Goal: Task Accomplishment & Management: Use online tool/utility

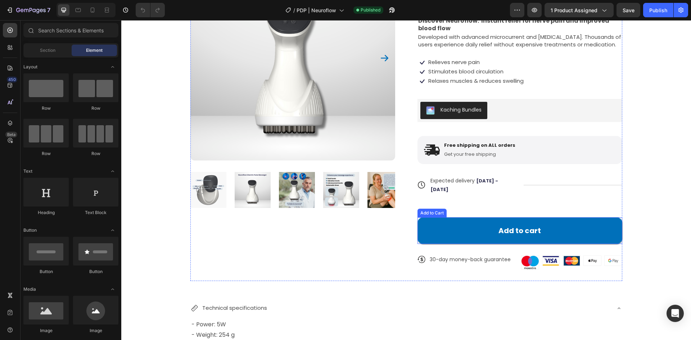
click at [437, 227] on button "Add to cart" at bounding box center [520, 230] width 205 height 27
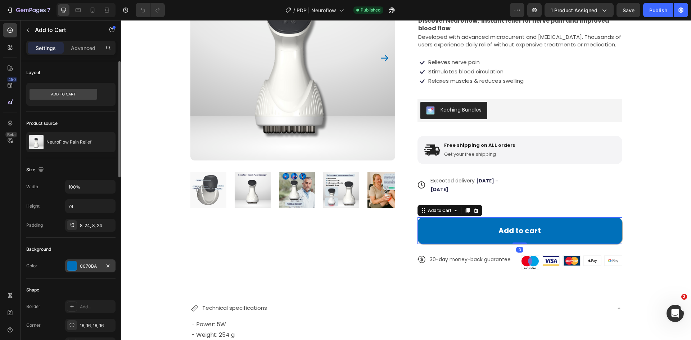
click at [92, 264] on div "0070BA" at bounding box center [90, 266] width 21 height 6
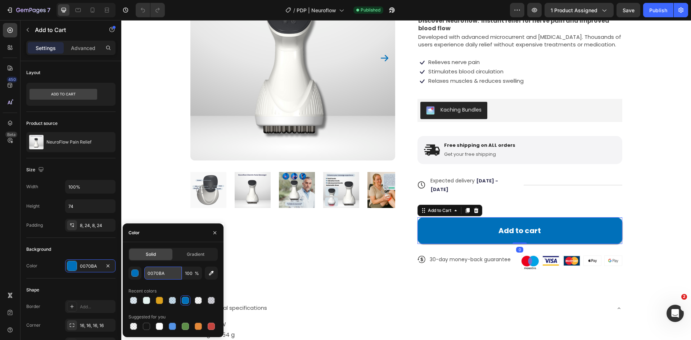
click at [158, 273] on input "0070BA" at bounding box center [162, 273] width 37 height 13
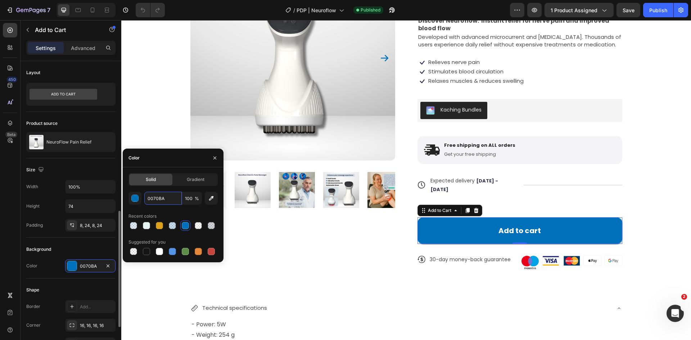
scroll to position [180, 0]
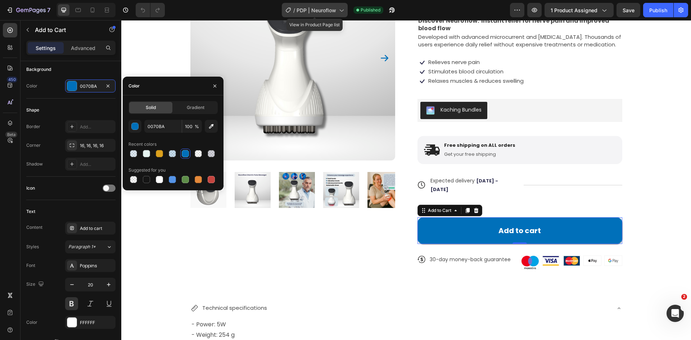
click at [290, 9] on icon at bounding box center [289, 9] width 1 height 1
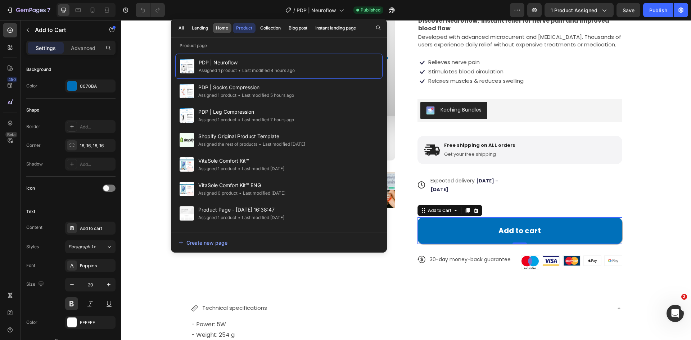
click at [220, 24] on button "Home" at bounding box center [222, 28] width 19 height 10
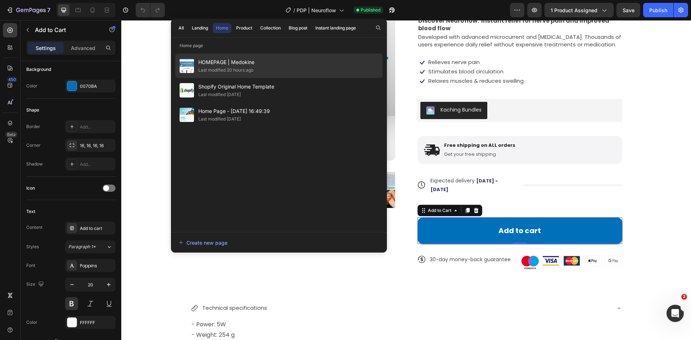
click at [222, 67] on div "Last modified 20 hours ago" at bounding box center [225, 70] width 55 height 7
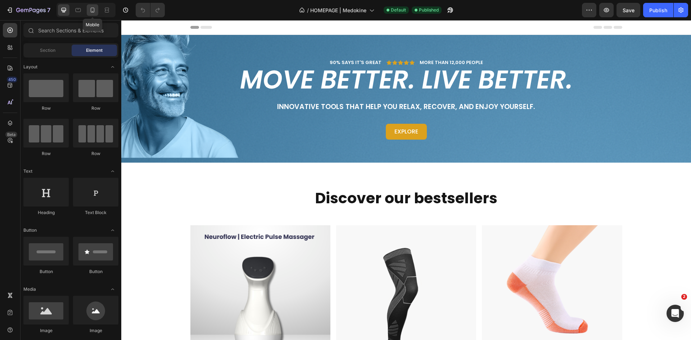
click at [88, 11] on div at bounding box center [93, 10] width 12 height 12
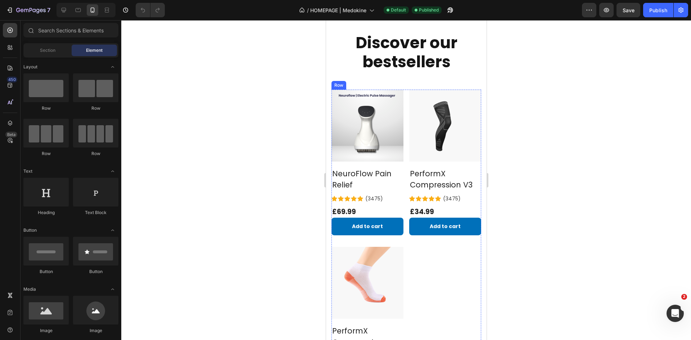
scroll to position [360, 0]
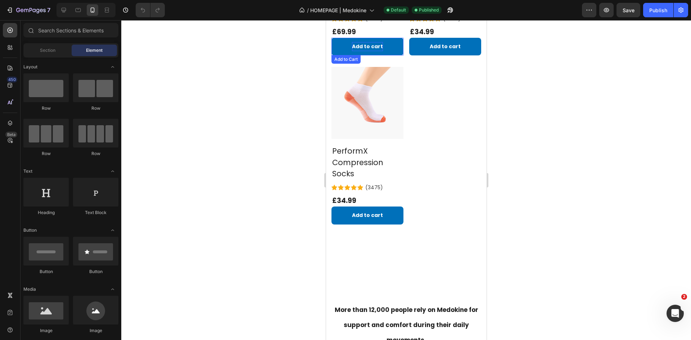
click at [372, 42] on div "Add to cart" at bounding box center [367, 46] width 31 height 9
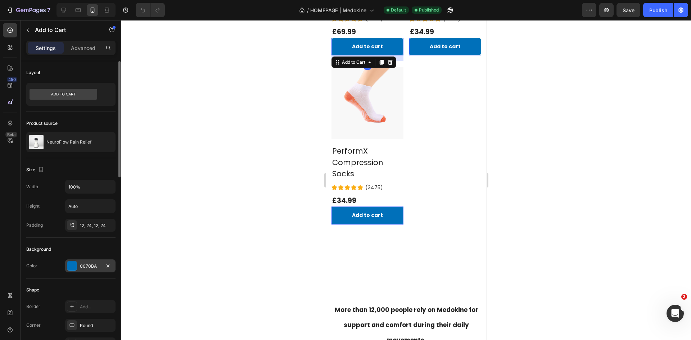
click at [95, 263] on div "0070BA" at bounding box center [90, 266] width 21 height 6
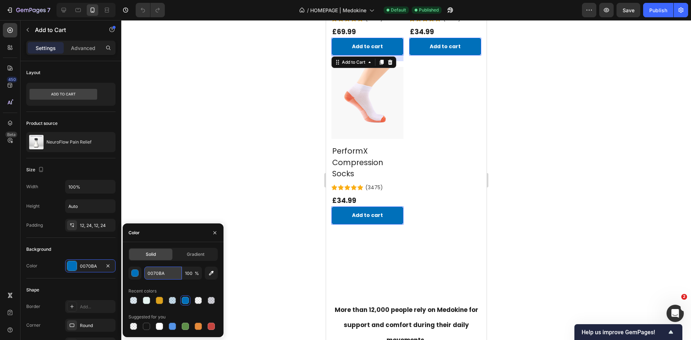
click at [168, 279] on input "0070BA" at bounding box center [162, 273] width 37 height 13
drag, startPoint x: 177, startPoint y: 275, endPoint x: 140, endPoint y: 274, distance: 36.7
click at [140, 274] on div "0070BA 100 %" at bounding box center [173, 273] width 89 height 13
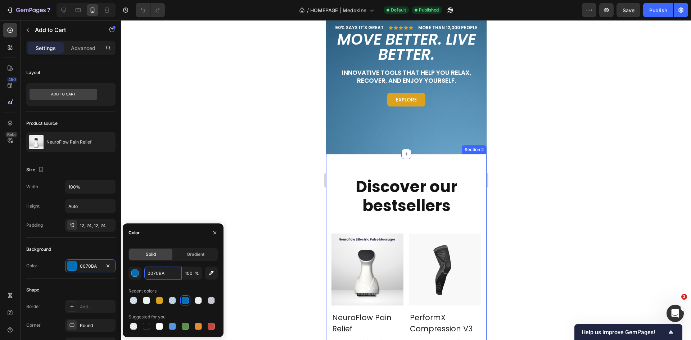
scroll to position [0, 0]
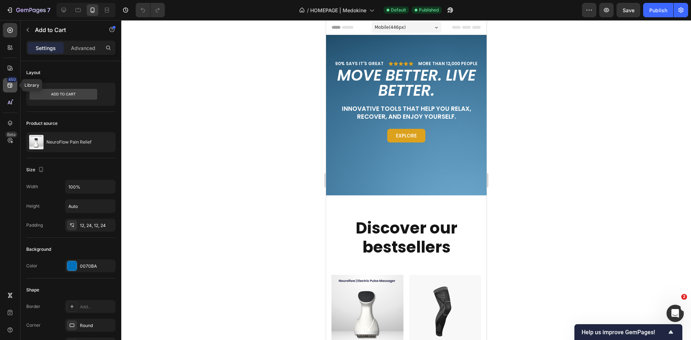
click at [12, 86] on icon at bounding box center [9, 85] width 7 height 7
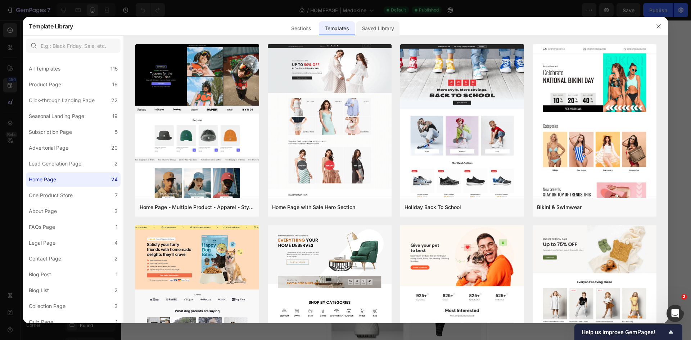
click at [390, 26] on div "Saved Library" at bounding box center [378, 28] width 44 height 14
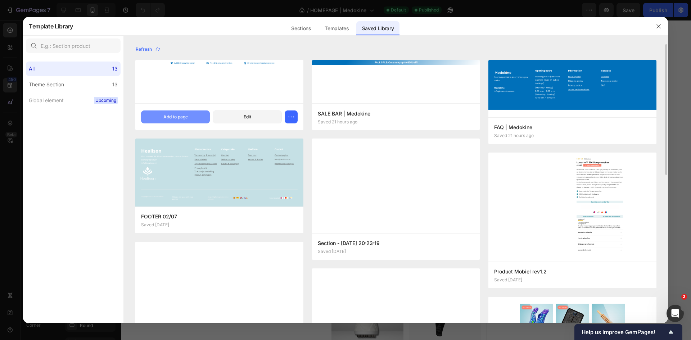
click at [183, 114] on div "Add to page" at bounding box center [175, 117] width 24 height 6
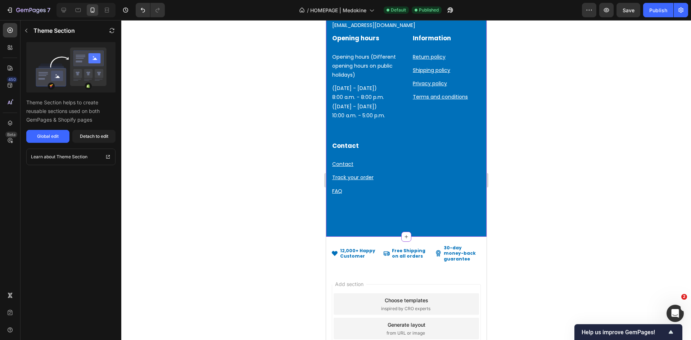
scroll to position [1366, 0]
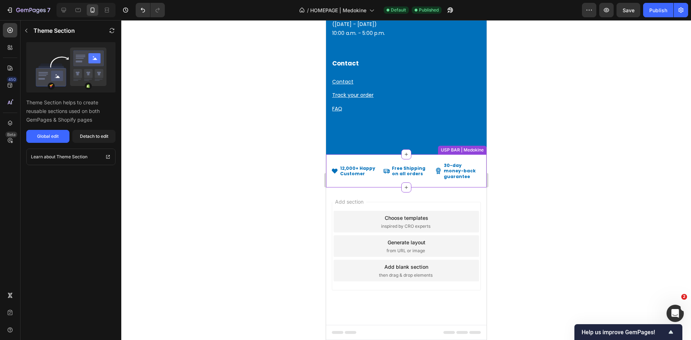
click at [471, 174] on p "30-day money-back guarantee" at bounding box center [461, 171] width 37 height 17
drag, startPoint x: 474, startPoint y: 145, endPoint x: 422, endPoint y: 143, distance: 52.3
click at [478, 145] on icon at bounding box center [480, 147] width 5 height 5
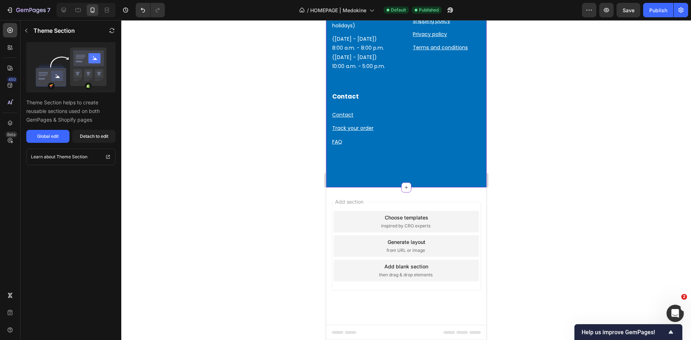
scroll to position [1333, 0]
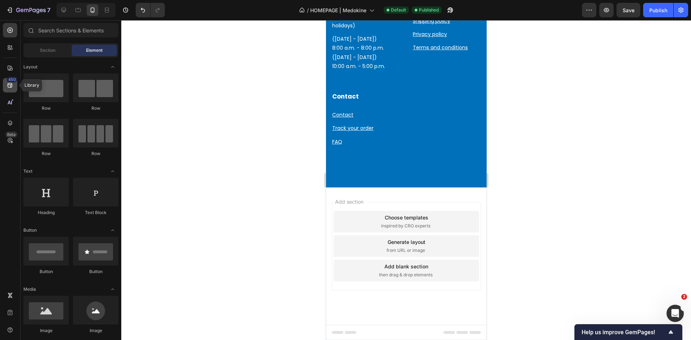
click at [8, 82] on div "450" at bounding box center [12, 80] width 10 height 6
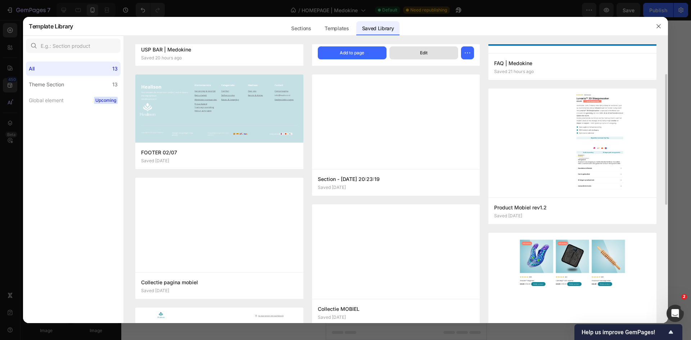
scroll to position [0, 0]
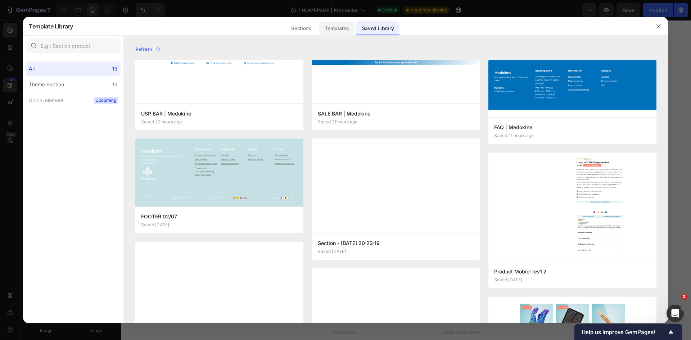
click at [323, 34] on div "Templates" at bounding box center [337, 26] width 36 height 19
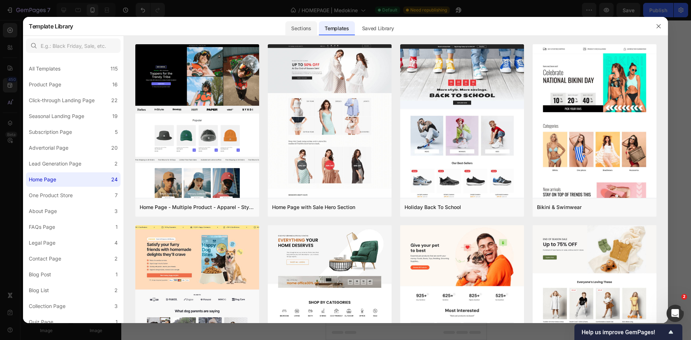
click at [296, 33] on div "Sections" at bounding box center [300, 28] width 31 height 14
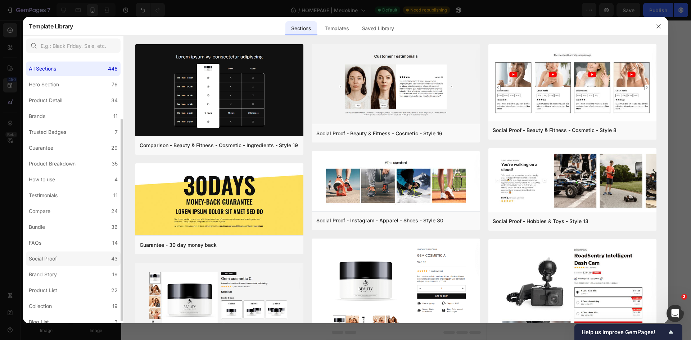
scroll to position [85, 0]
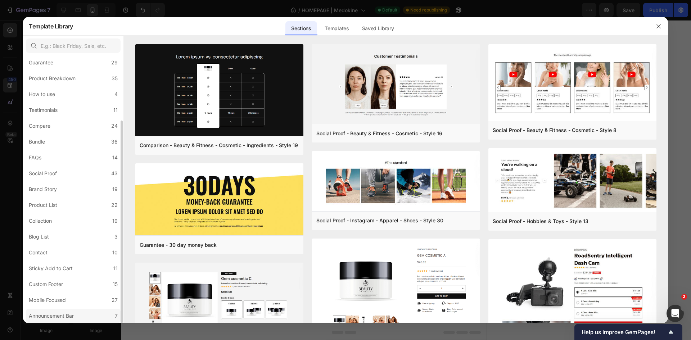
click at [85, 315] on label "Announcement Bar 7" at bounding box center [73, 316] width 95 height 14
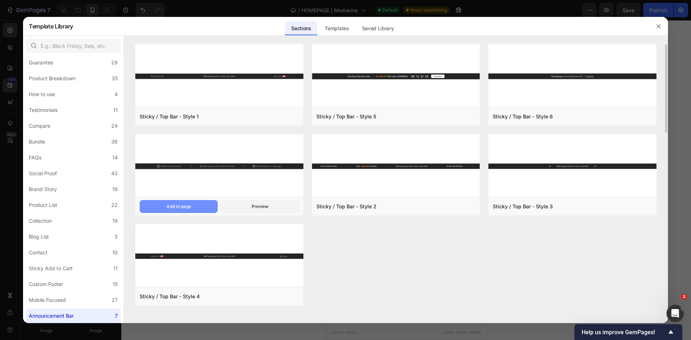
click at [197, 208] on button "Add to page" at bounding box center [179, 206] width 78 height 13
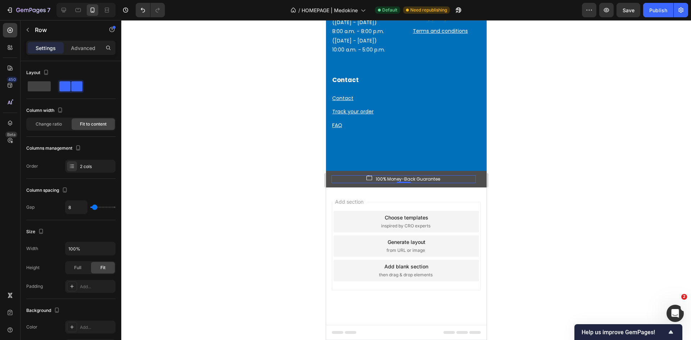
click at [350, 181] on div "Image 100% Money-Back Guarantee Text block Row 0" at bounding box center [403, 179] width 144 height 8
click at [343, 180] on div "Image 100% Money-Back Guarantee Text block Row 0" at bounding box center [403, 179] width 144 height 8
click at [346, 178] on div "Image 100% Money-Back Guarantee Text block Row 0" at bounding box center [403, 179] width 144 height 8
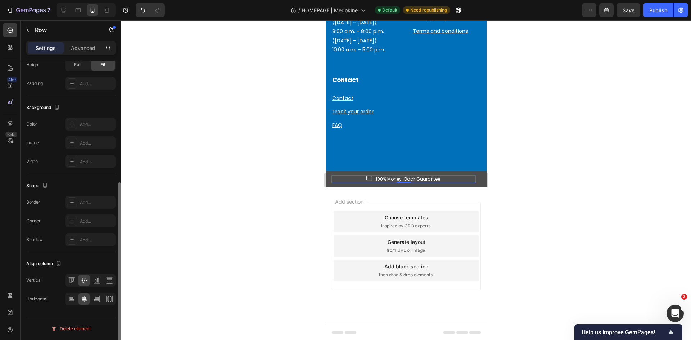
scroll to position [0, 0]
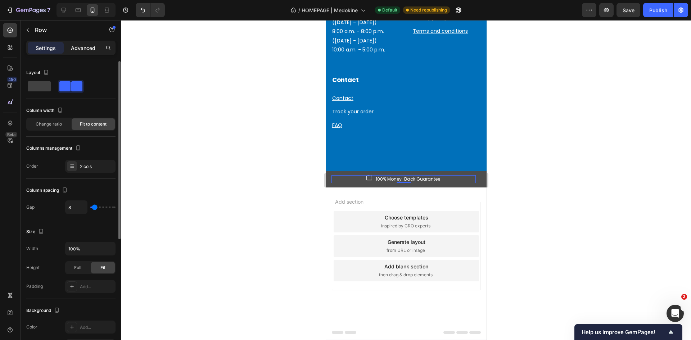
click at [95, 52] on div "Advanced" at bounding box center [83, 48] width 36 height 12
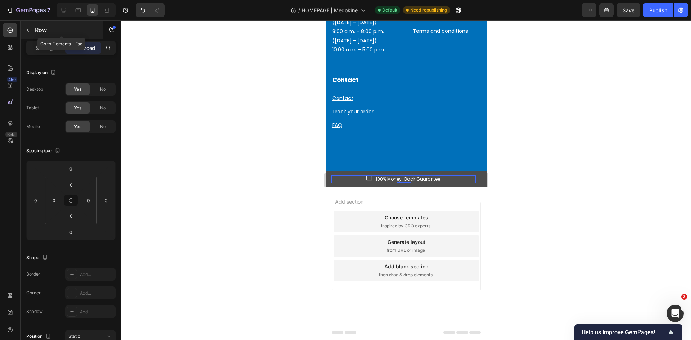
click at [32, 31] on button "button" at bounding box center [28, 30] width 12 height 12
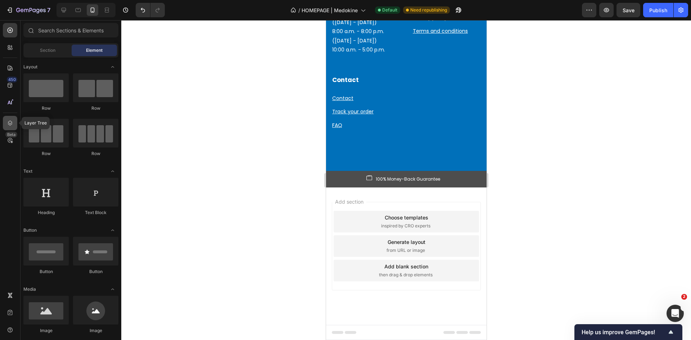
click at [10, 129] on div at bounding box center [10, 123] width 14 height 14
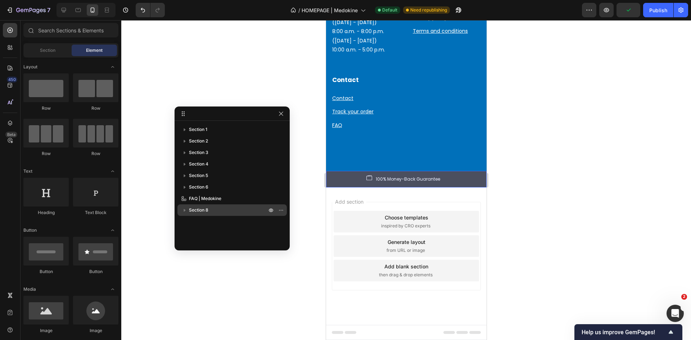
click at [232, 209] on p "Section 8" at bounding box center [228, 210] width 79 height 7
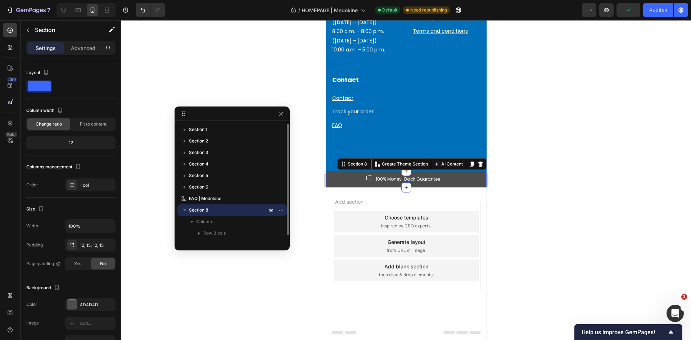
click at [186, 212] on icon "button" at bounding box center [184, 210] width 7 height 7
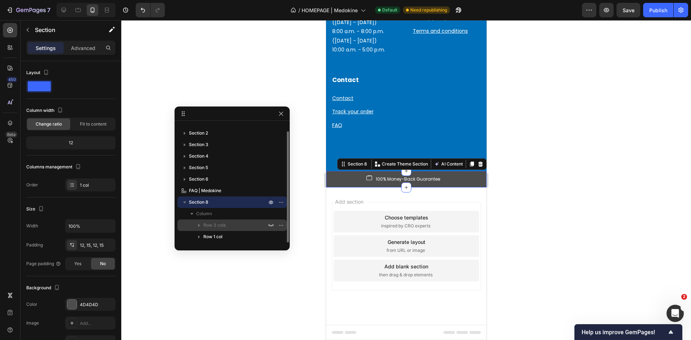
click at [213, 226] on span "Row 3 cols" at bounding box center [214, 225] width 22 height 7
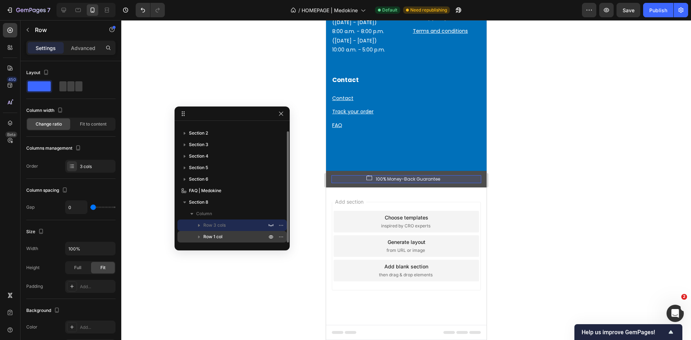
click at [199, 236] on icon "button" at bounding box center [198, 236] width 7 height 7
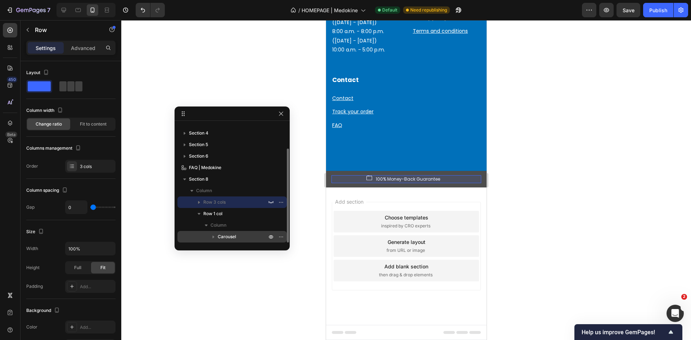
click at [226, 235] on span "Carousel" at bounding box center [227, 236] width 18 height 7
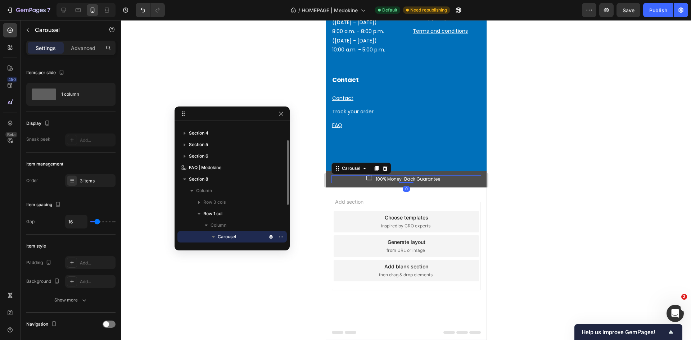
click at [211, 237] on icon "button" at bounding box center [213, 236] width 7 height 7
click at [253, 236] on p "Carousel" at bounding box center [243, 236] width 50 height 7
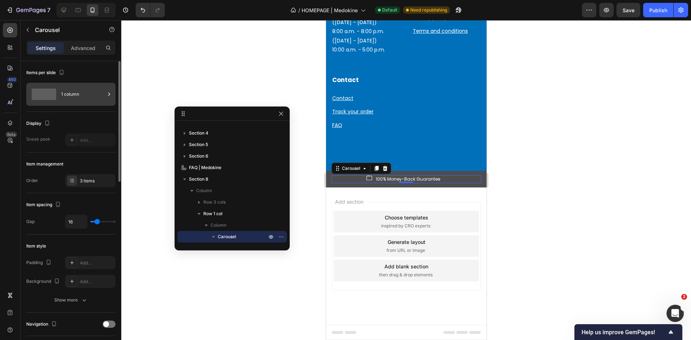
click at [84, 96] on div "1 column" at bounding box center [83, 94] width 44 height 17
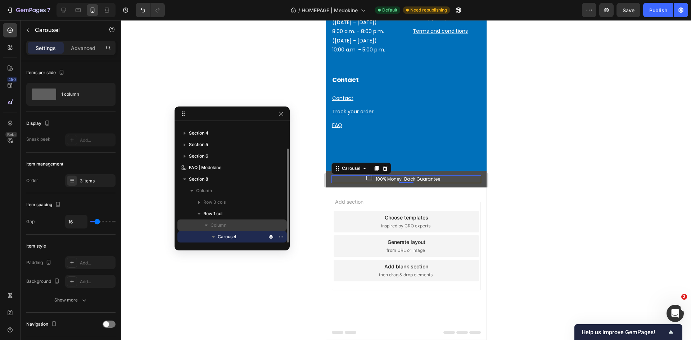
click at [212, 222] on span "Column" at bounding box center [219, 225] width 16 height 7
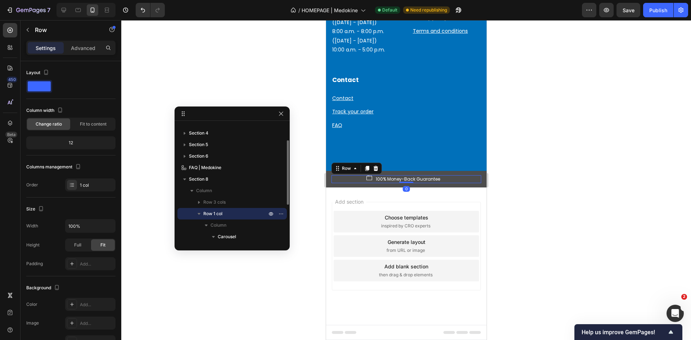
click at [221, 212] on span "Row 1 col" at bounding box center [212, 213] width 19 height 7
click at [215, 199] on span "Row 3 cols" at bounding box center [214, 202] width 22 height 7
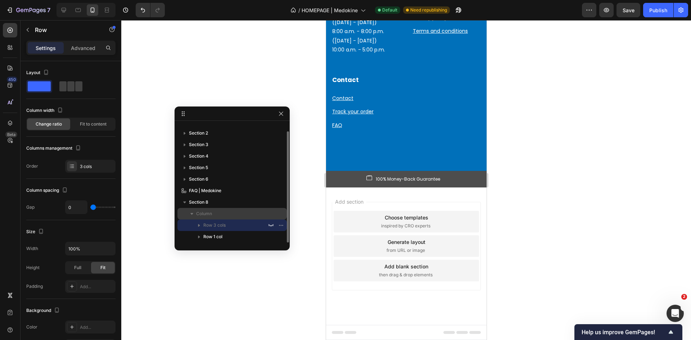
click at [215, 211] on p "Column" at bounding box center [232, 213] width 72 height 7
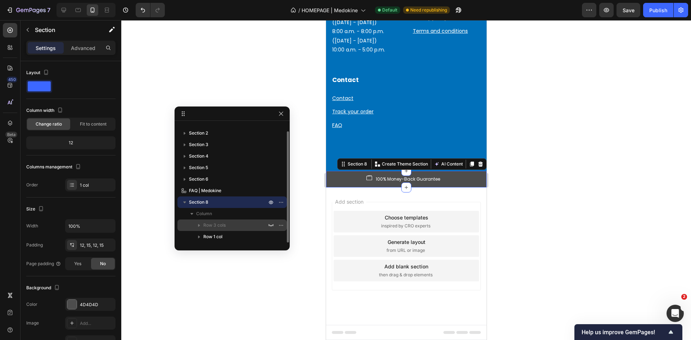
click at [216, 225] on span "Row 3 cols" at bounding box center [214, 225] width 22 height 7
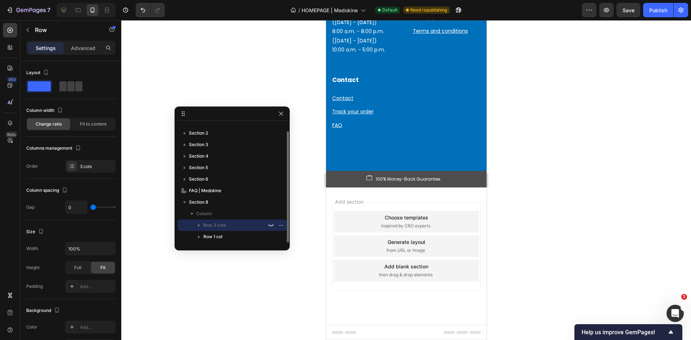
click at [194, 226] on div "Row 3 cols" at bounding box center [232, 226] width 104 height 12
click at [268, 227] on button "button" at bounding box center [271, 225] width 9 height 9
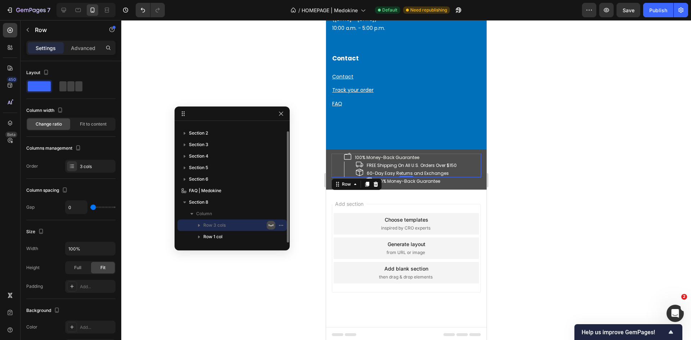
scroll to position [1366, 0]
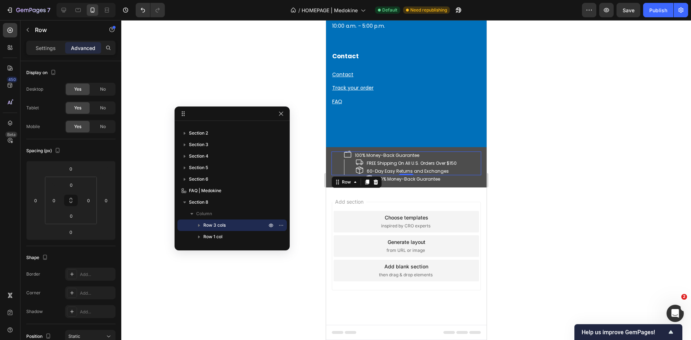
click at [461, 201] on div "Add section Choose templates inspired by CRO experts Generate layout from URL o…" at bounding box center [406, 257] width 161 height 138
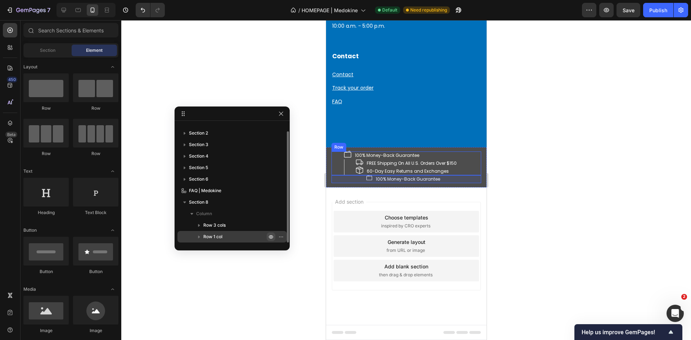
drag, startPoint x: 83, startPoint y: 13, endPoint x: 271, endPoint y: 235, distance: 291.4
click at [271, 235] on icon "button" at bounding box center [271, 237] width 6 height 6
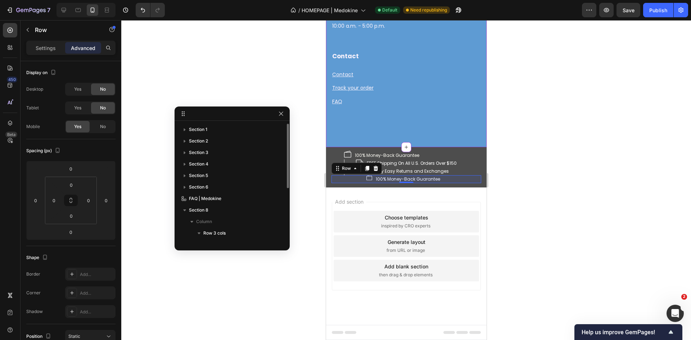
scroll to position [72, 0]
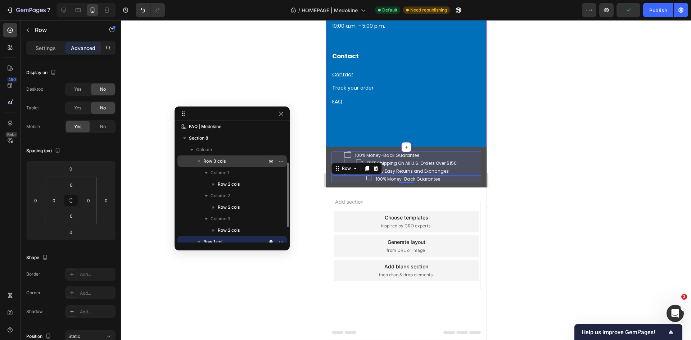
click at [223, 166] on div "Row 3 cols" at bounding box center [232, 162] width 104 height 12
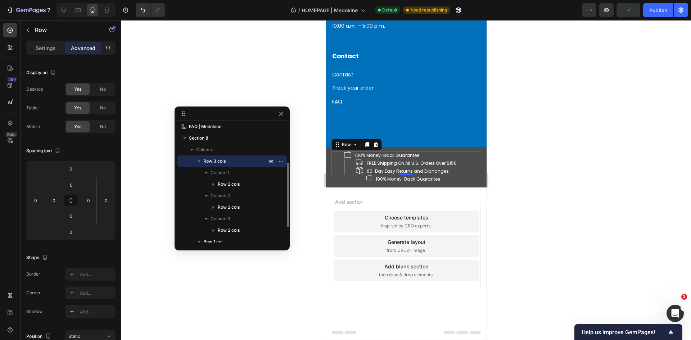
click at [272, 159] on icon "button" at bounding box center [271, 161] width 6 height 6
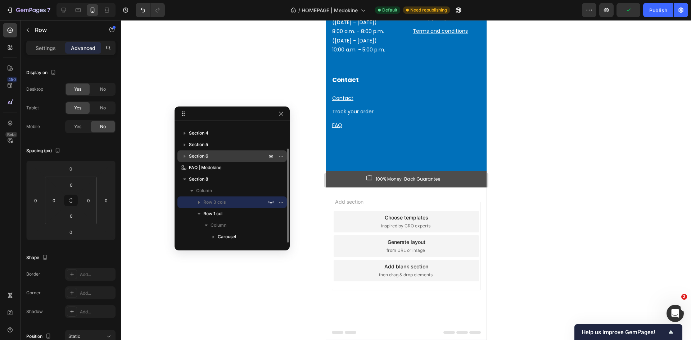
scroll to position [31, 0]
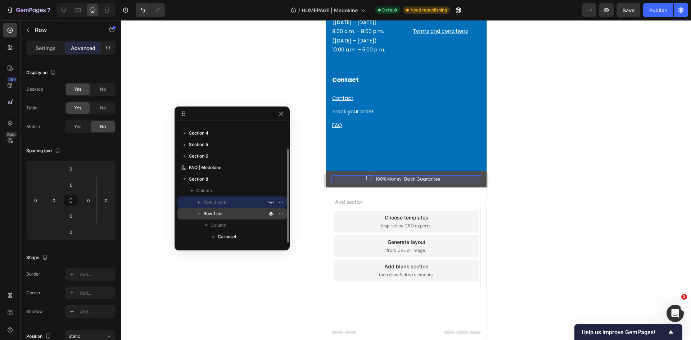
click at [225, 211] on p "Row 1 col" at bounding box center [235, 213] width 65 height 7
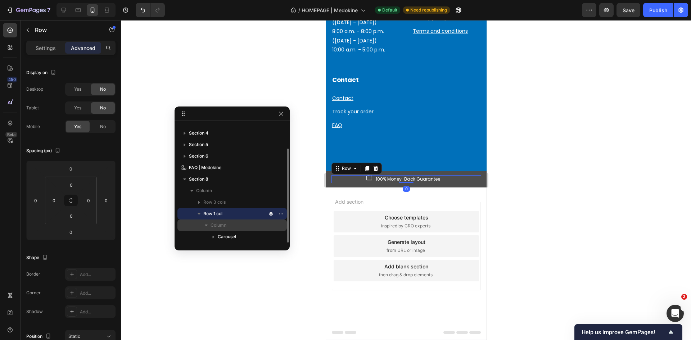
click at [234, 228] on p "Column" at bounding box center [240, 225] width 58 height 7
click at [261, 225] on p "Column" at bounding box center [240, 225] width 58 height 7
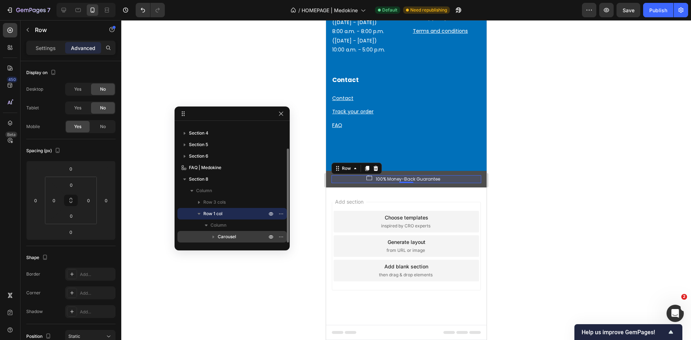
click at [245, 234] on p "Carousel" at bounding box center [243, 236] width 50 height 7
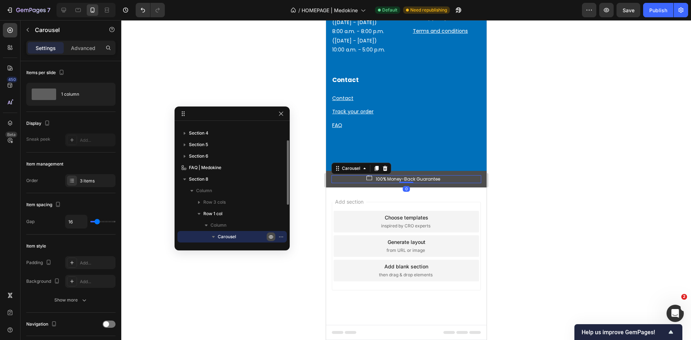
click at [272, 236] on icon "button" at bounding box center [271, 237] width 6 height 6
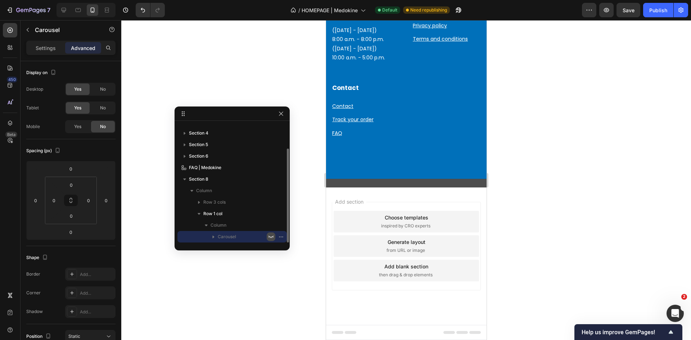
click at [271, 236] on icon "button" at bounding box center [271, 237] width 6 height 6
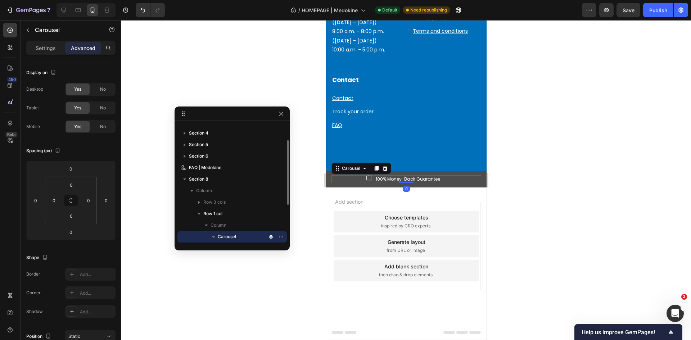
click at [212, 234] on icon "button" at bounding box center [213, 236] width 7 height 7
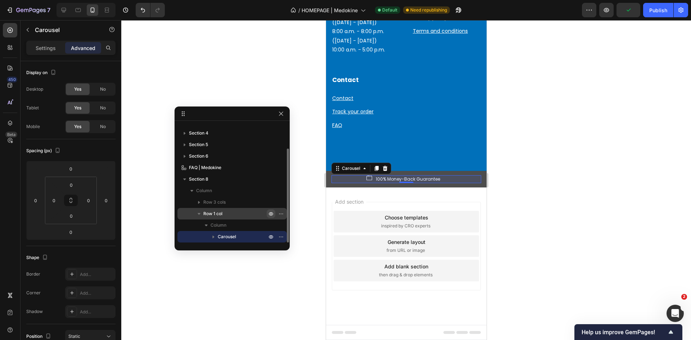
drag, startPoint x: 270, startPoint y: 216, endPoint x: 77, endPoint y: 18, distance: 276.4
click at [270, 216] on icon "button" at bounding box center [271, 214] width 6 height 6
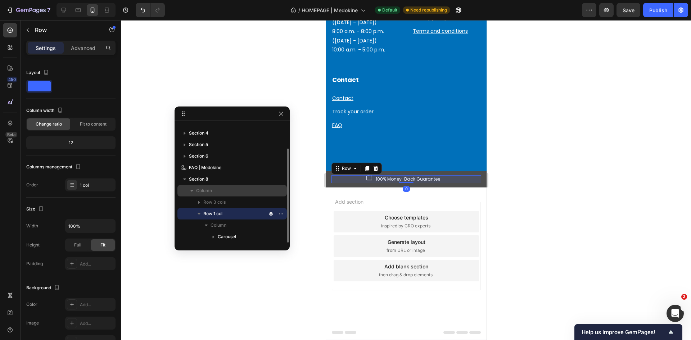
click at [227, 189] on p "Column" at bounding box center [232, 190] width 72 height 7
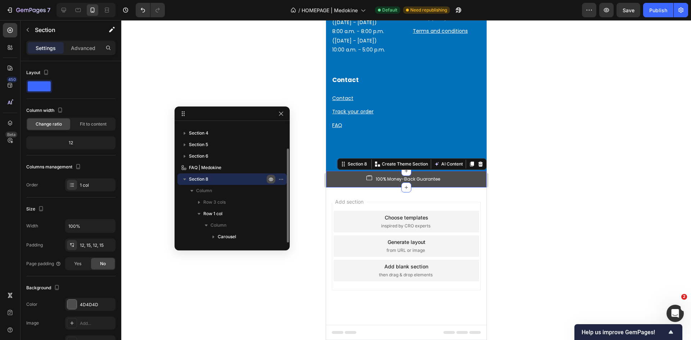
click at [268, 178] on icon "button" at bounding box center [271, 179] width 6 height 6
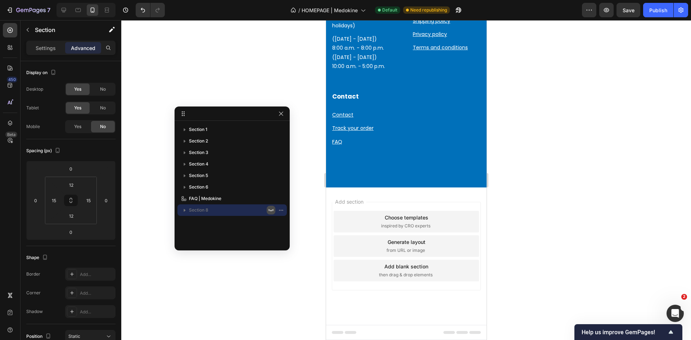
scroll to position [0, 0]
click at [271, 209] on icon "button" at bounding box center [271, 210] width 6 height 6
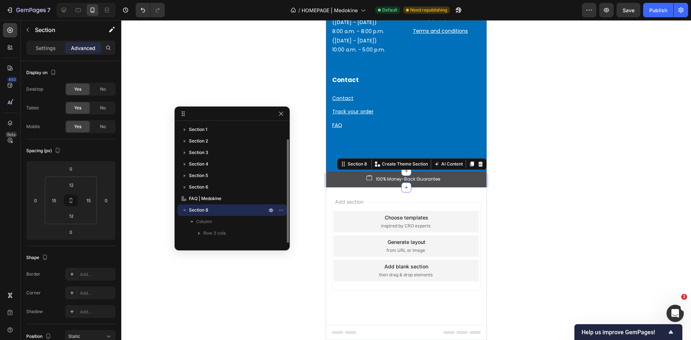
scroll to position [8, 0]
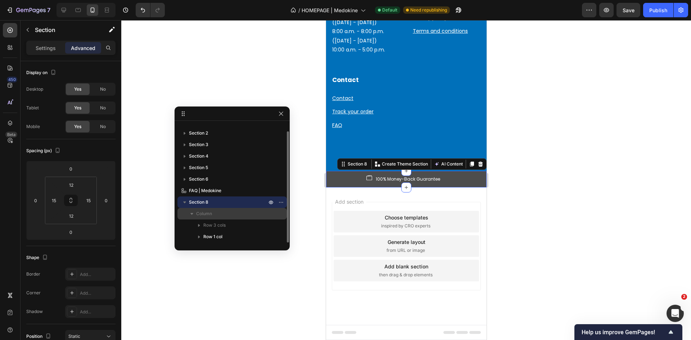
click at [253, 216] on p "Column" at bounding box center [232, 213] width 72 height 7
click at [262, 214] on p "Column" at bounding box center [232, 213] width 72 height 7
click at [283, 204] on icon "button" at bounding box center [281, 202] width 6 height 6
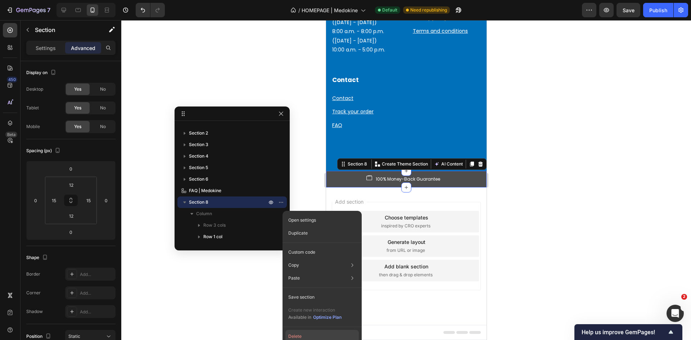
click at [306, 334] on button "Delete" at bounding box center [321, 336] width 73 height 13
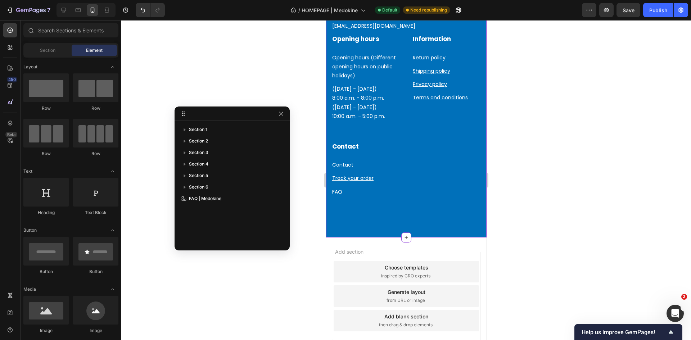
scroll to position [1261, 0]
click at [280, 116] on icon "button" at bounding box center [281, 114] width 6 height 6
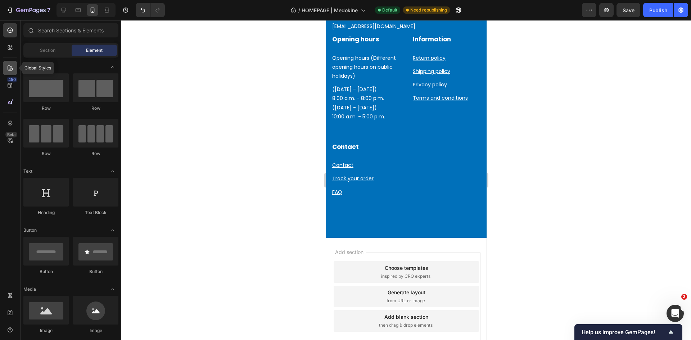
click at [6, 70] on icon at bounding box center [9, 67] width 7 height 7
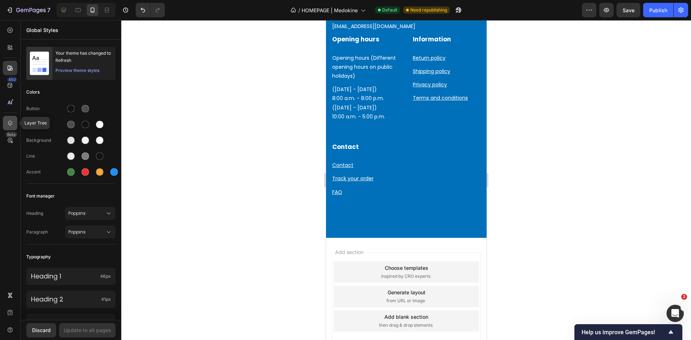
click at [9, 118] on div at bounding box center [10, 123] width 14 height 14
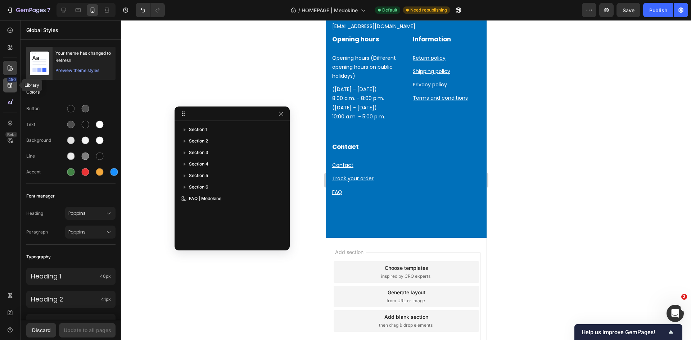
click at [5, 86] on div "450" at bounding box center [10, 85] width 14 height 14
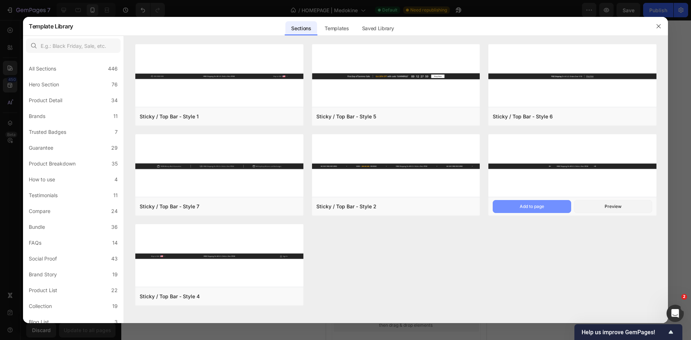
click at [543, 207] on div "Add to page" at bounding box center [532, 206] width 24 height 6
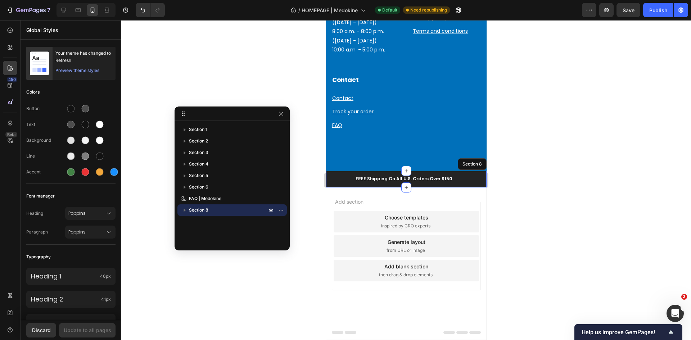
scroll to position [1349, 0]
click at [188, 213] on icon "button" at bounding box center [184, 210] width 7 height 7
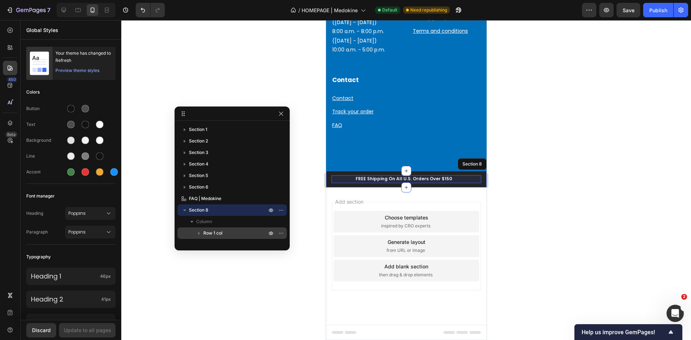
click at [209, 231] on span "Row 1 col" at bounding box center [212, 233] width 19 height 7
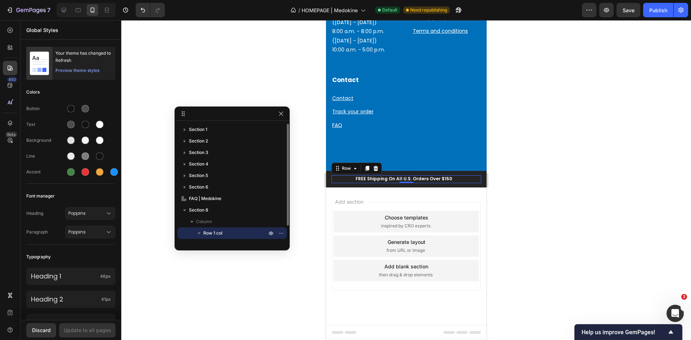
click at [200, 233] on icon "button" at bounding box center [199, 234] width 3 height 2
click at [244, 236] on p "Row 1 col" at bounding box center [235, 233] width 65 height 7
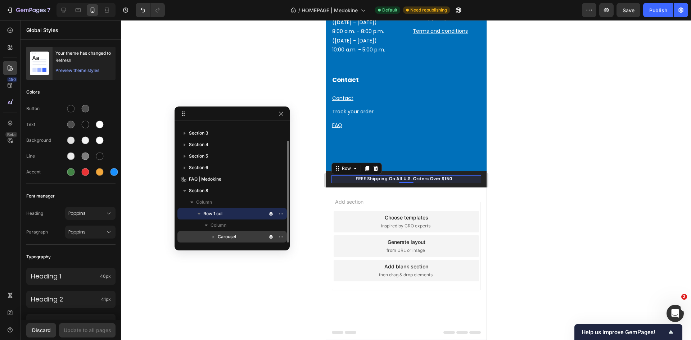
click at [212, 236] on icon "button" at bounding box center [213, 236] width 7 height 7
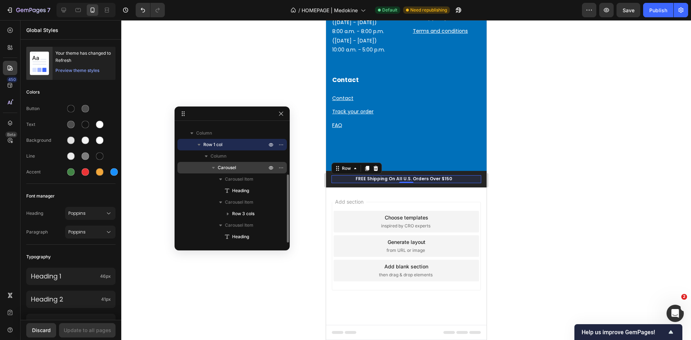
click at [249, 168] on p "Carousel" at bounding box center [243, 167] width 50 height 7
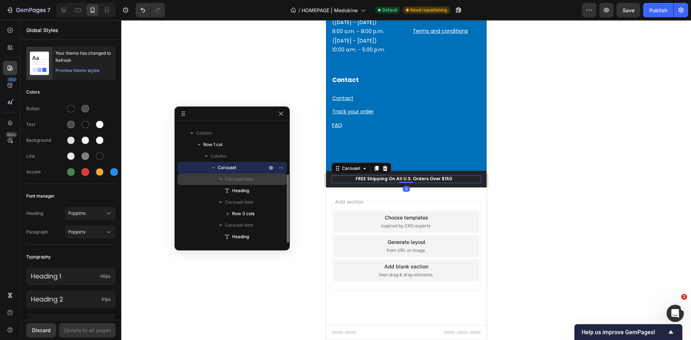
click at [248, 177] on span "Carousel Item" at bounding box center [239, 179] width 28 height 7
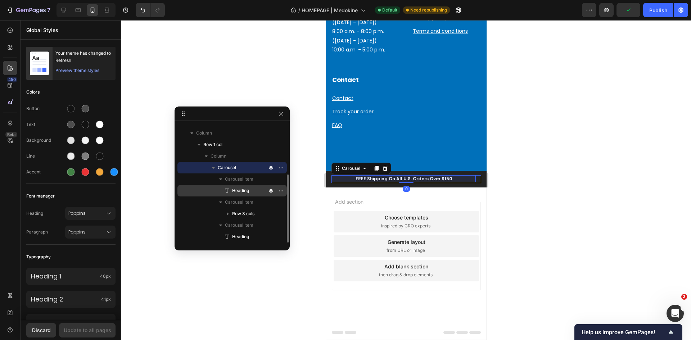
click at [247, 194] on span "Heading" at bounding box center [240, 190] width 17 height 7
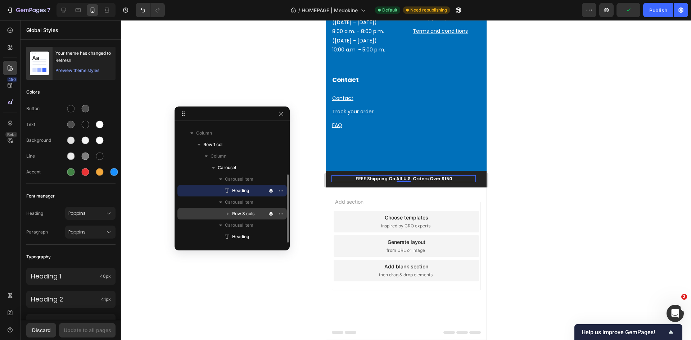
click at [248, 211] on span "Row 3 cols" at bounding box center [243, 213] width 22 height 7
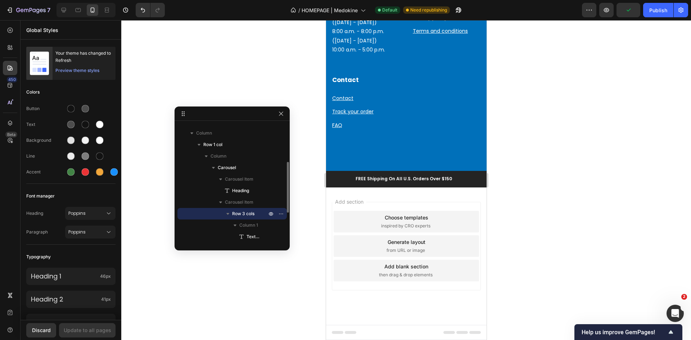
click at [248, 211] on span "Row 3 cols" at bounding box center [243, 213] width 22 height 7
click at [246, 225] on span "Column 1" at bounding box center [248, 225] width 19 height 7
click at [247, 227] on span "Column 1" at bounding box center [248, 225] width 19 height 7
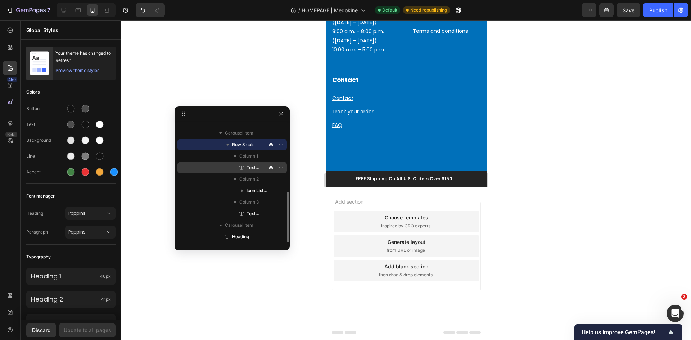
click at [247, 166] on span "Text block" at bounding box center [253, 167] width 13 height 7
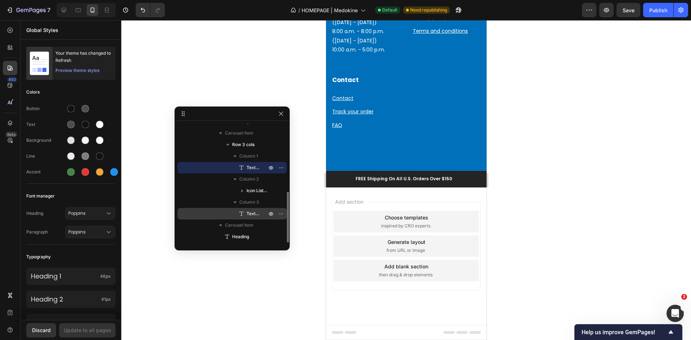
click at [252, 213] on span "Text block" at bounding box center [253, 213] width 13 height 7
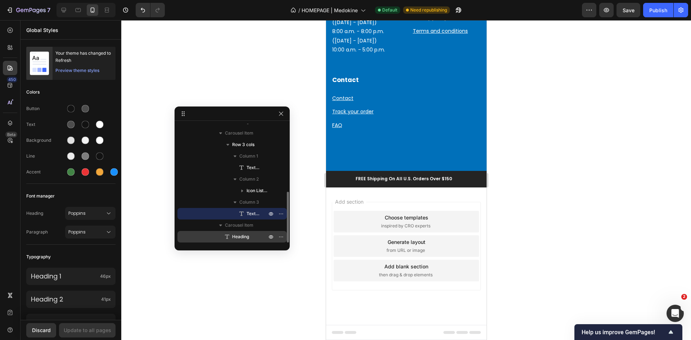
click at [242, 236] on span "Heading" at bounding box center [240, 236] width 17 height 7
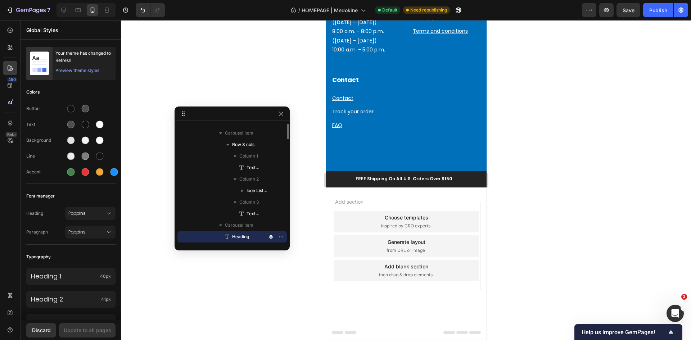
scroll to position [50, 0]
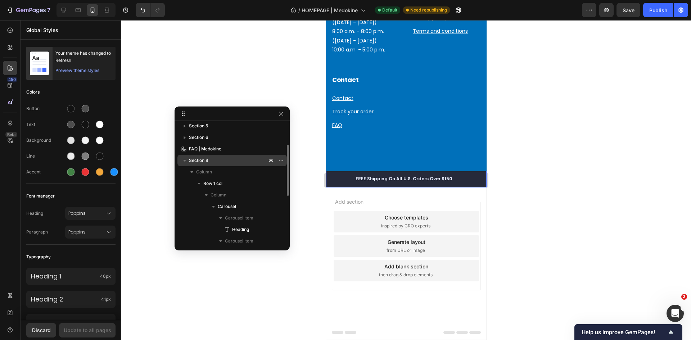
click at [197, 158] on span "Section 8" at bounding box center [198, 160] width 19 height 7
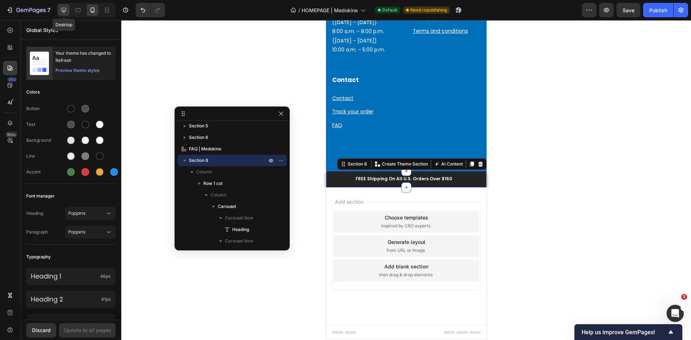
click at [61, 8] on icon at bounding box center [63, 9] width 7 height 7
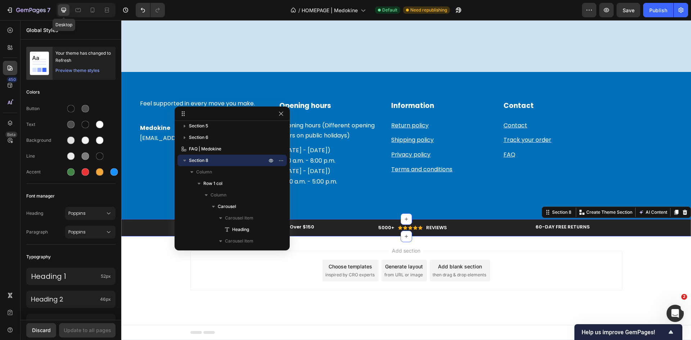
scroll to position [1132, 0]
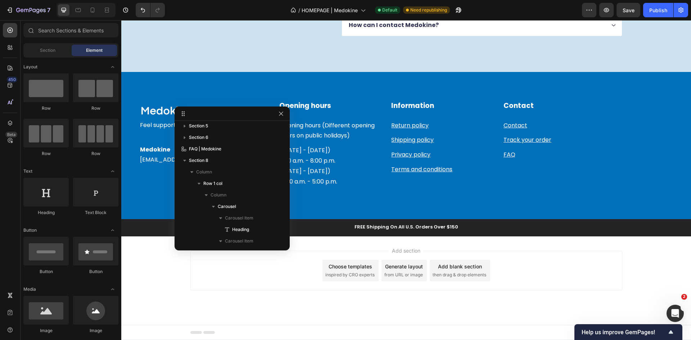
click at [278, 274] on div "Add section Choose templates inspired by CRO experts Generate layout from URL o…" at bounding box center [406, 271] width 432 height 40
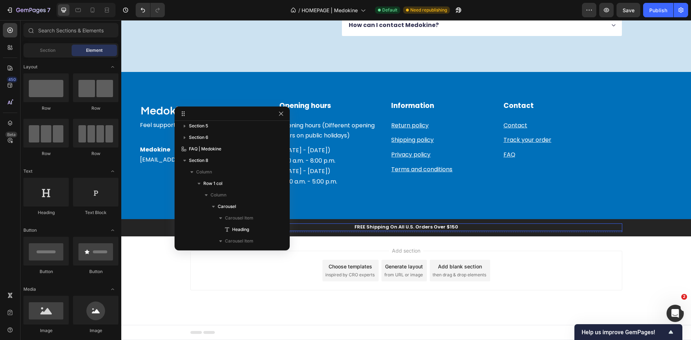
click at [309, 228] on p "FREE Shipping On All U.S. Orders Over $150" at bounding box center [406, 227] width 431 height 6
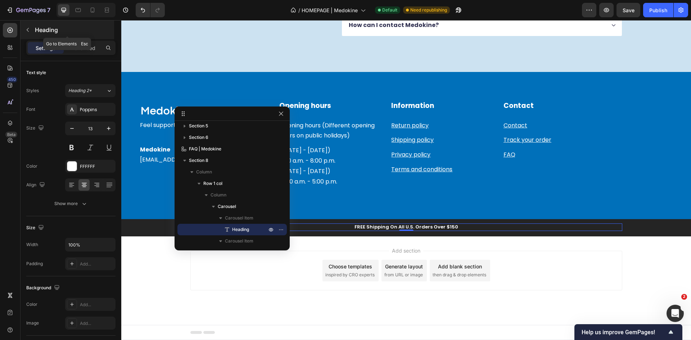
click at [31, 32] on button "button" at bounding box center [28, 30] width 12 height 12
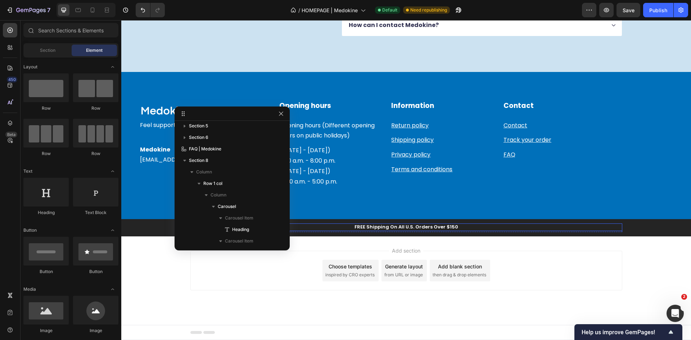
click at [325, 225] on p "FREE Shipping On All U.S. Orders Over $150" at bounding box center [406, 227] width 431 height 6
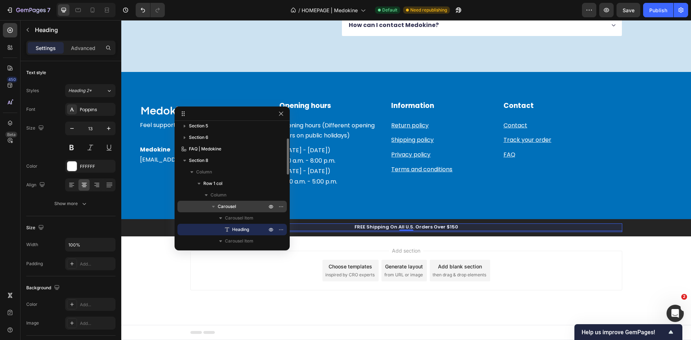
click at [218, 207] on span "Carousel" at bounding box center [227, 206] width 18 height 7
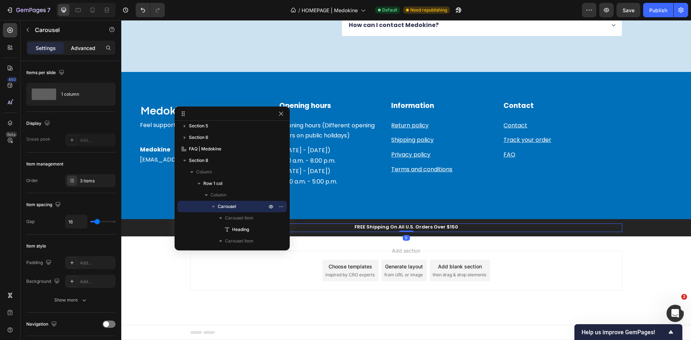
click at [71, 46] on div "Advanced" at bounding box center [83, 48] width 36 height 12
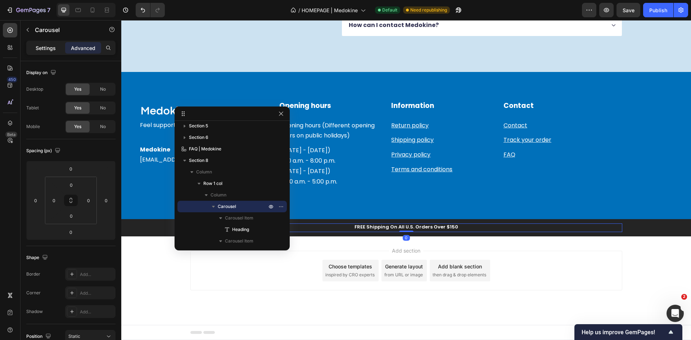
click at [46, 49] on p "Settings" at bounding box center [46, 48] width 20 height 8
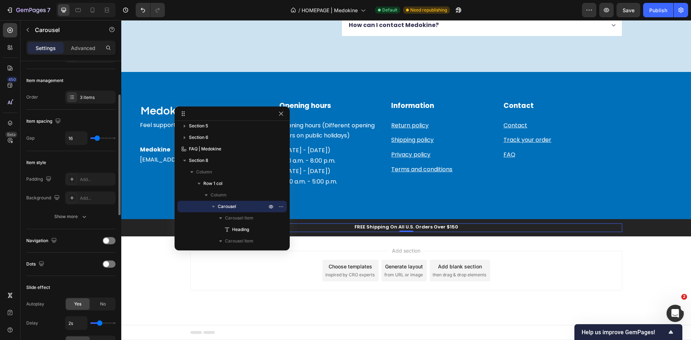
scroll to position [48, 0]
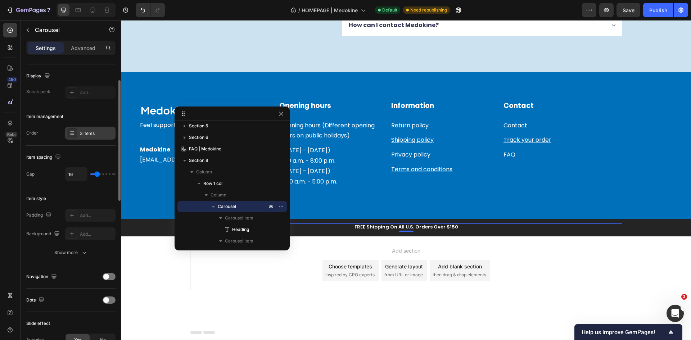
click at [78, 129] on div "3 items" at bounding box center [90, 133] width 50 height 13
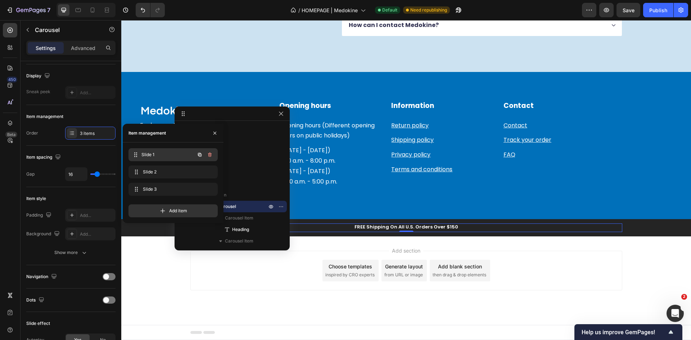
click at [152, 152] on span "Slide 1" at bounding box center [167, 155] width 53 height 6
click at [194, 155] on div "Slide 1 Slide 1" at bounding box center [162, 155] width 63 height 10
click at [193, 154] on div "Slide 1 Slide 1" at bounding box center [162, 155] width 63 height 10
click at [148, 158] on div "Slide 1 Slide 1" at bounding box center [162, 155] width 63 height 10
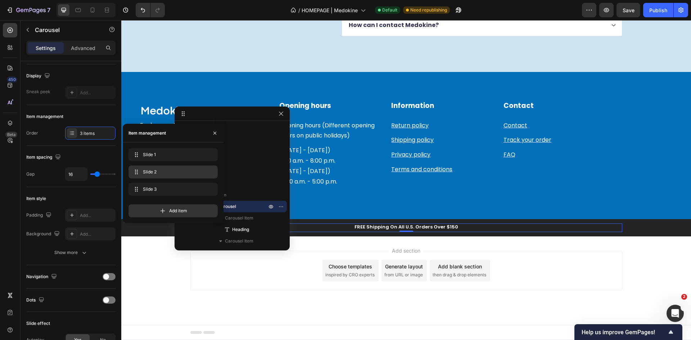
click at [156, 172] on span "Slide 2" at bounding box center [172, 172] width 58 height 6
click at [160, 189] on span "Slide 3" at bounding box center [167, 189] width 53 height 6
click at [199, 151] on button "button" at bounding box center [200, 155] width 10 height 10
click at [211, 171] on icon "button" at bounding box center [210, 172] width 4 height 4
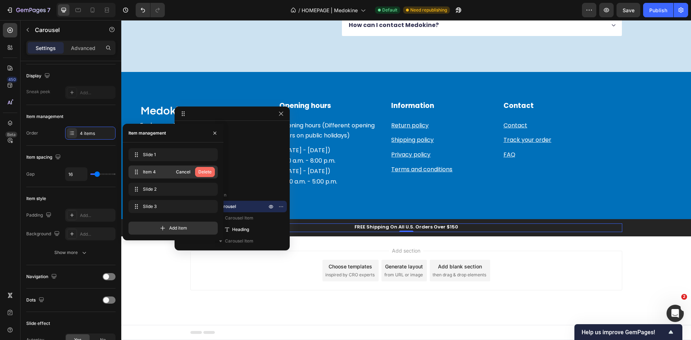
click at [208, 173] on div "Delete" at bounding box center [204, 172] width 13 height 6
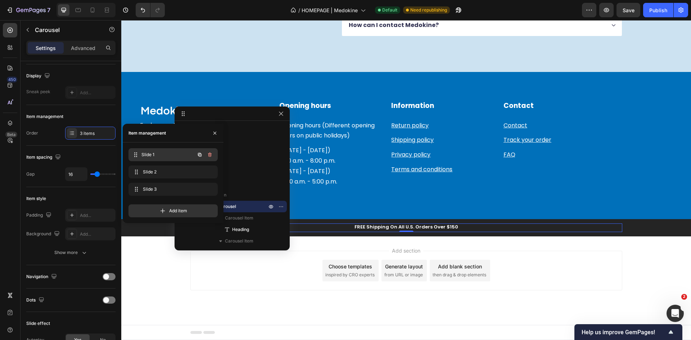
click at [172, 158] on div "Slide 1 Slide 1" at bounding box center [162, 155] width 63 height 10
click at [215, 135] on icon "button" at bounding box center [215, 133] width 6 height 6
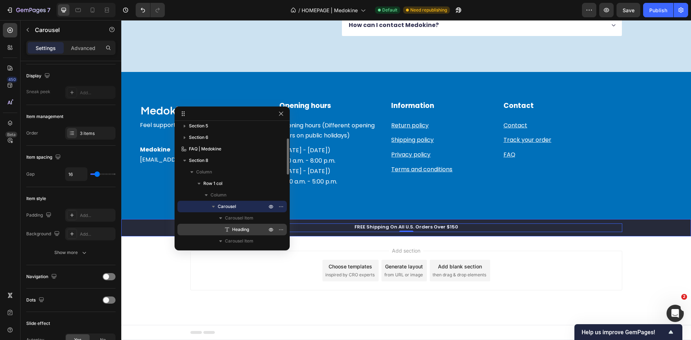
scroll to position [122, 0]
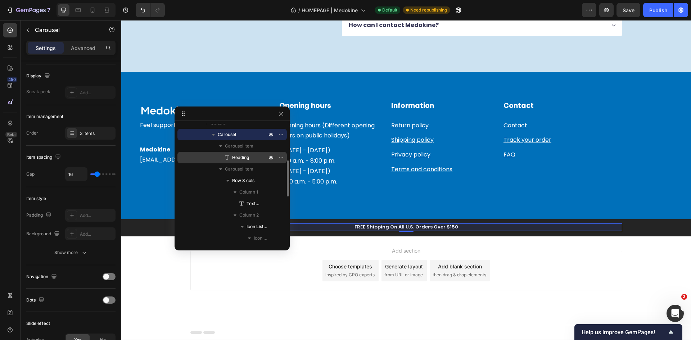
click at [247, 155] on span "Heading" at bounding box center [240, 157] width 17 height 7
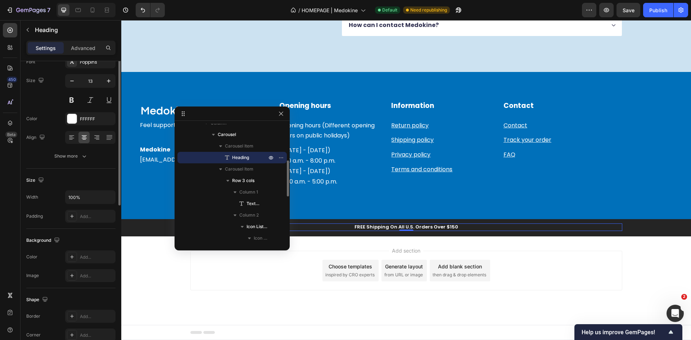
scroll to position [0, 0]
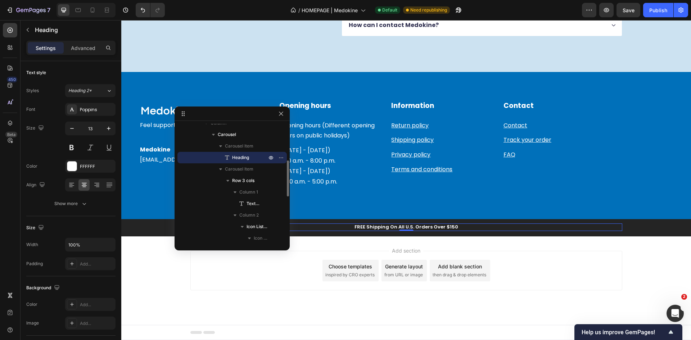
click at [247, 155] on span "Heading" at bounding box center [240, 157] width 17 height 7
click at [247, 170] on span "Carousel Item" at bounding box center [239, 169] width 28 height 7
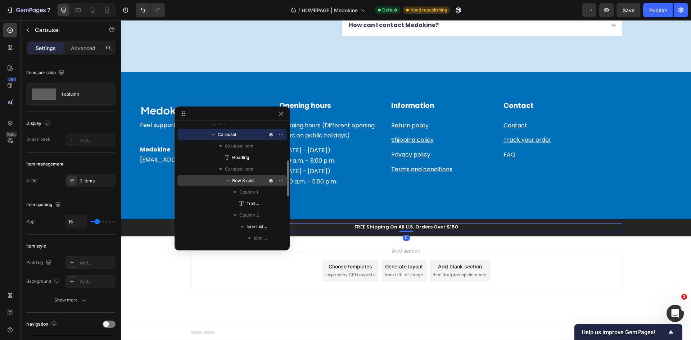
click at [247, 178] on span "Row 3 cols" at bounding box center [243, 180] width 22 height 7
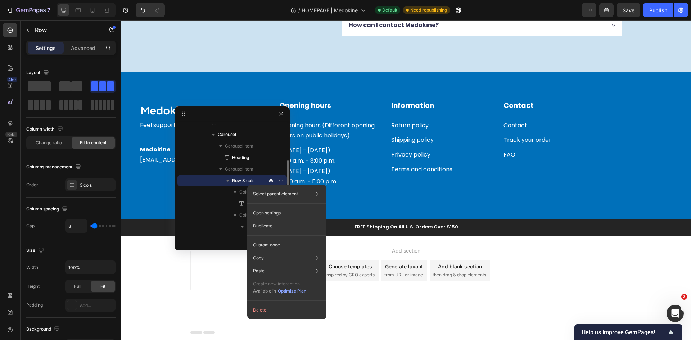
click at [247, 178] on span "Row 3 cols" at bounding box center [243, 180] width 22 height 7
click at [213, 193] on div "Column 1" at bounding box center [232, 192] width 104 height 12
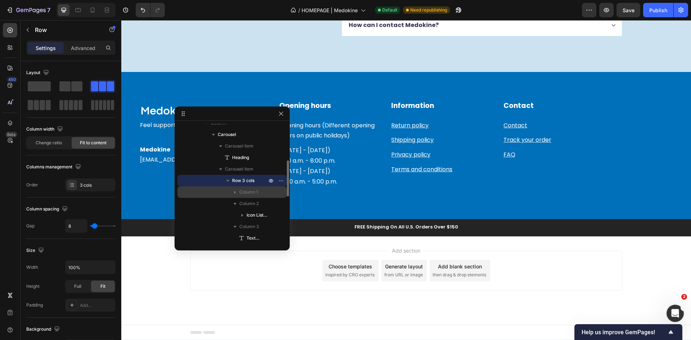
click at [246, 190] on span "Column 1" at bounding box center [248, 192] width 19 height 7
click at [254, 206] on span "Text block" at bounding box center [253, 203] width 13 height 7
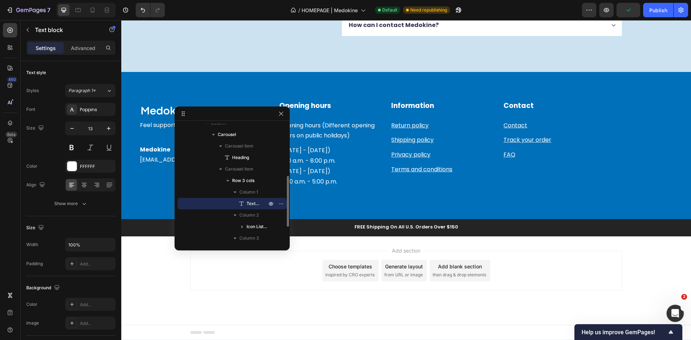
click at [253, 205] on span "Text block" at bounding box center [253, 203] width 13 height 7
click at [285, 203] on button "button" at bounding box center [281, 203] width 9 height 9
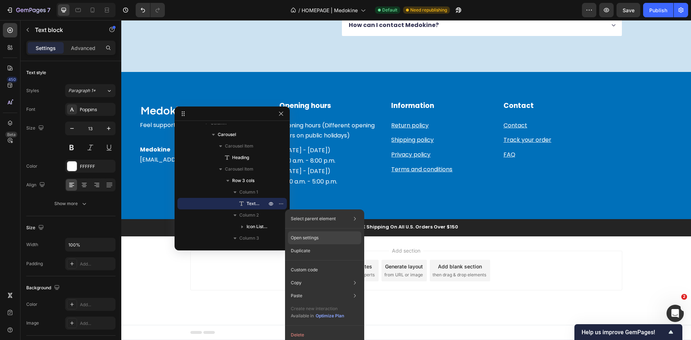
click at [316, 240] on p "Open settings" at bounding box center [305, 238] width 28 height 6
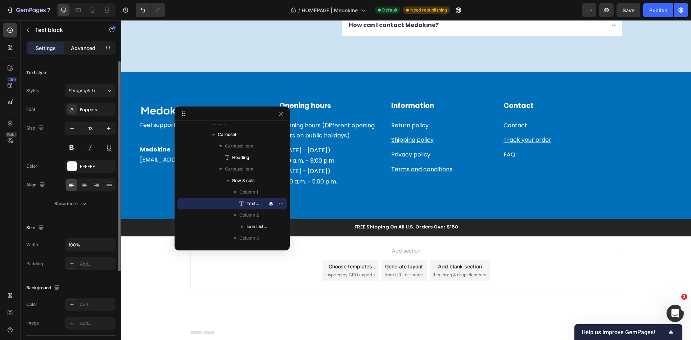
click at [85, 48] on p "Advanced" at bounding box center [83, 48] width 24 height 8
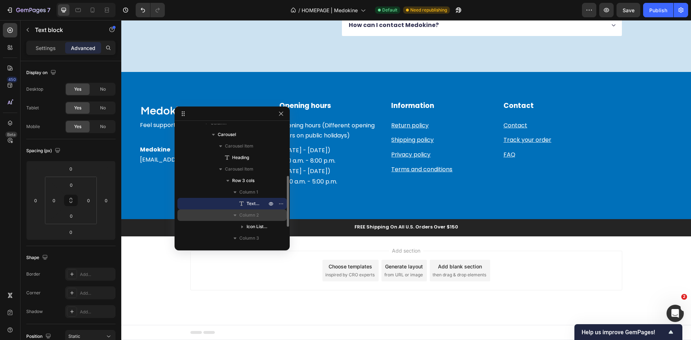
click at [244, 217] on span "Column 2" at bounding box center [248, 215] width 19 height 7
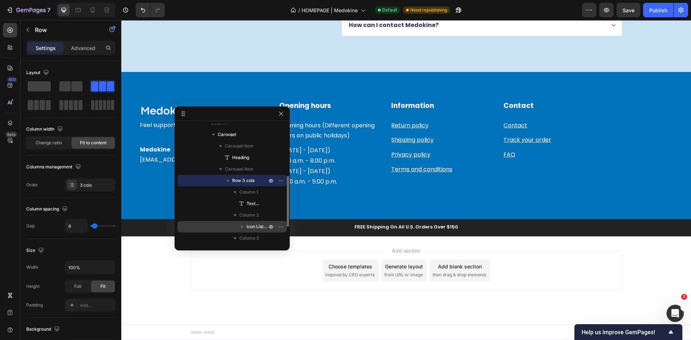
click at [253, 231] on div "Icon List Hoz" at bounding box center [232, 227] width 104 height 12
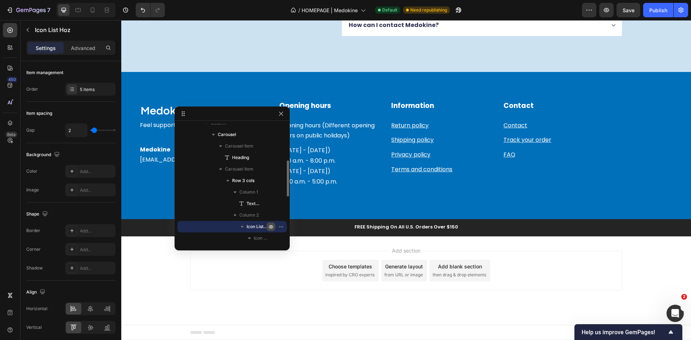
click at [271, 225] on icon "button" at bounding box center [271, 227] width 6 height 6
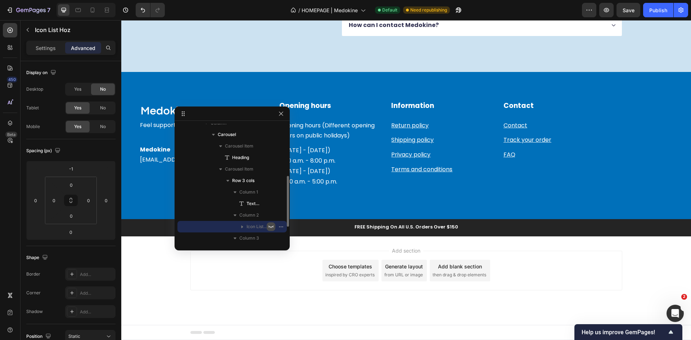
click at [271, 225] on icon "button" at bounding box center [271, 227] width 6 height 6
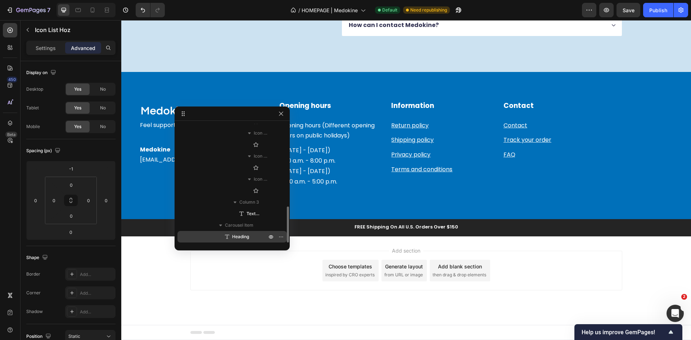
click at [244, 234] on div "Heading" at bounding box center [232, 237] width 104 height 12
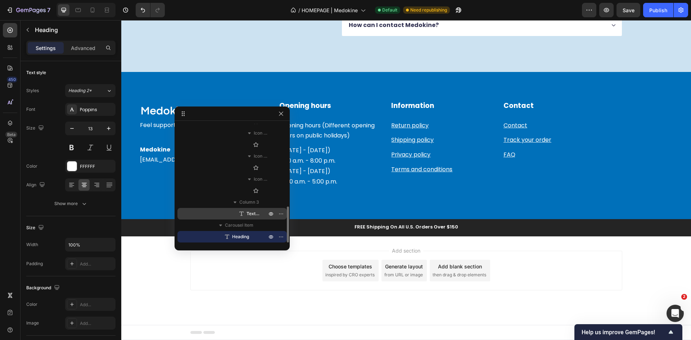
click at [249, 216] on span "Text block" at bounding box center [253, 213] width 13 height 7
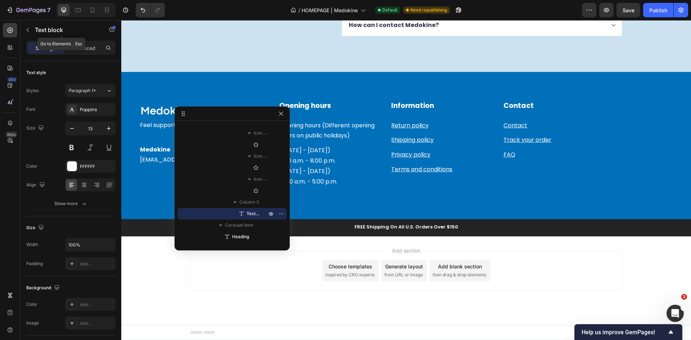
click at [31, 30] on button "button" at bounding box center [28, 30] width 12 height 12
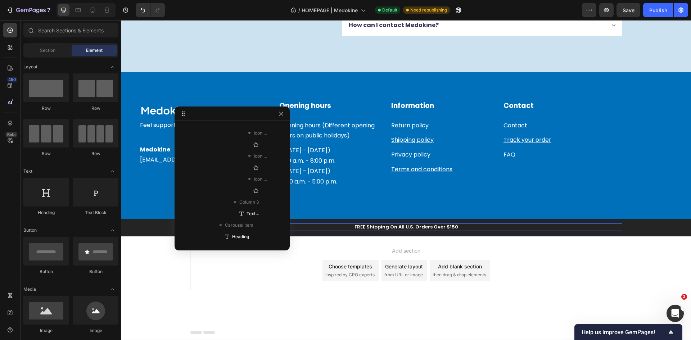
scroll to position [102, 0]
click at [530, 228] on p "FREE Shipping On All U.S. Orders Over $150" at bounding box center [406, 227] width 431 height 6
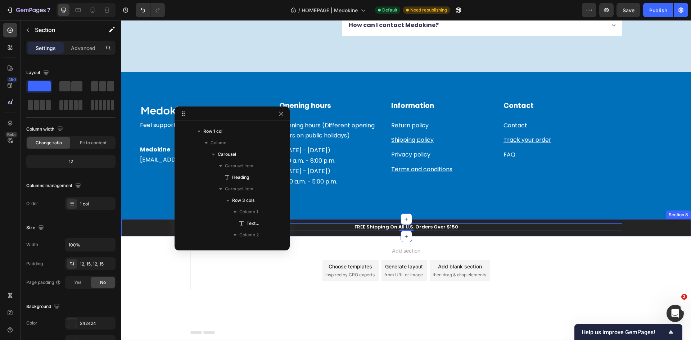
scroll to position [33, 0]
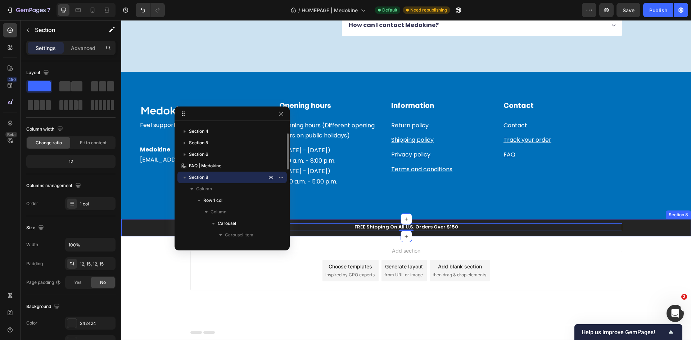
click at [638, 227] on div "FREE Shipping On All U.S. Orders Over $150 Heading 0 5000+ Text block Icon Icon…" at bounding box center [406, 228] width 559 height 9
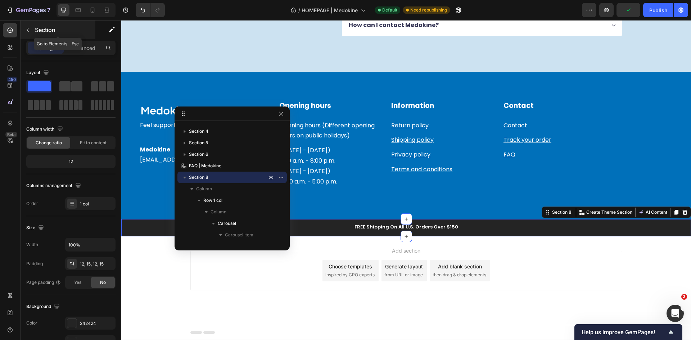
click at [24, 30] on button "button" at bounding box center [28, 30] width 12 height 12
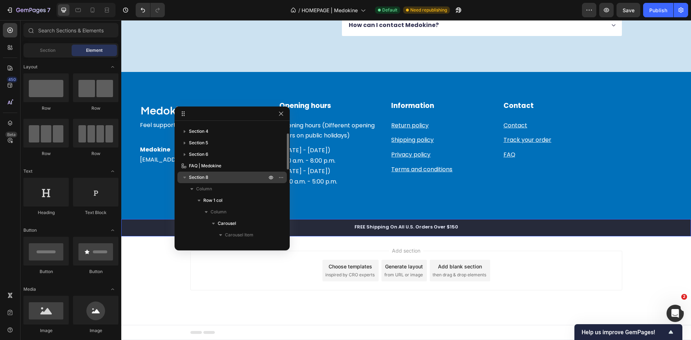
click at [215, 178] on p "Section 8" at bounding box center [228, 177] width 79 height 7
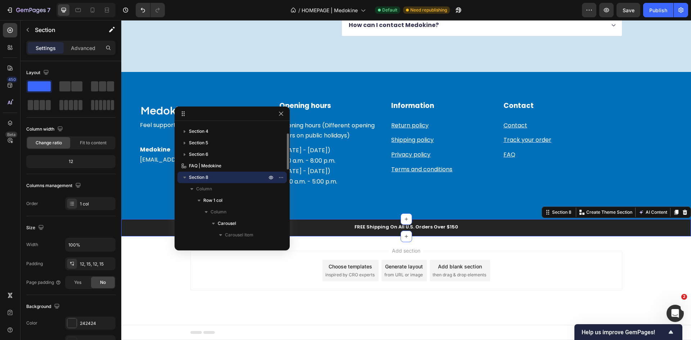
click at [215, 178] on p "Section 8" at bounding box center [228, 177] width 79 height 7
click at [311, 275] on div "Add section Choose templates inspired by CRO experts Generate layout from URL o…" at bounding box center [406, 271] width 432 height 40
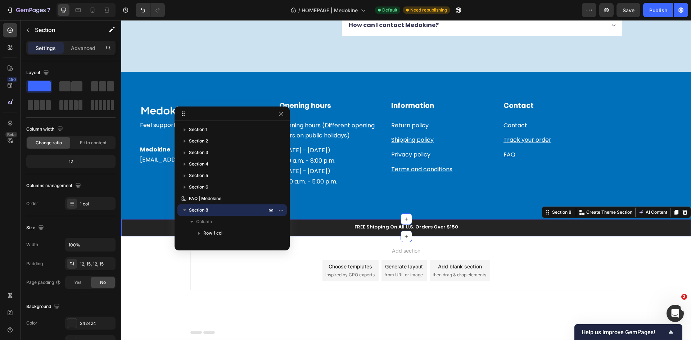
click at [139, 226] on div "FREE Shipping On All U.S. Orders Over $150 Heading 5000+ Text block Icon Icon I…" at bounding box center [406, 228] width 559 height 9
drag, startPoint x: 281, startPoint y: 116, endPoint x: 159, endPoint y: 91, distance: 123.9
click at [281, 116] on icon "button" at bounding box center [281, 114] width 6 height 6
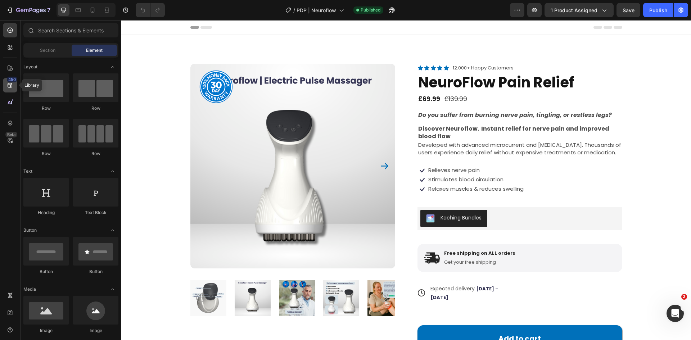
click at [9, 87] on icon at bounding box center [10, 85] width 5 height 5
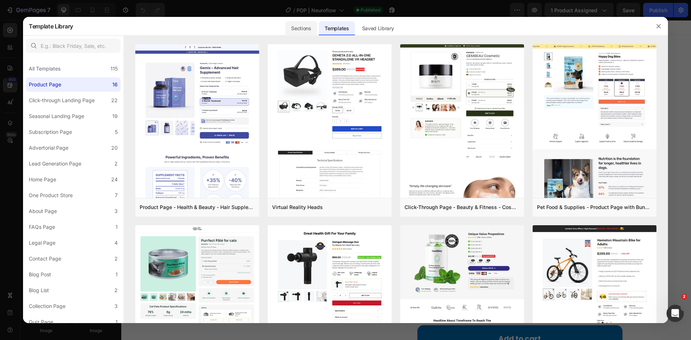
click at [303, 32] on div "Sections" at bounding box center [300, 28] width 31 height 14
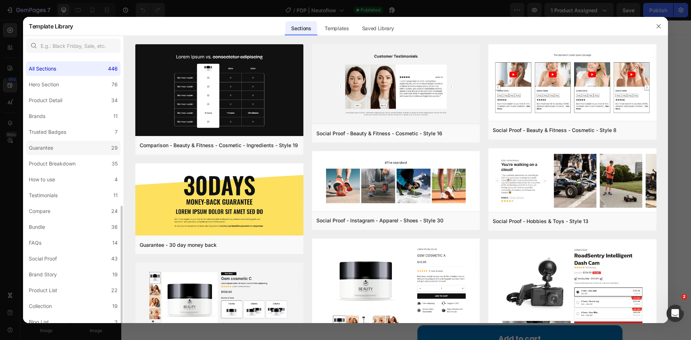
scroll to position [85, 0]
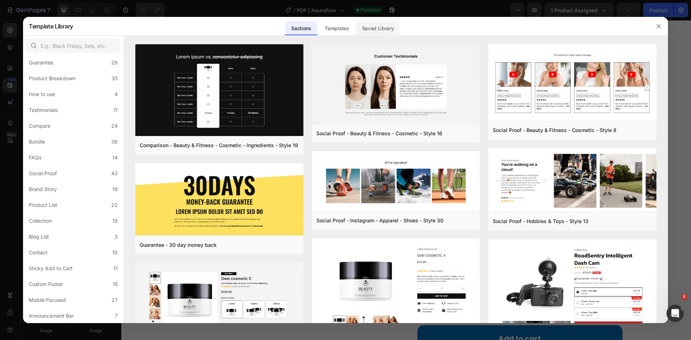
click at [390, 29] on div "Saved Library" at bounding box center [378, 28] width 44 height 14
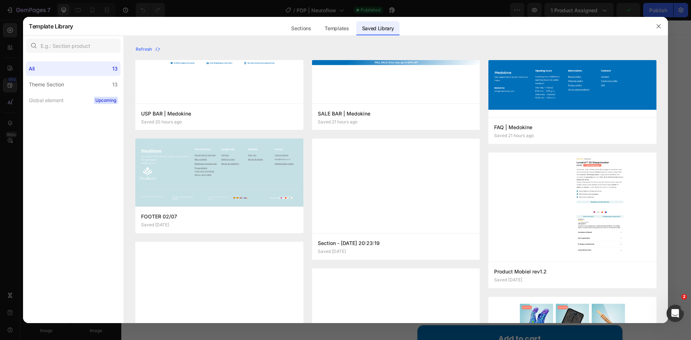
scroll to position [0, 0]
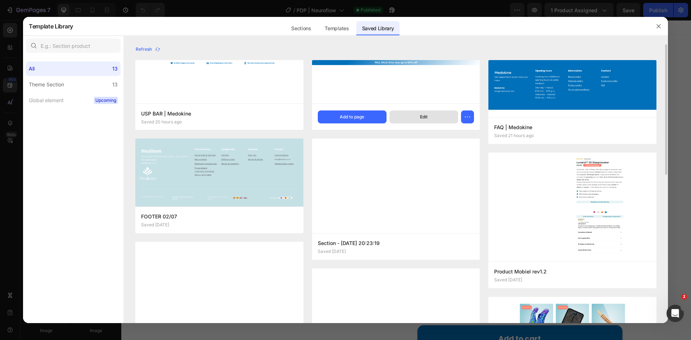
click at [418, 114] on button "Edit" at bounding box center [423, 117] width 69 height 13
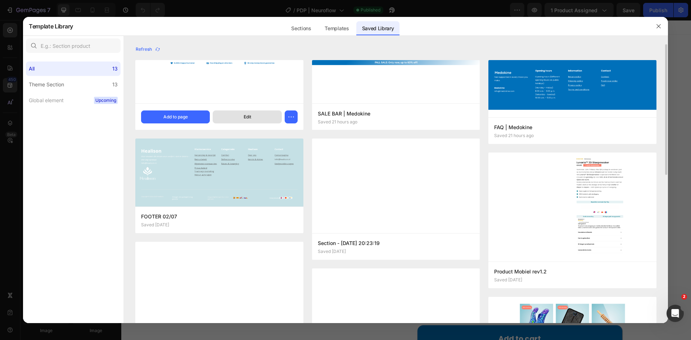
click at [239, 117] on button "Edit" at bounding box center [247, 117] width 69 height 13
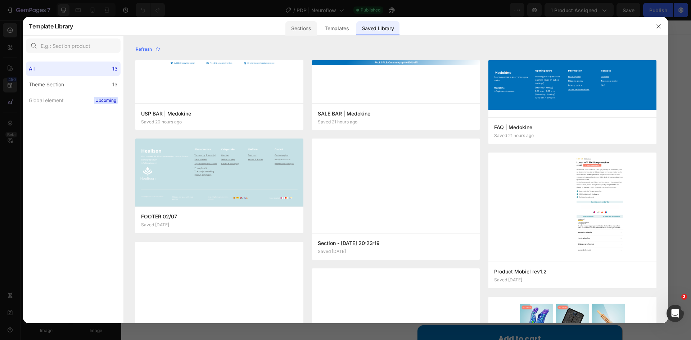
click at [292, 29] on div "Sections" at bounding box center [300, 28] width 31 height 14
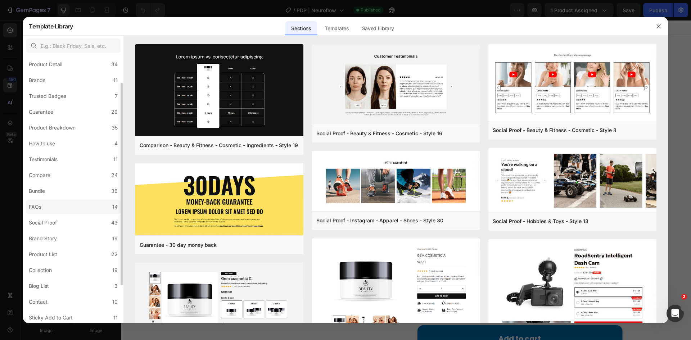
scroll to position [85, 0]
click at [72, 316] on div "Announcement Bar" at bounding box center [51, 316] width 45 height 9
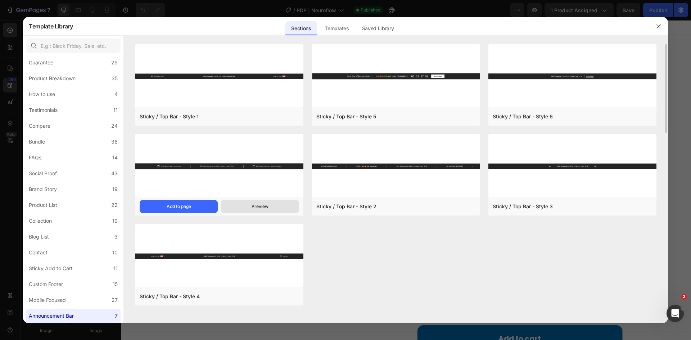
click at [271, 208] on button "Preview" at bounding box center [260, 206] width 78 height 13
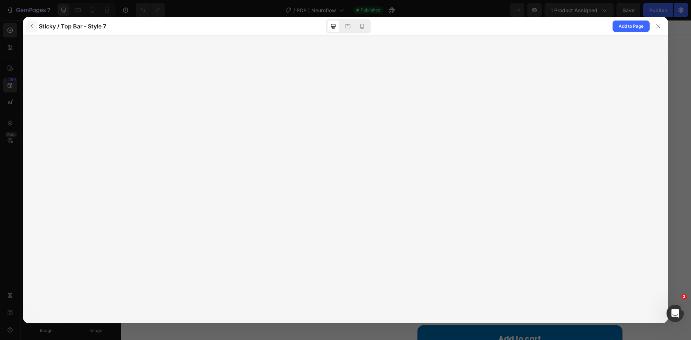
click at [31, 28] on icon "button" at bounding box center [32, 26] width 6 height 6
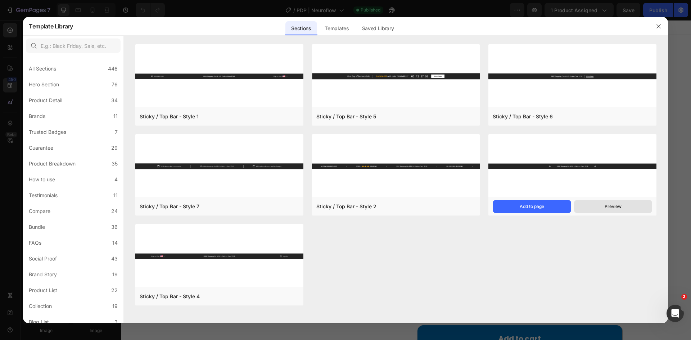
click at [600, 207] on button "Preview" at bounding box center [613, 206] width 78 height 13
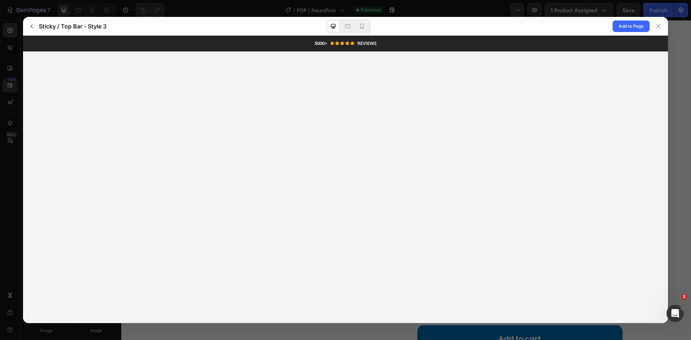
scroll to position [0, 0]
click at [636, 27] on span "Add to Page" at bounding box center [631, 26] width 25 height 9
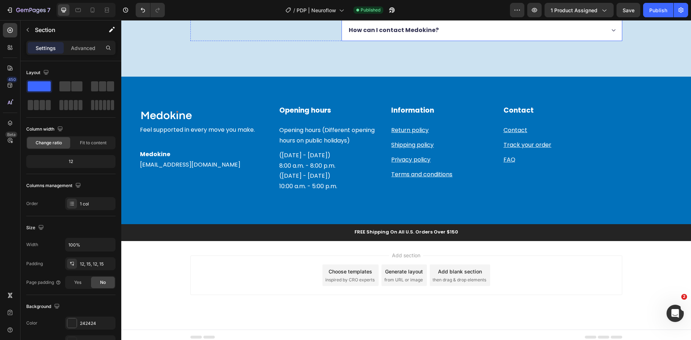
scroll to position [1981, 0]
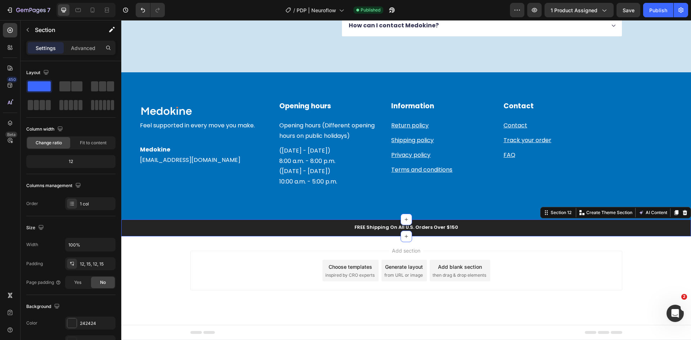
click at [141, 230] on div "FREE Shipping On All U.S. Orders Over $150 Heading 5000+ Text block Icon Icon I…" at bounding box center [406, 228] width 559 height 9
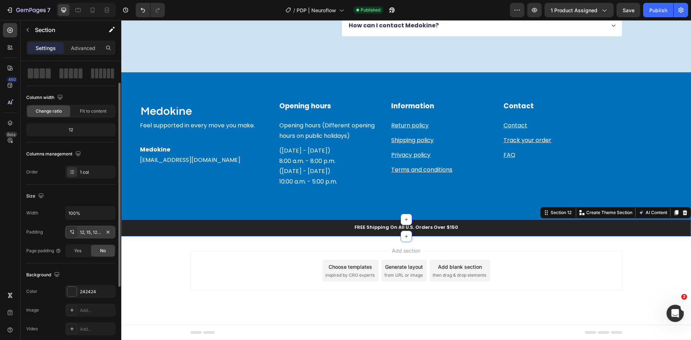
scroll to position [0, 0]
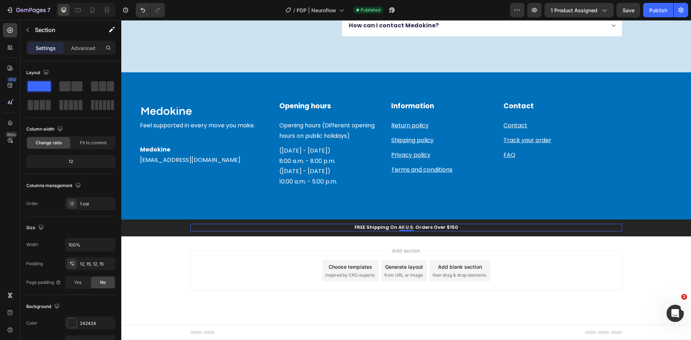
click at [341, 225] on p "FREE Shipping On All U.S. Orders Over $150" at bounding box center [406, 228] width 431 height 6
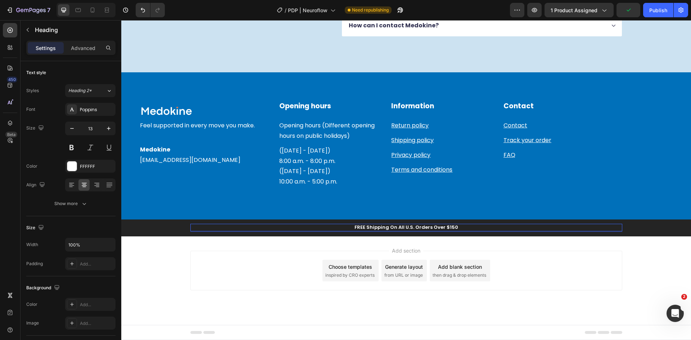
click at [367, 229] on p "FREE Shipping On All U.S. Orders Over $150" at bounding box center [406, 228] width 431 height 6
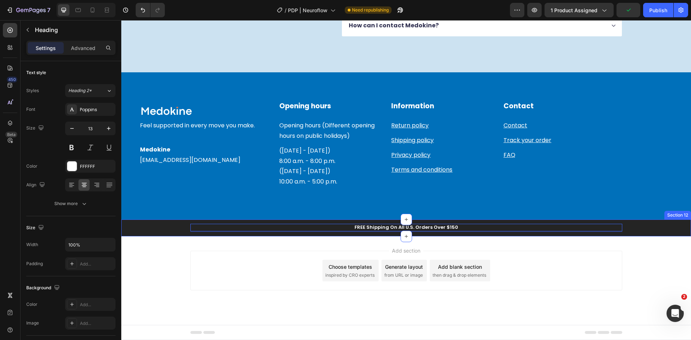
click at [167, 231] on div "FREE Shipping On All U.S. Orders Over $150 Heading 0 5000+ Text block Icon Icon…" at bounding box center [406, 228] width 559 height 9
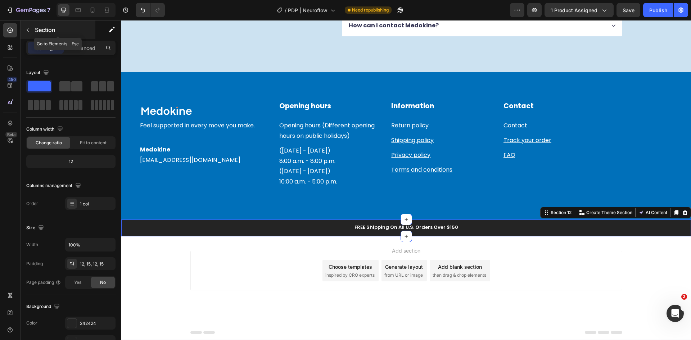
click at [39, 29] on p "Section" at bounding box center [64, 30] width 59 height 9
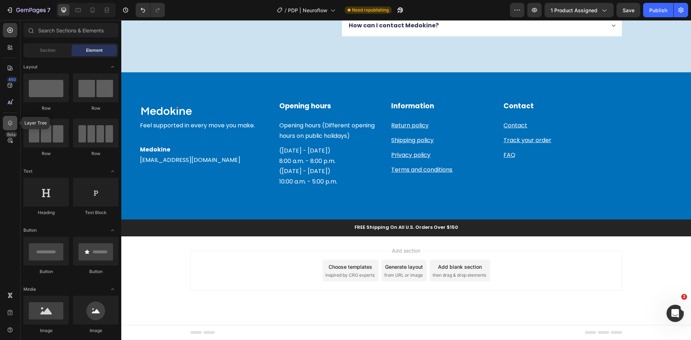
click at [7, 125] on icon at bounding box center [9, 123] width 7 height 7
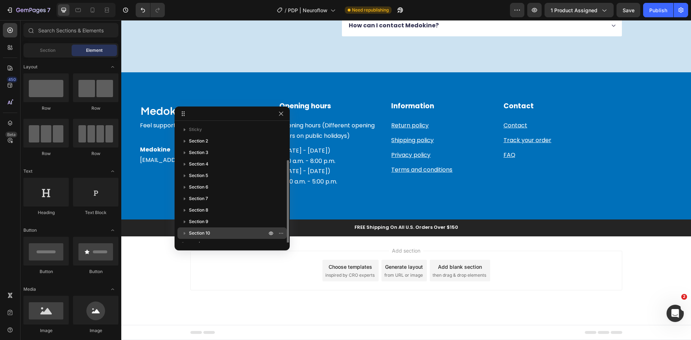
scroll to position [19, 0]
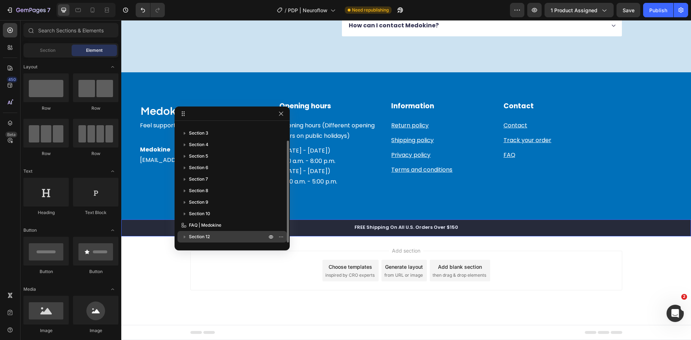
click at [215, 233] on p "Section 12" at bounding box center [228, 236] width 79 height 7
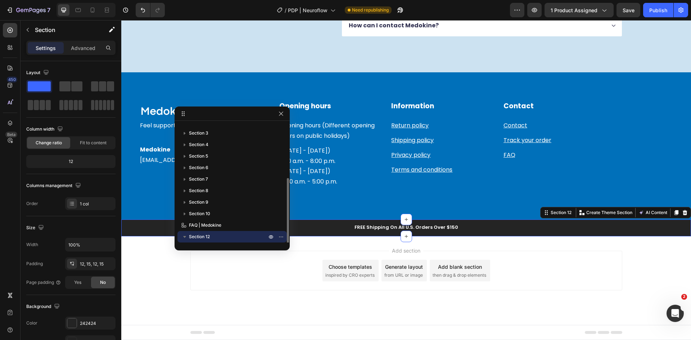
scroll to position [42, 0]
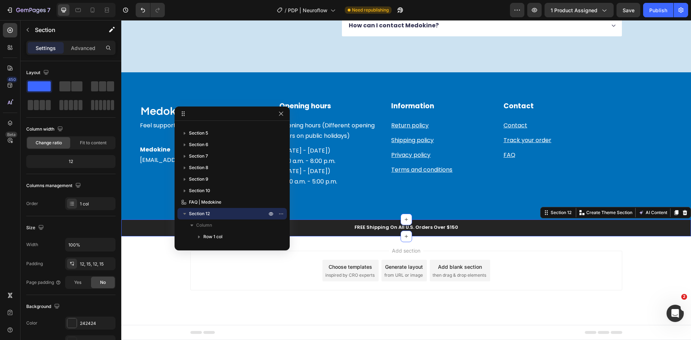
click at [682, 210] on icon at bounding box center [685, 213] width 6 height 6
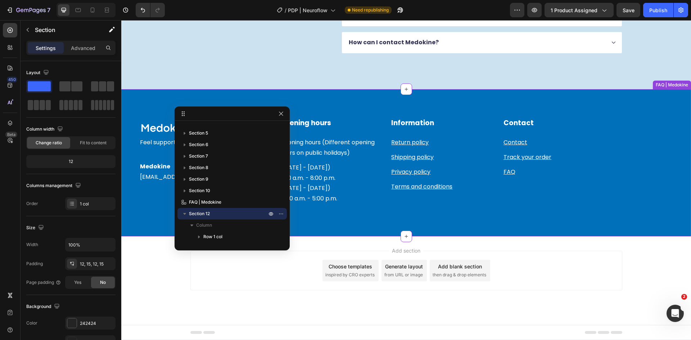
scroll to position [8, 0]
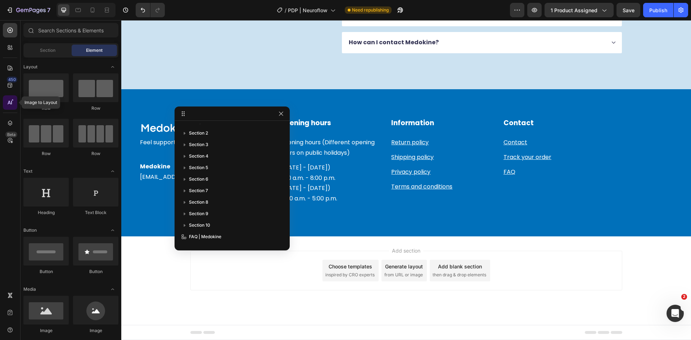
click at [9, 96] on div at bounding box center [10, 102] width 14 height 14
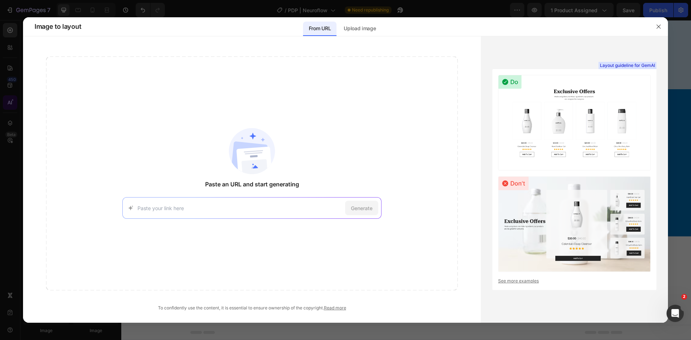
click at [8, 82] on div at bounding box center [345, 170] width 691 height 340
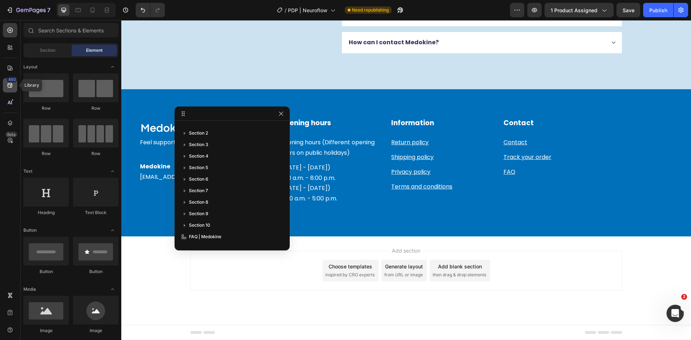
click at [4, 83] on div "450" at bounding box center [10, 85] width 14 height 14
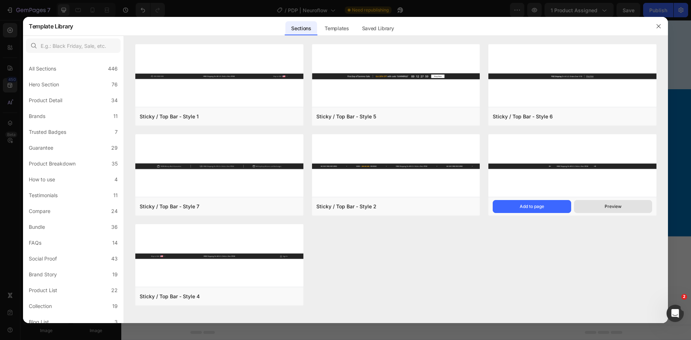
click at [607, 207] on div "Preview" at bounding box center [613, 206] width 17 height 6
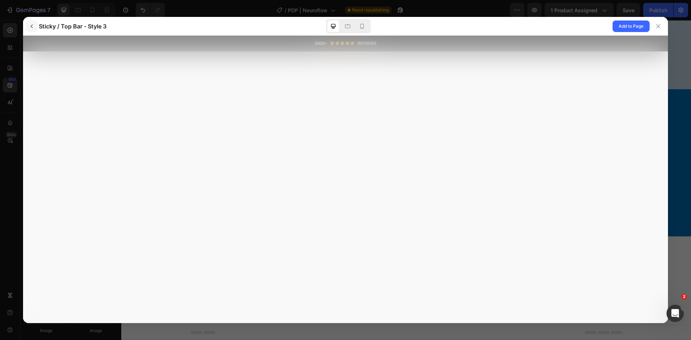
scroll to position [0, 0]
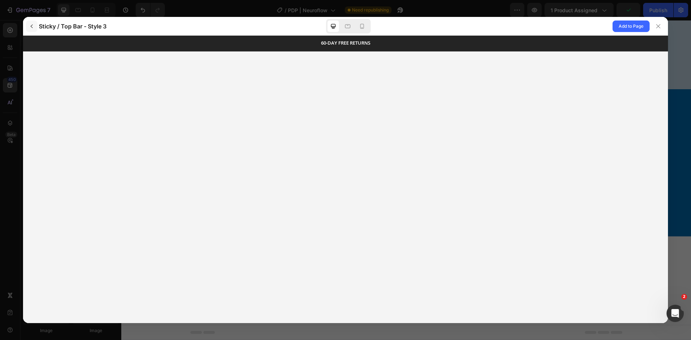
click at [30, 28] on icon "button" at bounding box center [32, 26] width 6 height 6
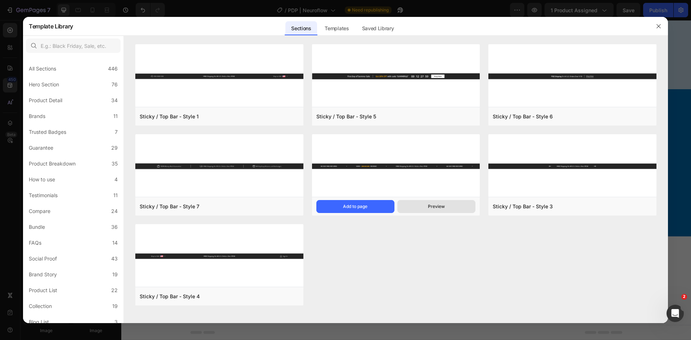
click at [436, 204] on div "Preview" at bounding box center [436, 206] width 17 height 6
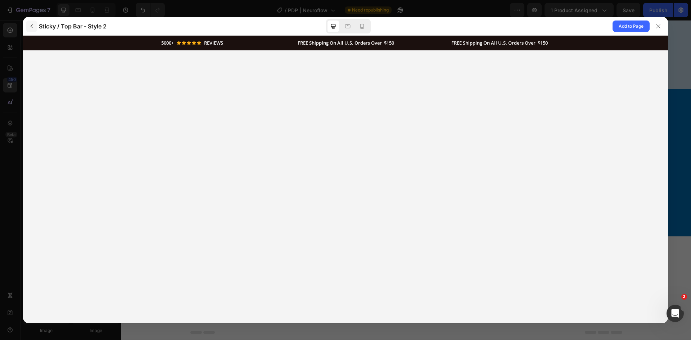
click at [30, 26] on icon "button" at bounding box center [32, 26] width 6 height 6
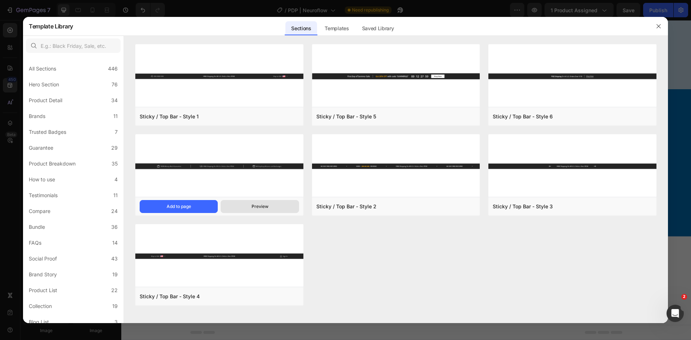
click at [263, 209] on div "Preview" at bounding box center [260, 206] width 17 height 6
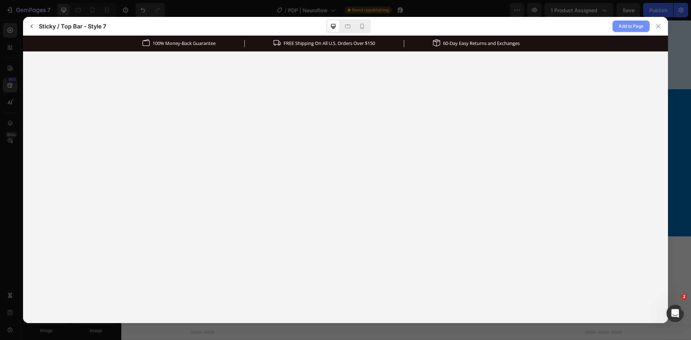
click at [634, 23] on span "Add to Page" at bounding box center [631, 26] width 25 height 9
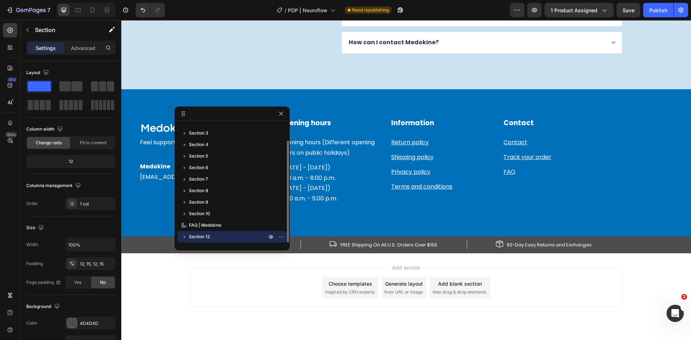
scroll to position [1981, 0]
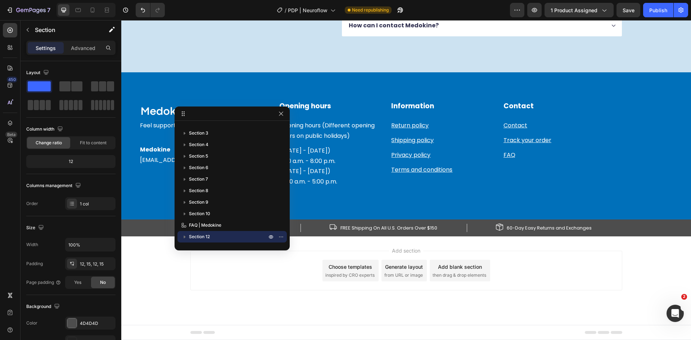
drag, startPoint x: 170, startPoint y: 269, endPoint x: 143, endPoint y: 242, distance: 37.7
click at [168, 267] on div "Add section Choose templates inspired by CRO experts Generate layout from URL o…" at bounding box center [406, 280] width 570 height 89
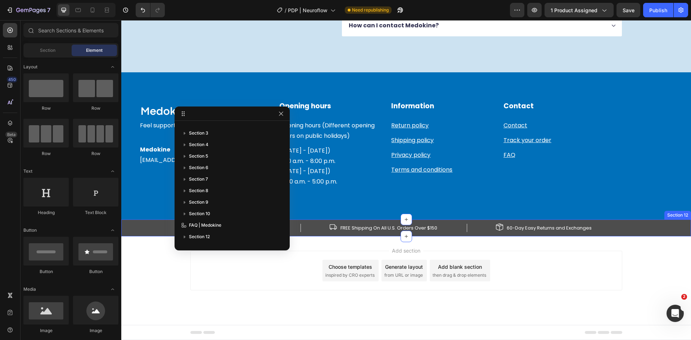
click at [139, 230] on div "Image 100% Money-Back Guarantee Text block Row Image FREE Shipping On All U.S. …" at bounding box center [406, 228] width 559 height 9
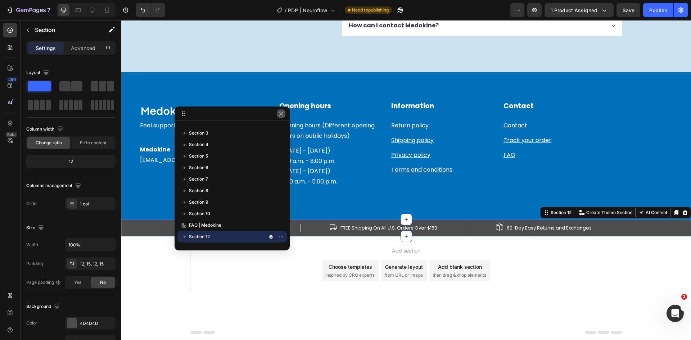
drag, startPoint x: 284, startPoint y: 109, endPoint x: 281, endPoint y: 112, distance: 4.1
click at [277, 117] on button "button" at bounding box center [280, 114] width 9 height 9
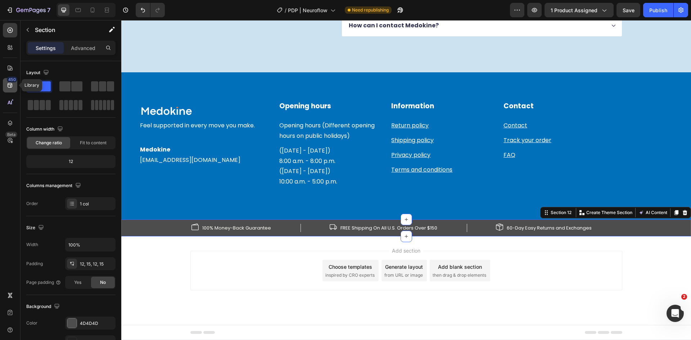
click at [5, 86] on div "450" at bounding box center [10, 85] width 14 height 14
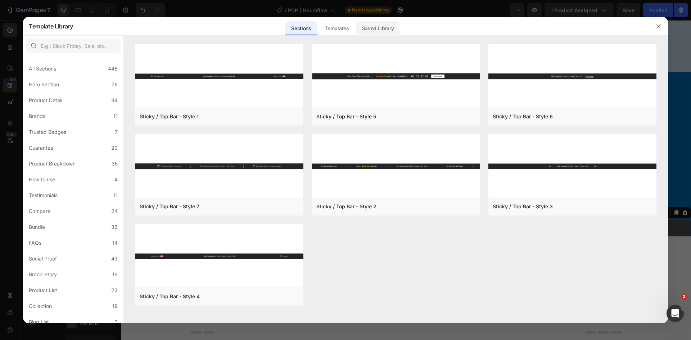
click at [374, 31] on div "Saved Library" at bounding box center [378, 28] width 44 height 14
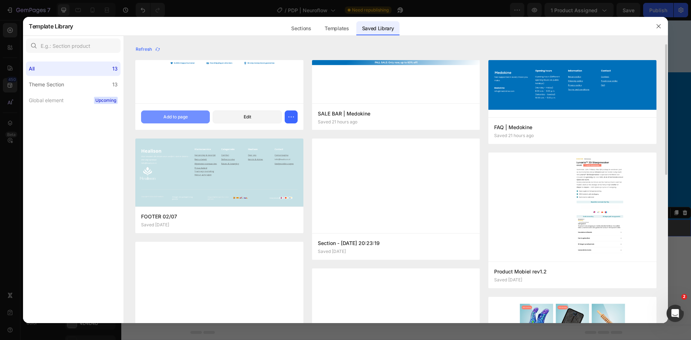
click at [185, 116] on div "Add to page" at bounding box center [175, 117] width 24 height 6
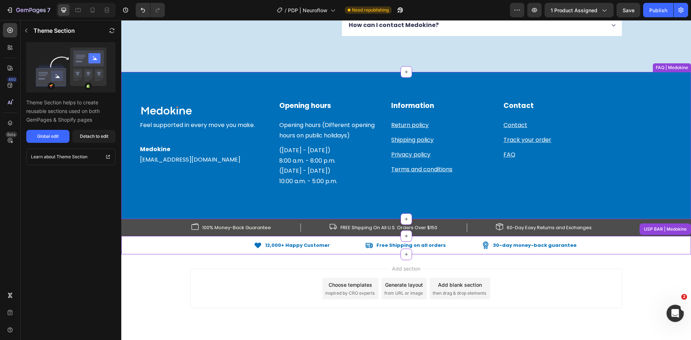
scroll to position [1999, 0]
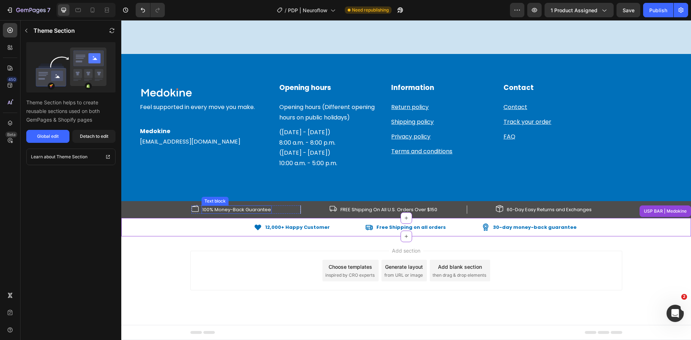
click at [192, 205] on img at bounding box center [195, 208] width 7 height 7
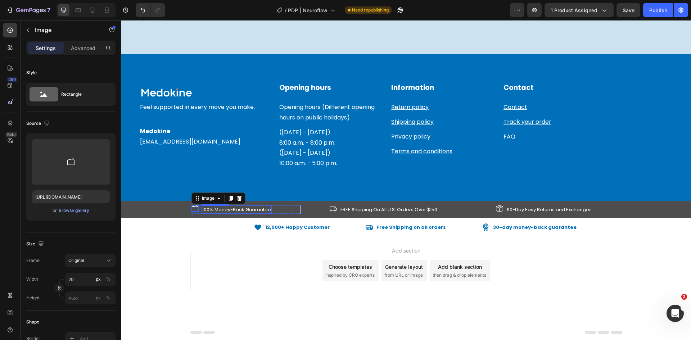
click at [248, 209] on p "100% Money-Back Guarantee" at bounding box center [236, 209] width 69 height 7
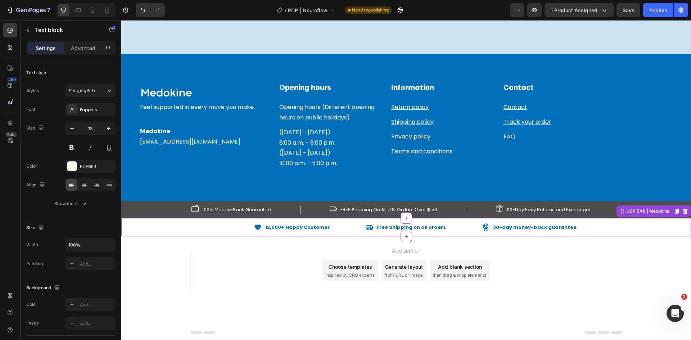
click at [281, 228] on p "12,000+ Happy Customer" at bounding box center [297, 228] width 64 height 6
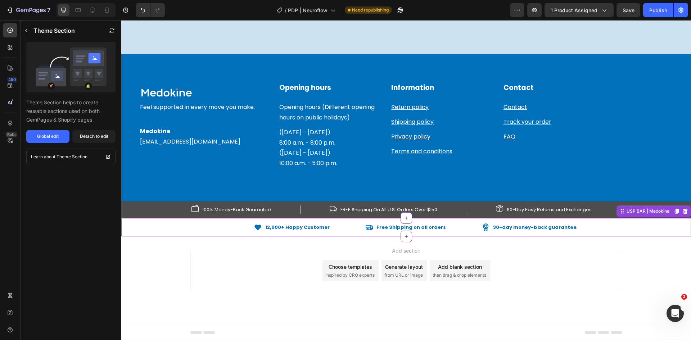
click at [281, 228] on p "12,000+ Happy Customer" at bounding box center [297, 228] width 64 height 6
click at [312, 230] on div "12,000+ Happy Customer" at bounding box center [298, 228] width 66 height 8
click at [312, 226] on p "12,000+ Happy Customer" at bounding box center [297, 228] width 64 height 6
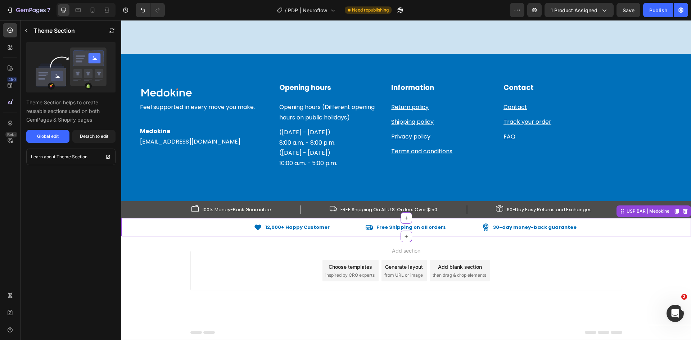
click at [312, 226] on p "12,000+ Happy Customer" at bounding box center [297, 228] width 64 height 6
click at [47, 136] on div "Global edit" at bounding box center [48, 136] width 22 height 6
click at [106, 137] on div "Detach to edit" at bounding box center [94, 136] width 28 height 6
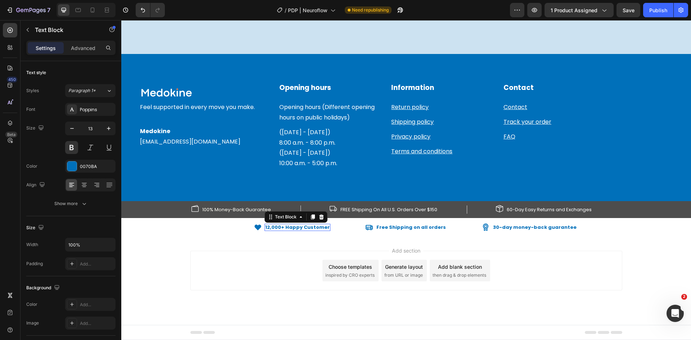
click at [285, 228] on p "12,000+ Happy Customer" at bounding box center [297, 228] width 64 height 6
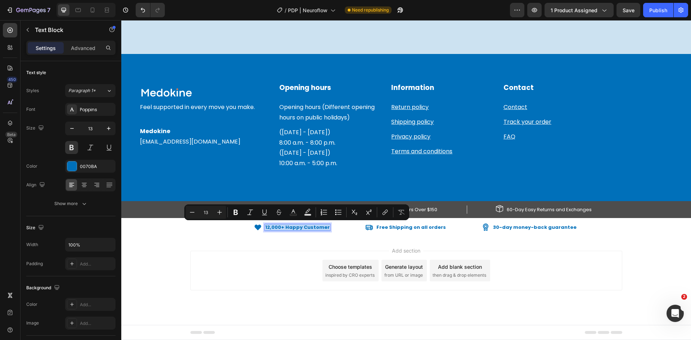
copy p "12,000+ Happy Customer"
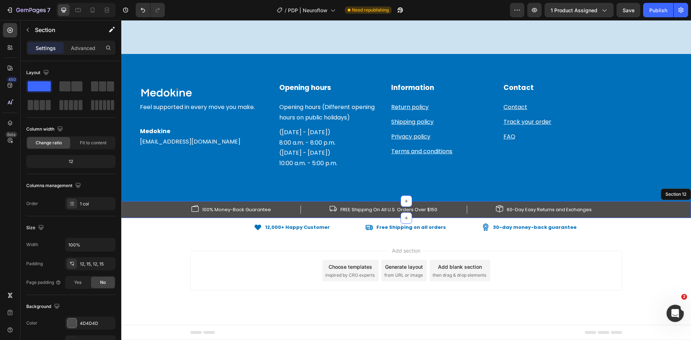
click at [175, 206] on div "Image 100% Money-Back Guarantee Text block Row Image FREE Shipping On All U.S. …" at bounding box center [406, 210] width 559 height 9
click at [221, 211] on p "100% Money-Back Guarantee" at bounding box center [236, 209] width 69 height 7
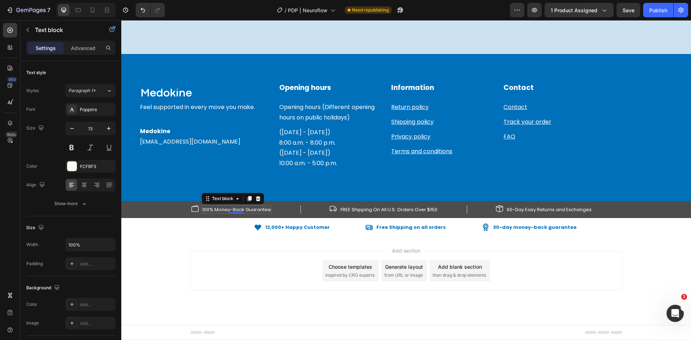
click at [221, 211] on p "100% Money-Back Guarantee" at bounding box center [236, 209] width 69 height 7
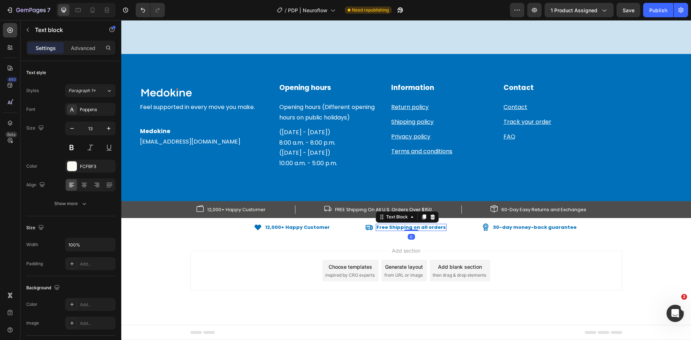
click at [393, 226] on p "Free Shipping on all orders" at bounding box center [411, 228] width 69 height 6
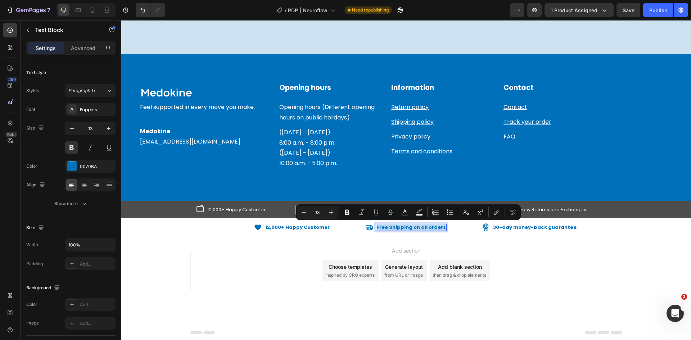
copy p "Free Shipping on all orders"
click at [285, 198] on div "Image Row Feel supported in every move you make. Text block Medokine Info@medok…" at bounding box center [406, 142] width 534 height 118
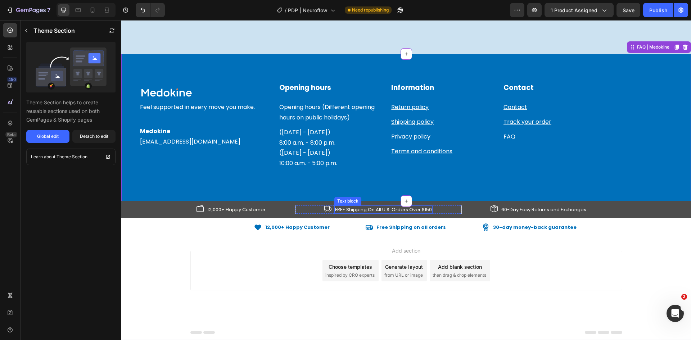
click at [356, 208] on p "FREE Shipping On All U.S. Orders Over $150" at bounding box center [383, 209] width 97 height 7
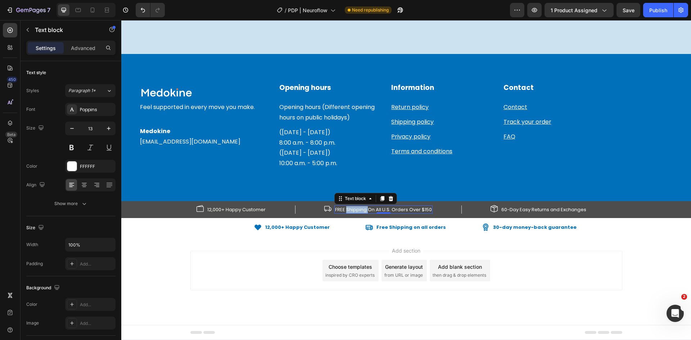
click at [356, 208] on p "FREE Shipping On All U.S. Orders Over $150" at bounding box center [383, 209] width 97 height 7
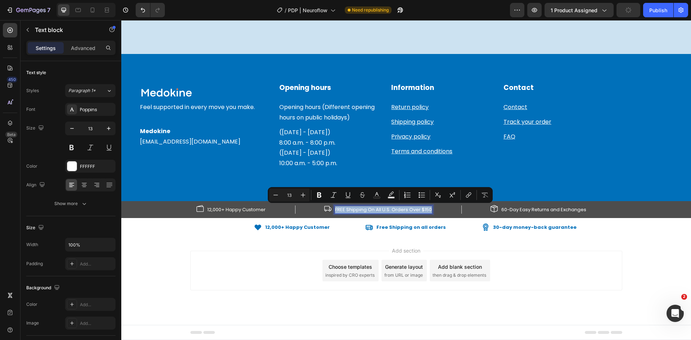
click at [397, 210] on p "FREE Shipping On All U.S. Orders Over $150" at bounding box center [383, 209] width 97 height 7
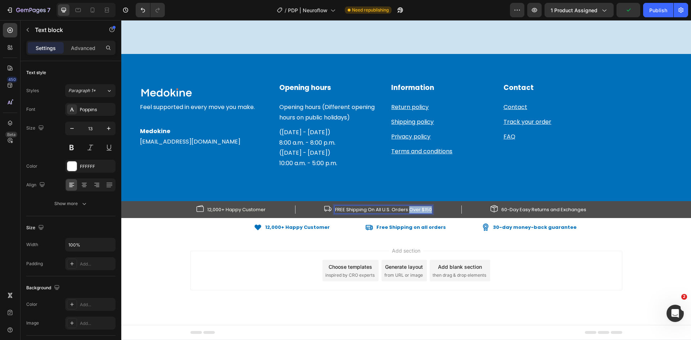
drag, startPoint x: 428, startPoint y: 209, endPoint x: 407, endPoint y: 210, distance: 20.5
click at [407, 210] on p "FREE Shipping On All U.S. Orders Over $150" at bounding box center [383, 209] width 97 height 7
drag, startPoint x: 400, startPoint y: 210, endPoint x: 393, endPoint y: 209, distance: 7.3
click at [393, 209] on p "FREE Shipping On All U.S. Orders" at bounding box center [383, 209] width 73 height 7
click at [486, 209] on p "60-Day Easy Returns and Exchanges" at bounding box center [527, 209] width 85 height 7
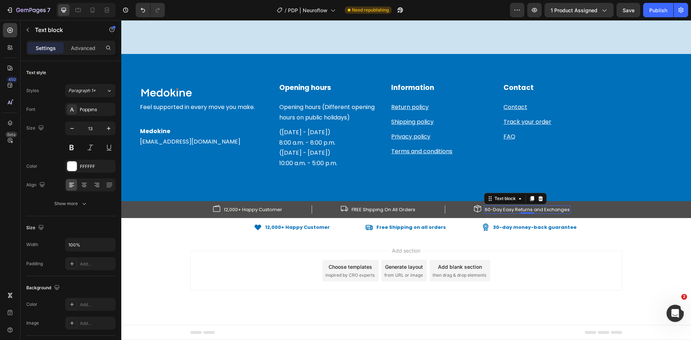
click at [486, 210] on p "60-Day Easy Returns and Exchanges" at bounding box center [527, 209] width 85 height 7
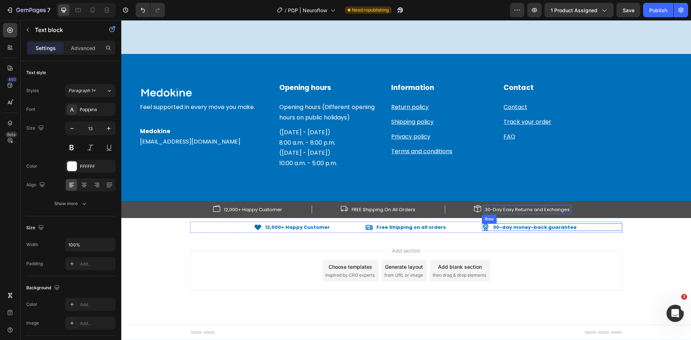
click at [588, 224] on div "Icon 30-day money-back guarantee Text Block Row" at bounding box center [552, 228] width 140 height 8
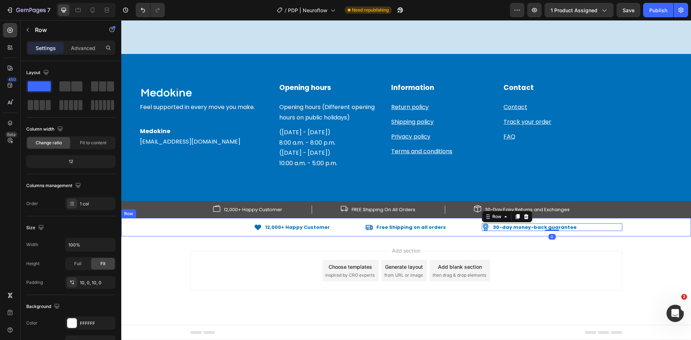
click at [632, 221] on div "Icon 12,000+ Happy Customer Text Block Row Icon Free Shipping on all orders Tex…" at bounding box center [406, 227] width 570 height 18
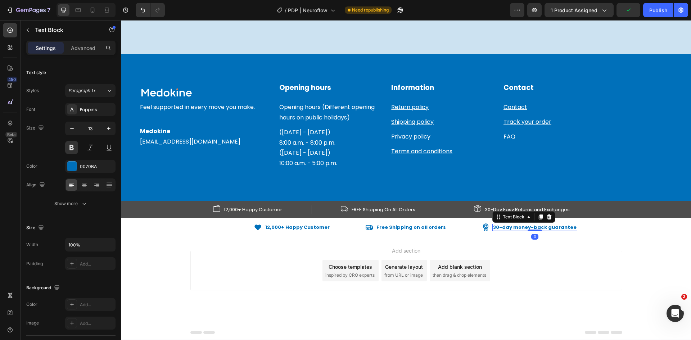
click at [542, 227] on p "30-day money-back guarantee" at bounding box center [535, 228] width 84 height 6
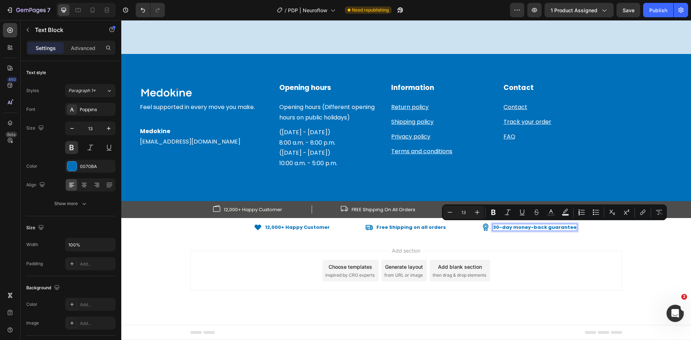
click at [537, 228] on p "30-day money-back guarantee" at bounding box center [535, 228] width 84 height 6
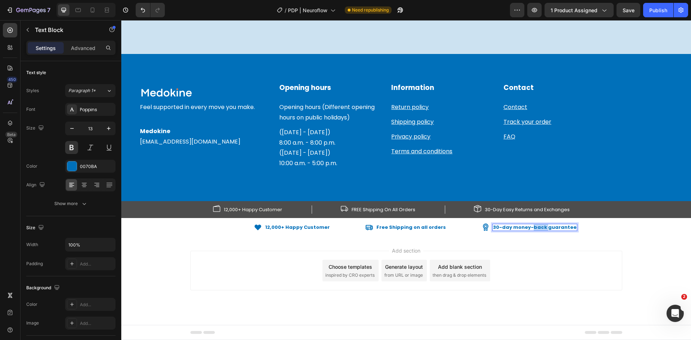
click at [537, 228] on p "30-day money-back guarantee" at bounding box center [535, 228] width 84 height 6
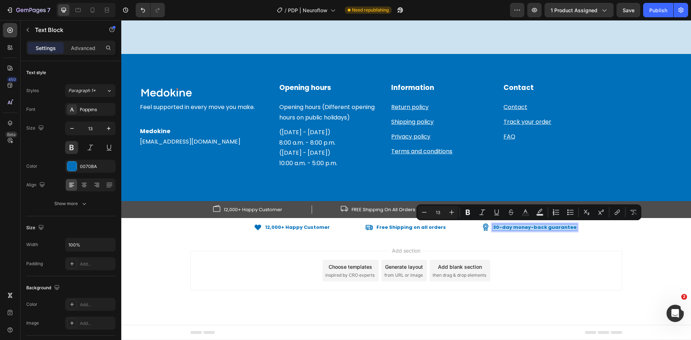
copy p "30-day money-back guarantee"
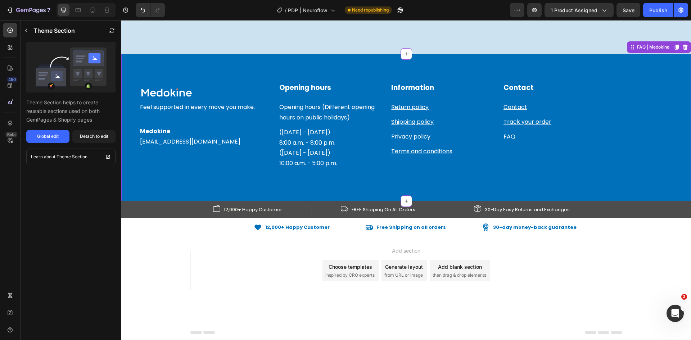
click at [550, 191] on div "Image Row Feel supported in every move you make. Text block Medokine Info@medok…" at bounding box center [406, 142] width 534 height 118
click at [530, 213] on div "30-Day Easy Returns and Exchanges" at bounding box center [527, 210] width 86 height 9
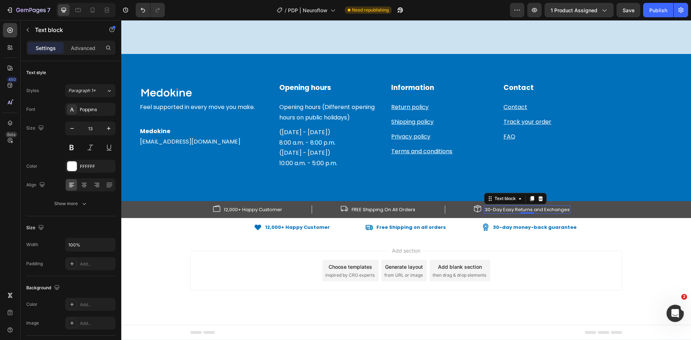
click at [530, 213] on div at bounding box center [527, 212] width 14 height 1
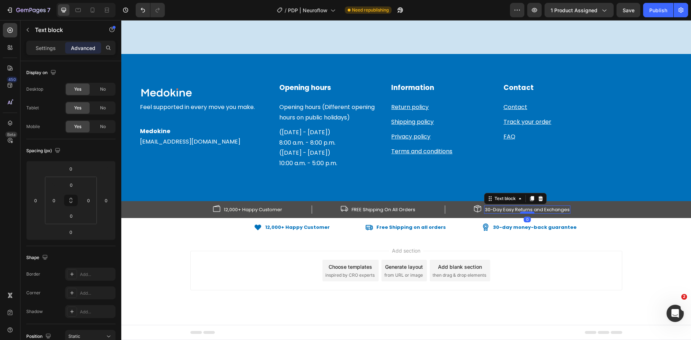
click at [529, 213] on div at bounding box center [527, 213] width 14 height 2
click at [527, 208] on p "30-Day Easy Returns and Exchanges" at bounding box center [527, 209] width 85 height 7
click at [528, 208] on p "30-Day Easy Returns and Exchanges" at bounding box center [527, 209] width 85 height 7
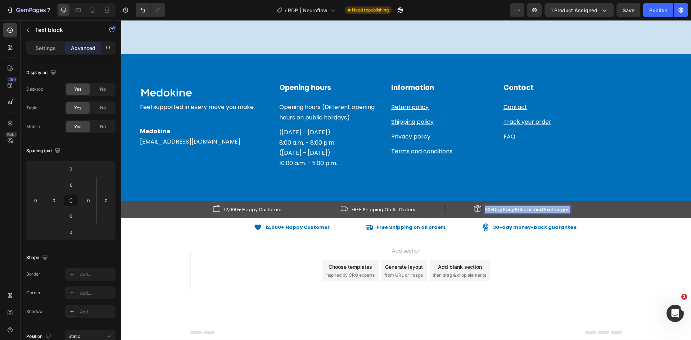
click at [528, 208] on p "30-Day Easy Returns and Exchanges" at bounding box center [527, 209] width 85 height 7
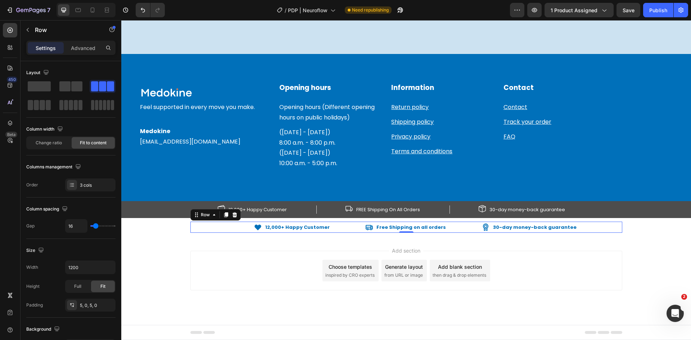
click at [574, 223] on div "Icon 12,000+ Happy Customer Text Block Row Icon Free Shipping on all orders Tex…" at bounding box center [406, 227] width 432 height 11
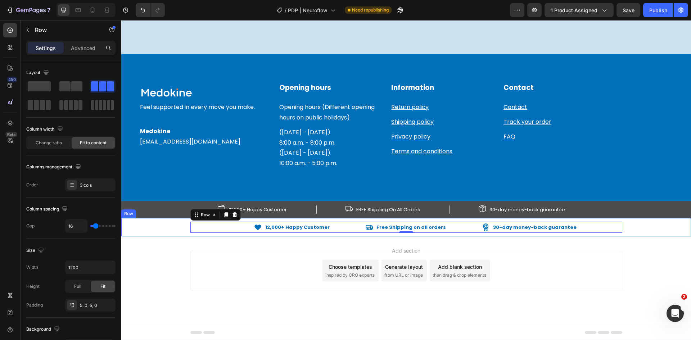
click at [618, 220] on div "Icon 12,000+ Happy Customer Text Block Row Icon Free Shipping on all orders Tex…" at bounding box center [406, 227] width 570 height 18
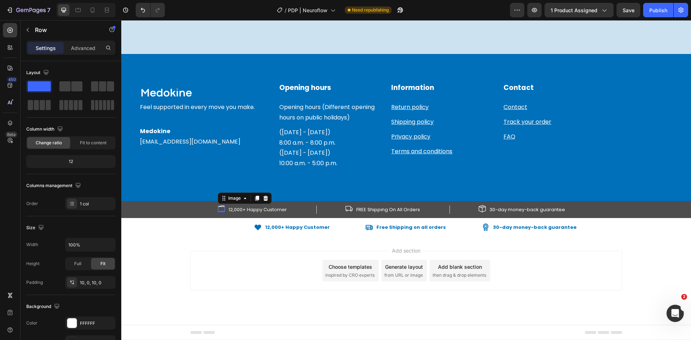
click at [220, 209] on div "Image 0" at bounding box center [221, 208] width 7 height 7
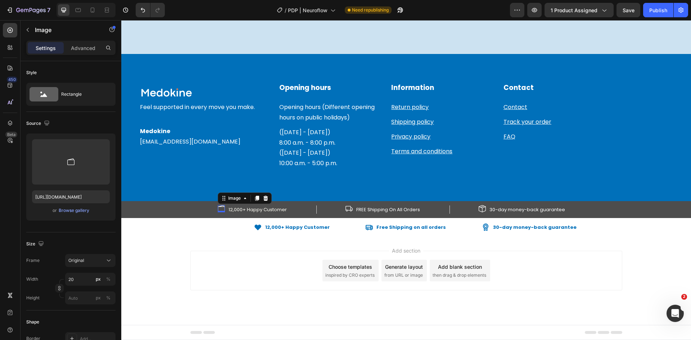
click at [265, 197] on icon at bounding box center [266, 198] width 6 height 6
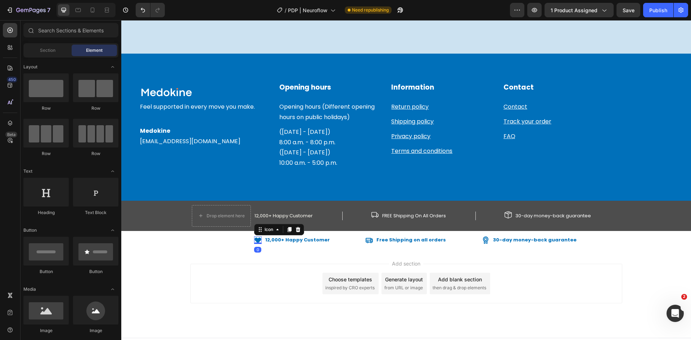
click at [259, 239] on icon at bounding box center [257, 241] width 6 height 6
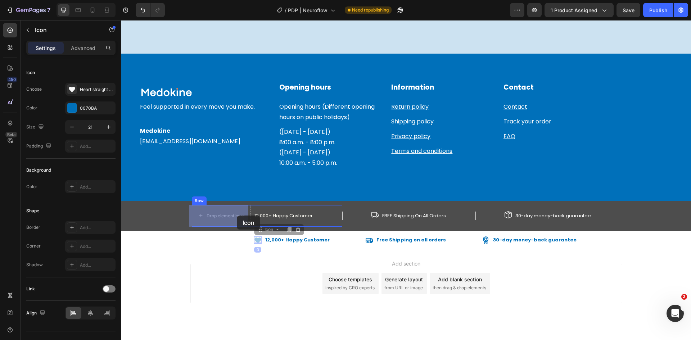
drag, startPoint x: 262, startPoint y: 229, endPoint x: 237, endPoint y: 215, distance: 28.5
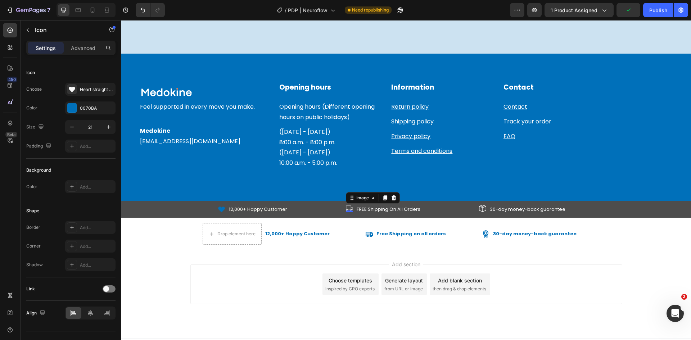
click at [347, 207] on img at bounding box center [349, 208] width 7 height 7
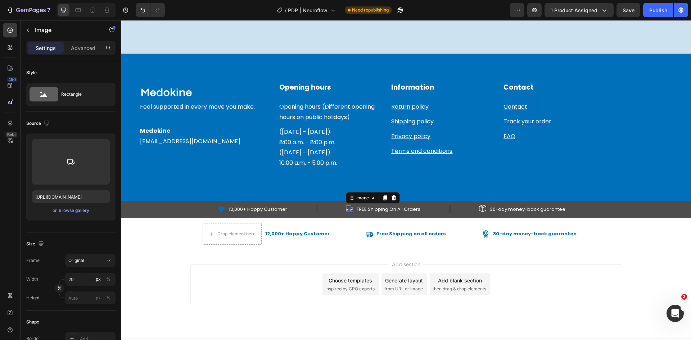
drag, startPoint x: 391, startPoint y: 198, endPoint x: 390, endPoint y: 205, distance: 7.2
click at [391, 198] on icon at bounding box center [394, 198] width 6 height 6
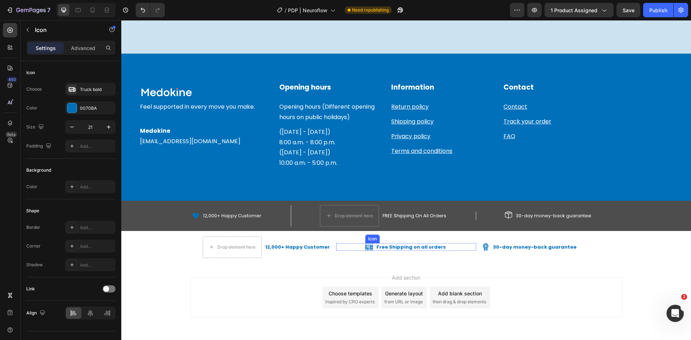
click at [371, 246] on icon at bounding box center [369, 247] width 8 height 8
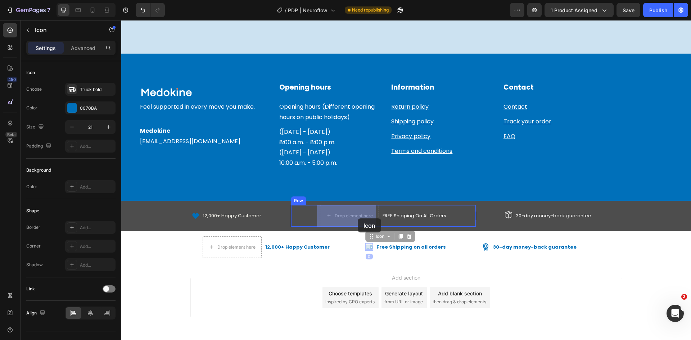
drag, startPoint x: 370, startPoint y: 233, endPoint x: 358, endPoint y: 218, distance: 18.7
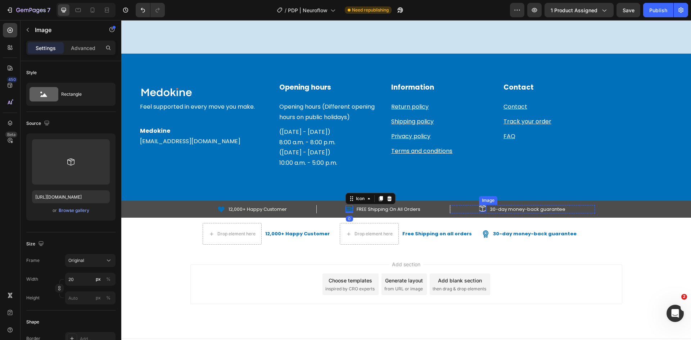
click at [479, 205] on img at bounding box center [482, 208] width 7 height 7
click at [527, 198] on icon at bounding box center [527, 197] width 5 height 5
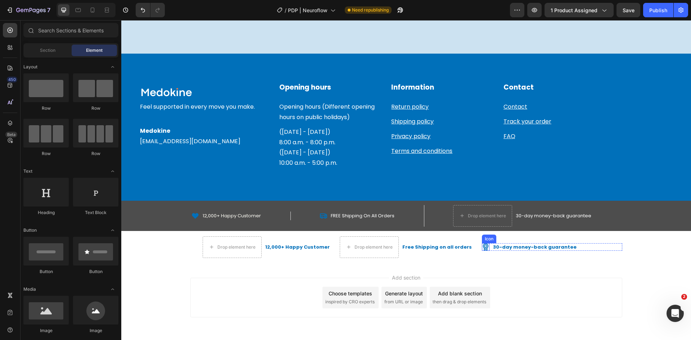
click at [483, 248] on icon at bounding box center [485, 247] width 5 height 7
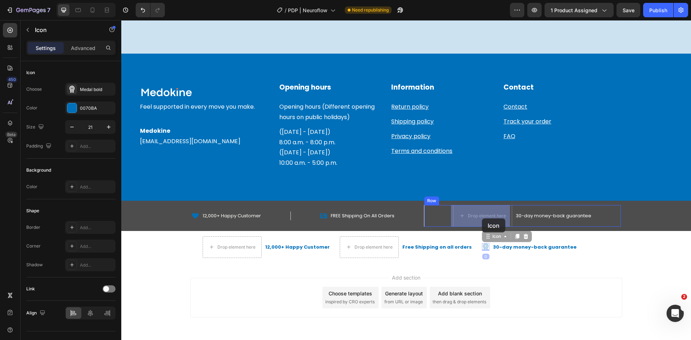
drag, startPoint x: 486, startPoint y: 236, endPoint x: 483, endPoint y: 222, distance: 14.7
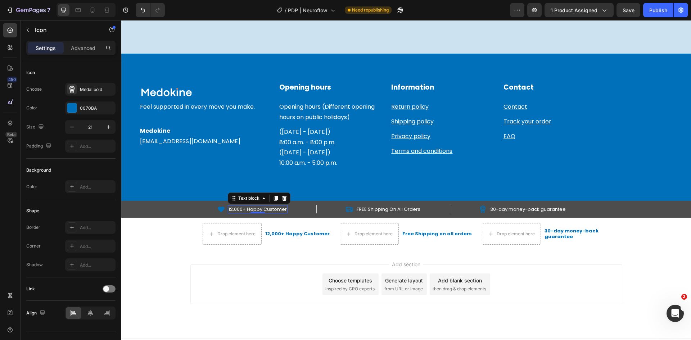
click at [249, 210] on p "12,000+ Happy Customer" at bounding box center [258, 209] width 58 height 7
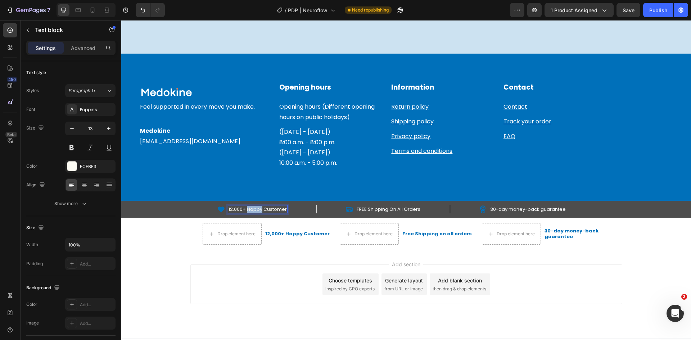
click at [250, 209] on p "12,000+ Happy Customer" at bounding box center [258, 209] width 58 height 7
click at [251, 209] on p "12,000+ Happy Customer" at bounding box center [258, 209] width 58 height 7
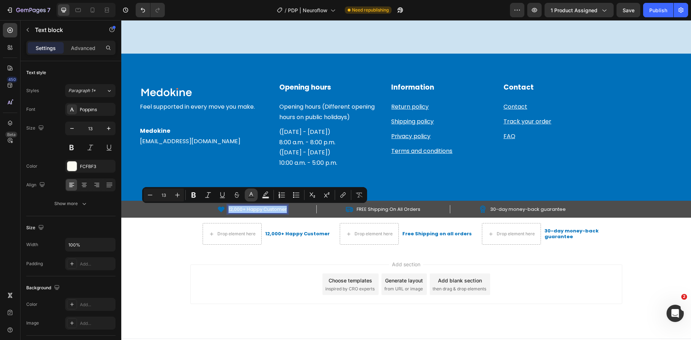
click at [254, 197] on icon "Editor contextual toolbar" at bounding box center [251, 195] width 7 height 7
type input "FCFBF3"
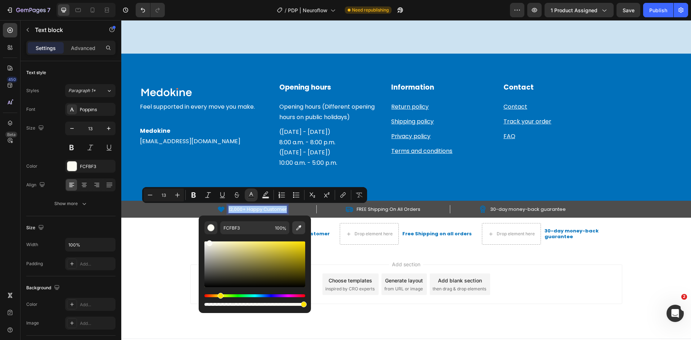
click at [298, 227] on icon "Editor contextual toolbar" at bounding box center [298, 227] width 7 height 7
type input "0070BA"
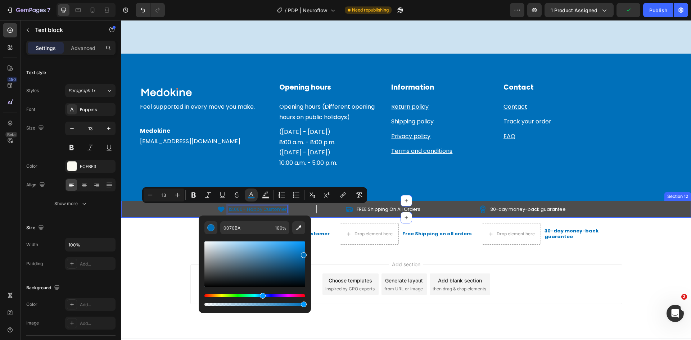
click at [371, 211] on p "FREE Shipping On All Orders" at bounding box center [389, 209] width 64 height 7
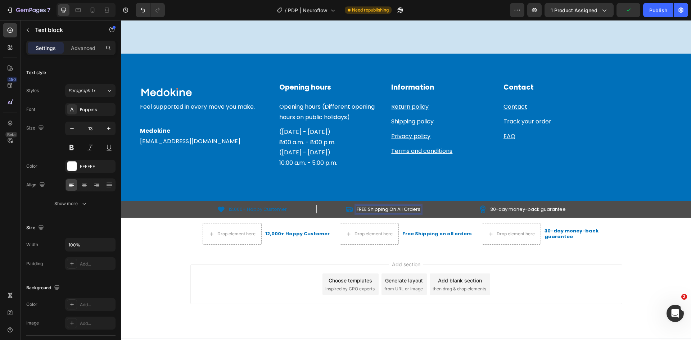
click at [371, 211] on p "FREE Shipping On All Orders" at bounding box center [389, 209] width 64 height 7
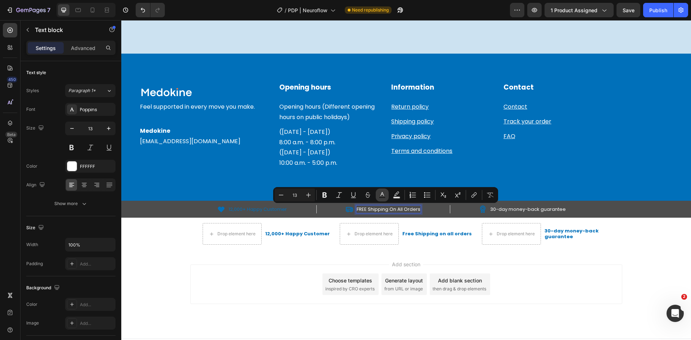
click at [383, 194] on icon "Editor contextual toolbar" at bounding box center [382, 195] width 7 height 7
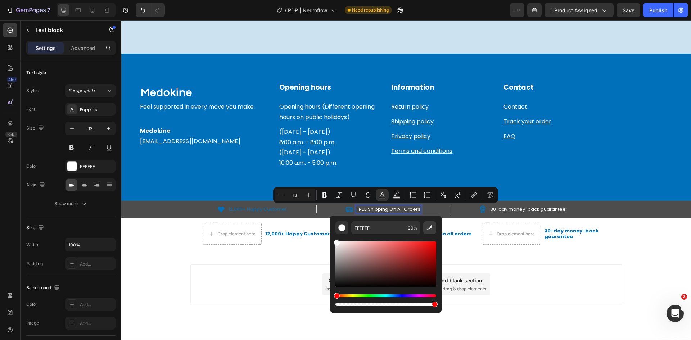
click at [433, 232] on button "Editor contextual toolbar" at bounding box center [429, 227] width 13 height 13
type input "0070BA"
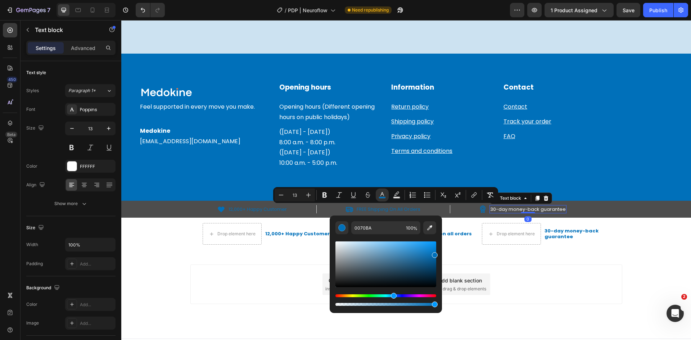
click at [501, 211] on p "30-day money-back guarantee" at bounding box center [528, 209] width 76 height 7
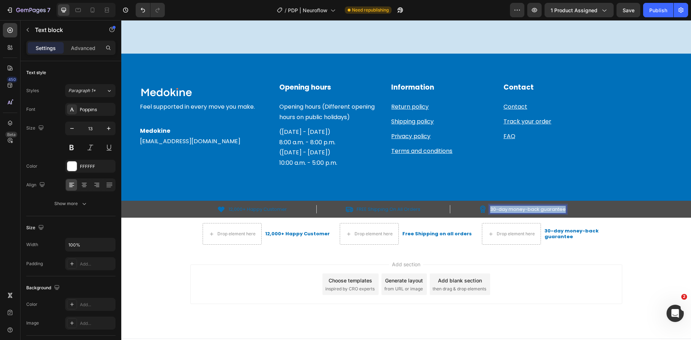
click at [501, 211] on p "30-day money-back guarantee" at bounding box center [528, 209] width 76 height 7
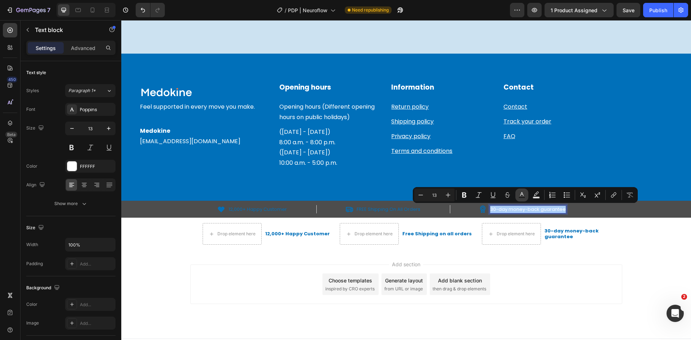
click at [519, 195] on icon "Editor contextual toolbar" at bounding box center [521, 195] width 7 height 7
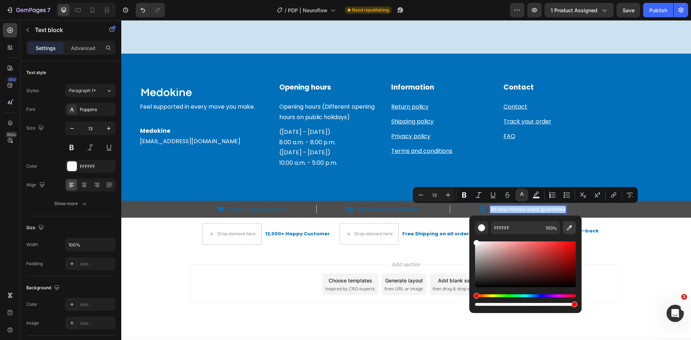
click at [567, 226] on icon "Editor contextual toolbar" at bounding box center [569, 227] width 7 height 7
type input "0070BA"
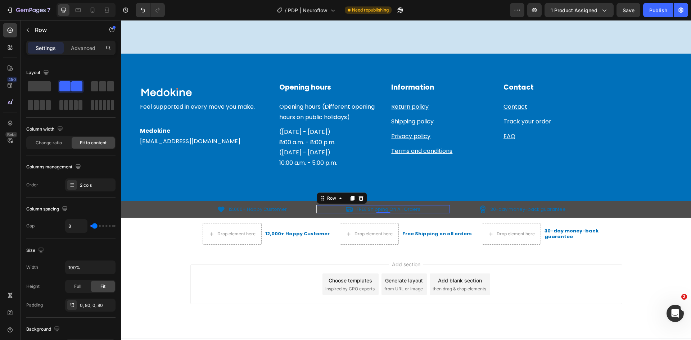
click at [316, 207] on div "Icon FREE Shipping On All Orders Text block Row 0" at bounding box center [383, 209] width 134 height 9
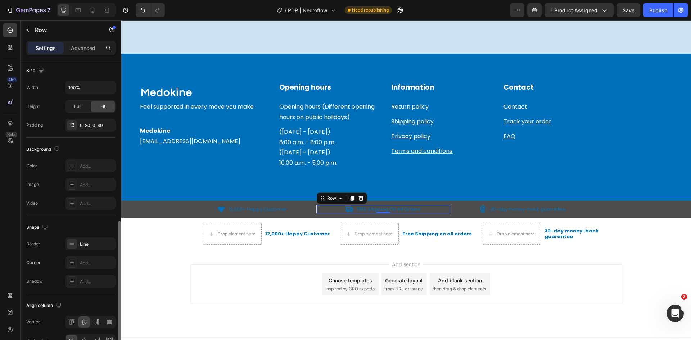
scroll to position [222, 0]
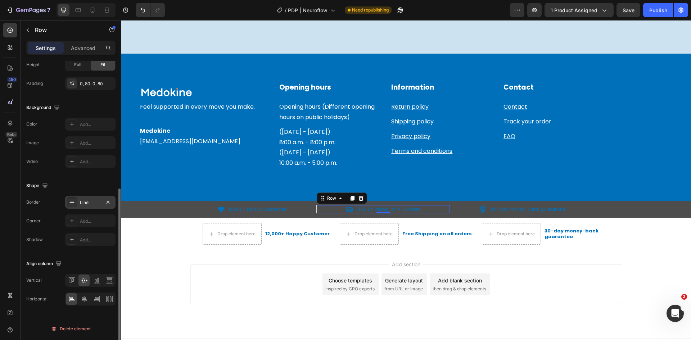
click at [81, 198] on div "Line" at bounding box center [90, 202] width 50 height 13
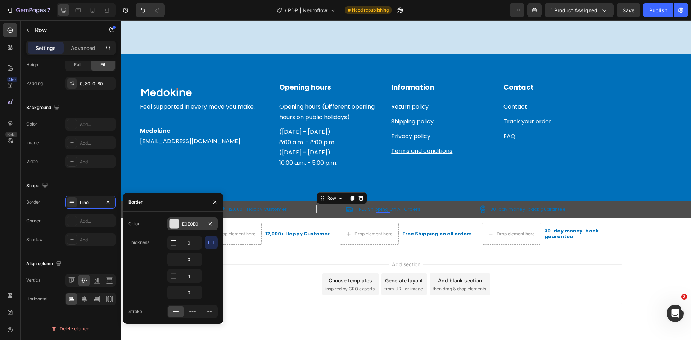
click at [185, 225] on div "E0E0E0" at bounding box center [192, 224] width 21 height 6
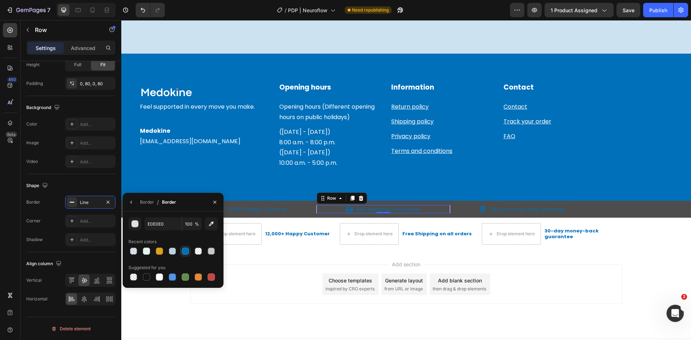
click at [186, 252] on div at bounding box center [185, 251] width 7 height 7
type input "0070BA"
click at [472, 205] on div "Icon 12,000+ Happy Customer Text block Row Icon FREE Shipping On All Orders Tex…" at bounding box center [406, 209] width 570 height 17
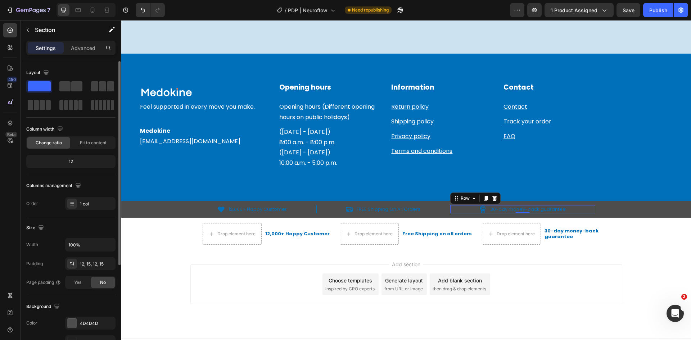
click at [468, 209] on div "Icon 30-day money-back guarantee Text block Row 0" at bounding box center [522, 209] width 145 height 9
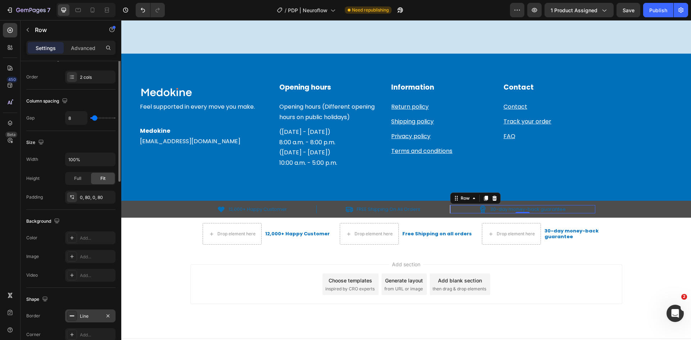
scroll to position [180, 0]
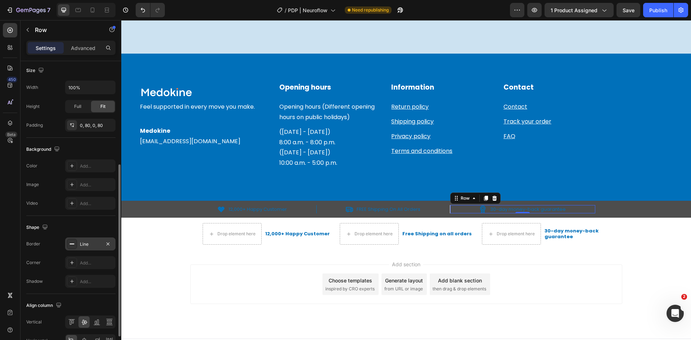
click at [80, 248] on div "Line" at bounding box center [90, 244] width 50 height 13
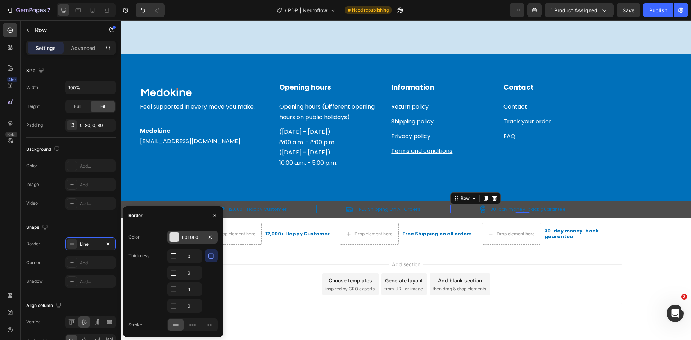
click at [182, 238] on div "E0E0E0" at bounding box center [192, 237] width 50 height 13
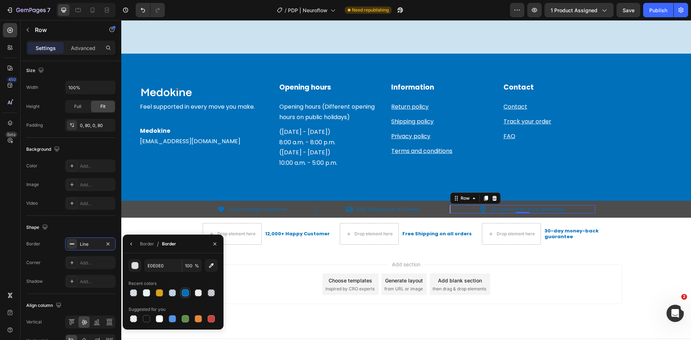
click at [186, 293] on div at bounding box center [185, 292] width 7 height 7
type input "0070BA"
click at [214, 247] on icon "button" at bounding box center [215, 244] width 6 height 6
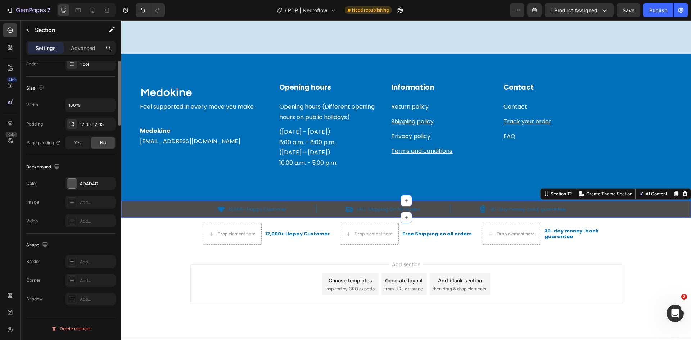
scroll to position [0, 0]
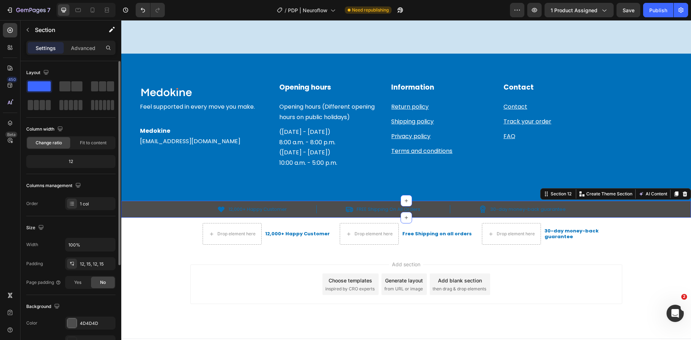
click at [141, 214] on div "Icon 12,000+ Happy Customer Text block Row Icon FREE Shipping On All Orders Tex…" at bounding box center [406, 209] width 570 height 17
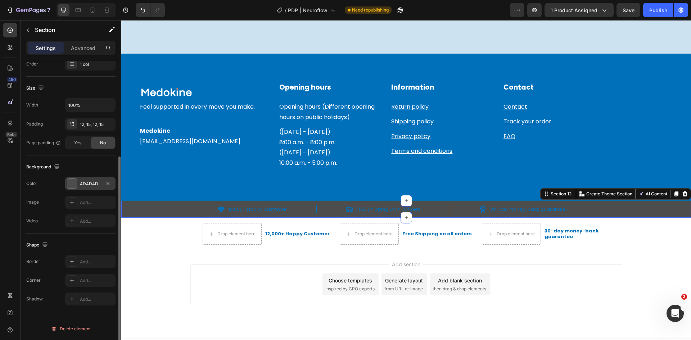
click at [85, 185] on div "4D4D4D" at bounding box center [90, 184] width 21 height 6
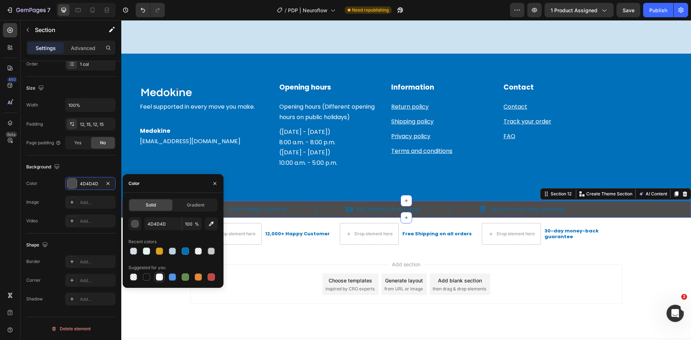
click at [159, 277] on div at bounding box center [159, 277] width 7 height 7
type input "FFFFFF"
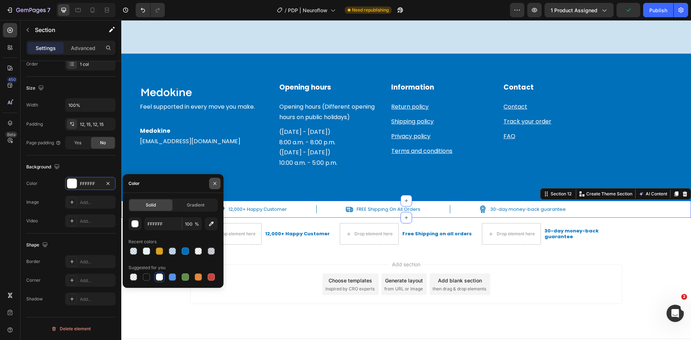
click at [213, 179] on button "button" at bounding box center [215, 184] width 12 height 12
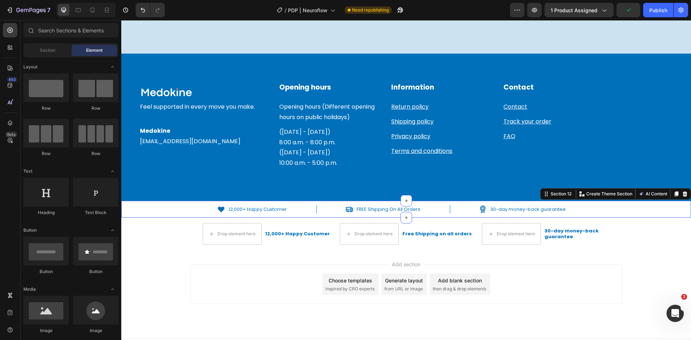
click at [224, 263] on div "Add section Choose templates inspired by CRO experts Generate layout from URL o…" at bounding box center [406, 294] width 570 height 89
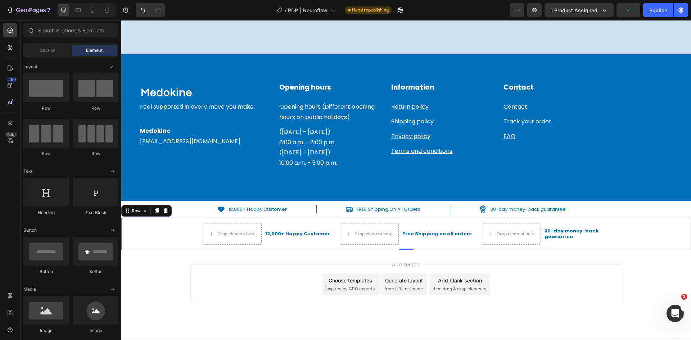
click at [166, 234] on div "Drop element here 12,000+ Happy Customer Text Block Row Drop element here Free …" at bounding box center [406, 233] width 570 height 25
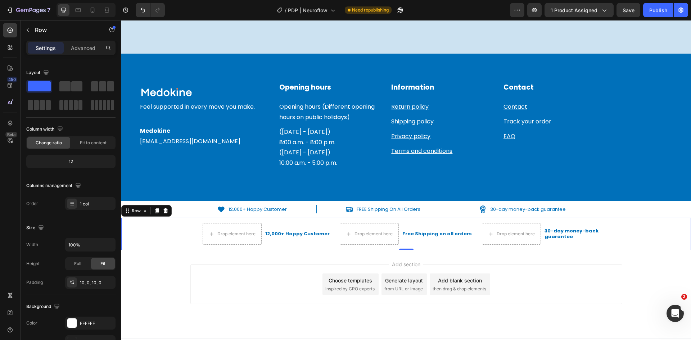
click at [166, 212] on icon at bounding box center [166, 211] width 6 height 6
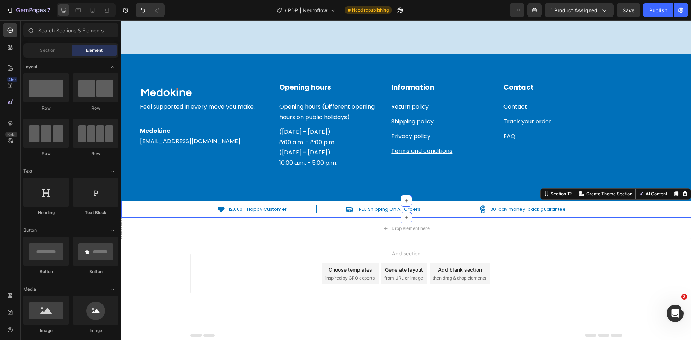
click at [153, 213] on div "Icon 12,000+ Happy Customer Text block Row Icon FREE Shipping On All Orders Tex…" at bounding box center [406, 209] width 559 height 9
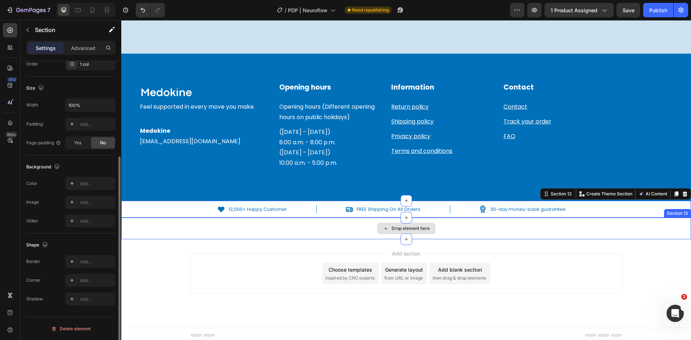
click at [170, 234] on div "Drop element here" at bounding box center [406, 229] width 570 height 22
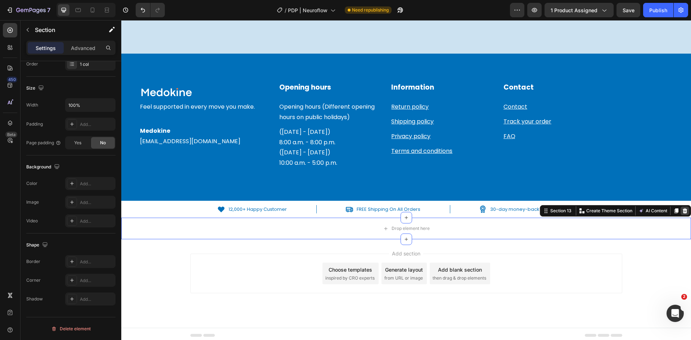
click at [682, 213] on icon at bounding box center [685, 211] width 6 height 6
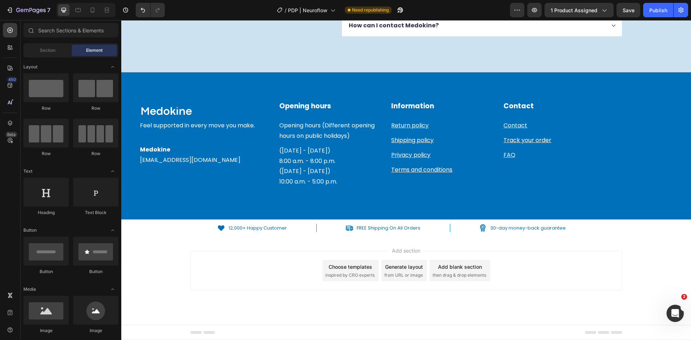
scroll to position [1981, 0]
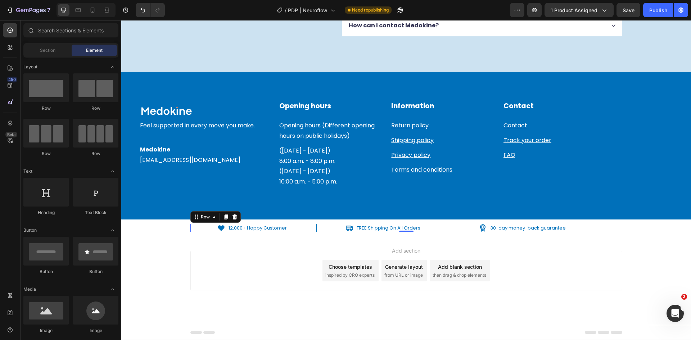
click at [195, 227] on div "Icon 12,000+ Happy Customer Text block Row Icon FREE Shipping On All Orders Tex…" at bounding box center [406, 228] width 432 height 9
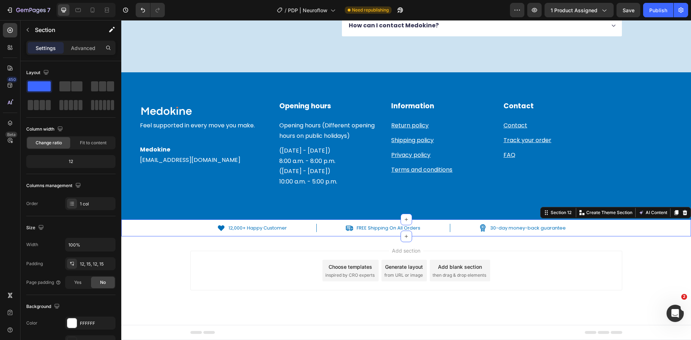
click at [166, 230] on div "Icon 12,000+ Happy Customer Text block Row Icon FREE Shipping On All Orders Tex…" at bounding box center [406, 228] width 559 height 9
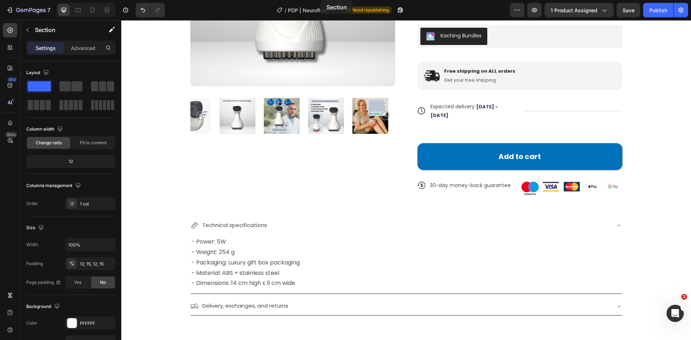
scroll to position [0, 0]
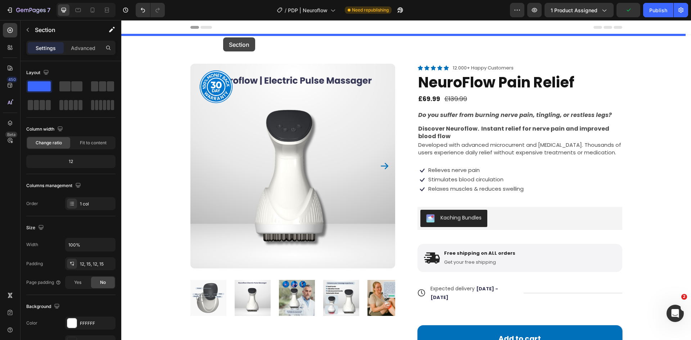
drag, startPoint x: 540, startPoint y: 212, endPoint x: 223, endPoint y: 37, distance: 361.6
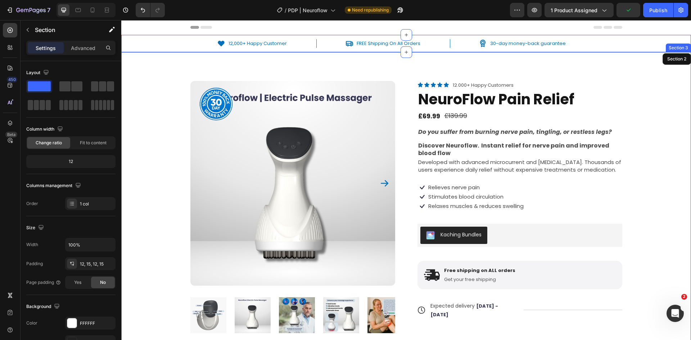
click at [202, 62] on div "Product Badge Product Images Icon Icon Icon Icon Icon Icon List 12.000+ Happy C…" at bounding box center [406, 238] width 570 height 372
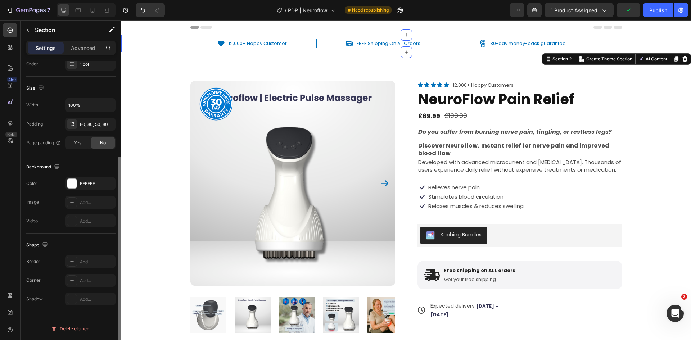
click at [167, 36] on div "Icon 12,000+ Happy Customer Text block Row Icon FREE Shipping On All Orders Tex…" at bounding box center [406, 43] width 570 height 17
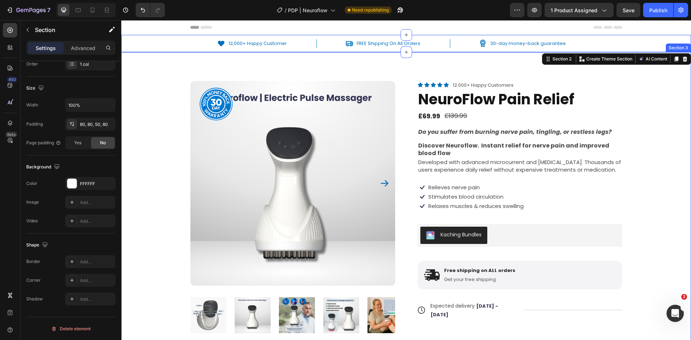
click at [179, 69] on div "Product Badge Product Images Icon Icon Icon Icon Icon Icon List 12.000+ Happy C…" at bounding box center [406, 238] width 570 height 372
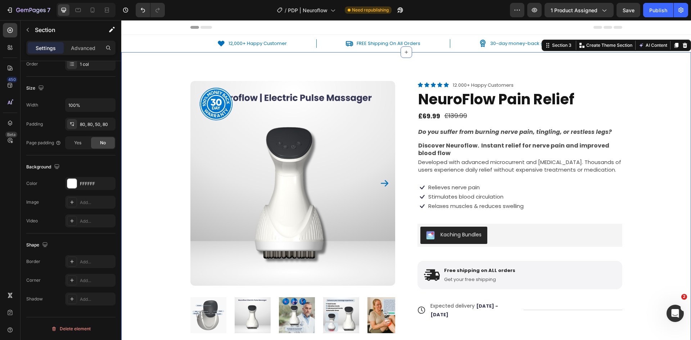
click at [145, 111] on div "Product Badge Product Images Icon Icon Icon Icon Icon Icon List 12.000+ Happy C…" at bounding box center [406, 238] width 570 height 372
click at [253, 151] on img at bounding box center [292, 183] width 205 height 205
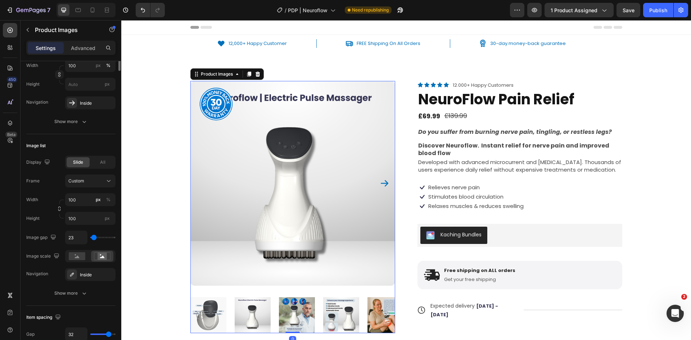
scroll to position [0, 0]
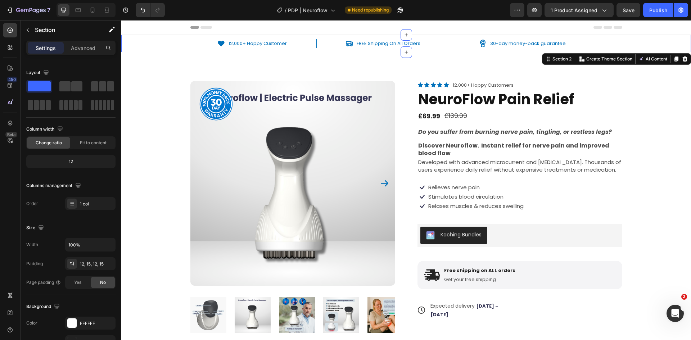
click at [162, 46] on div "Icon 12,000+ Happy Customer Text block Row Icon FREE Shipping On All Orders Tex…" at bounding box center [406, 43] width 559 height 9
click at [97, 8] on div at bounding box center [93, 10] width 12 height 12
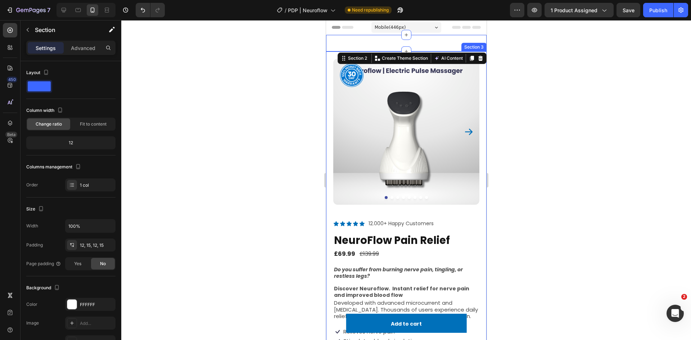
click at [506, 85] on div at bounding box center [406, 180] width 570 height 320
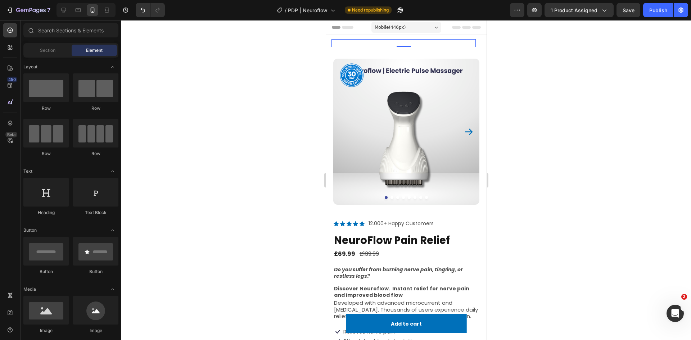
click at [443, 41] on div "Image 100% Money-Back Guarantee Text block Row 0" at bounding box center [403, 43] width 144 height 8
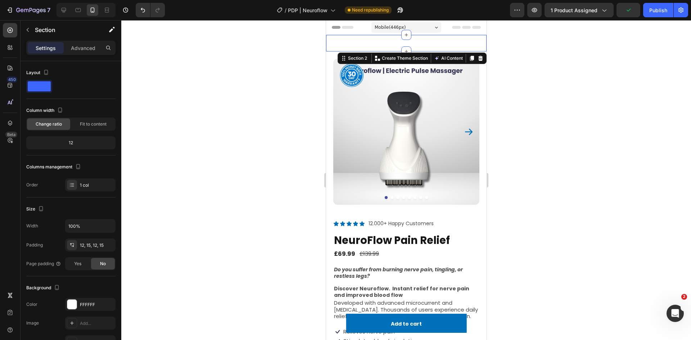
click at [368, 51] on div "Icon 12,000+ Happy Customer Text block Row Icon FREE Shipping On All Orders Tex…" at bounding box center [406, 43] width 161 height 17
click at [570, 159] on div at bounding box center [406, 180] width 570 height 320
click at [450, 51] on div "Icon 12,000+ Happy Customer Text block Row Icon FREE Shipping On All Orders Tex…" at bounding box center [406, 43] width 161 height 17
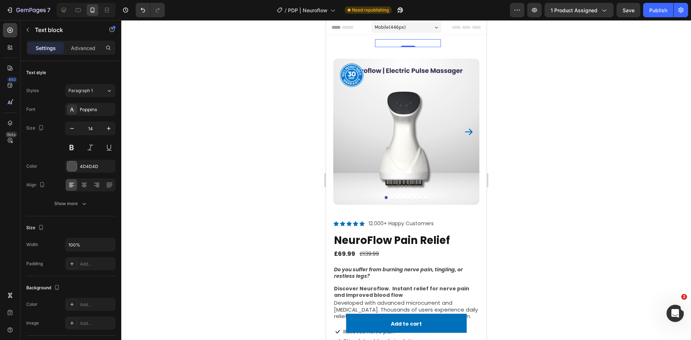
click at [438, 39] on div "100% Money-Back Guarantee" at bounding box center [408, 43] width 66 height 8
click at [332, 46] on div "Image 100% Money-Back Guarantee Text block Row 0" at bounding box center [403, 43] width 144 height 8
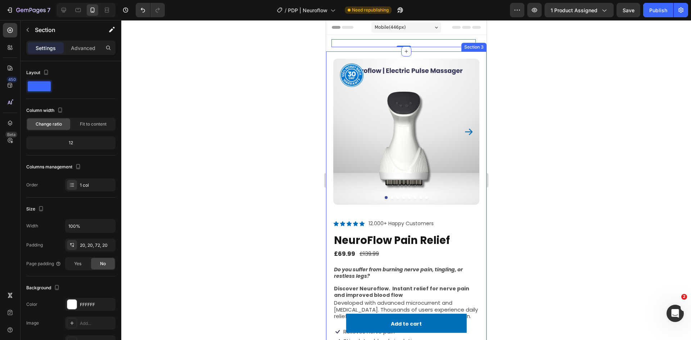
click at [330, 52] on div "Product Badge Product Images Icon Icon Icon Icon Icon Icon List 12.000+ Happy C…" at bounding box center [406, 283] width 161 height 465
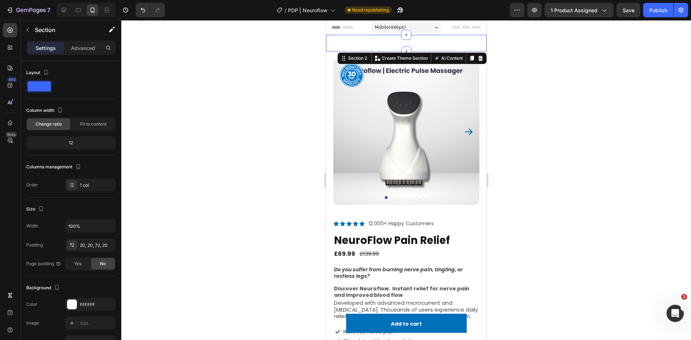
click at [329, 48] on div "Icon 12,000+ Happy Customer Text block Row Icon FREE Shipping On All Orders Tex…" at bounding box center [406, 43] width 161 height 17
click at [61, 11] on icon at bounding box center [63, 9] width 7 height 7
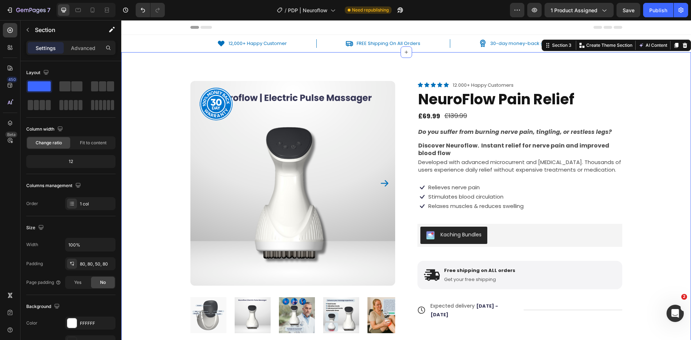
click at [229, 67] on div "Product Badge Product Images Icon Icon Icon Icon Icon Icon List 12.000+ Happy C…" at bounding box center [406, 238] width 570 height 372
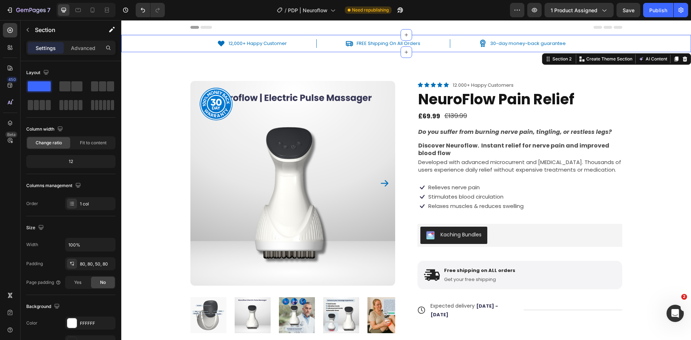
click at [145, 39] on div "Icon 12,000+ Happy Customer Text block Row Icon FREE Shipping On All Orders Tex…" at bounding box center [406, 43] width 570 height 17
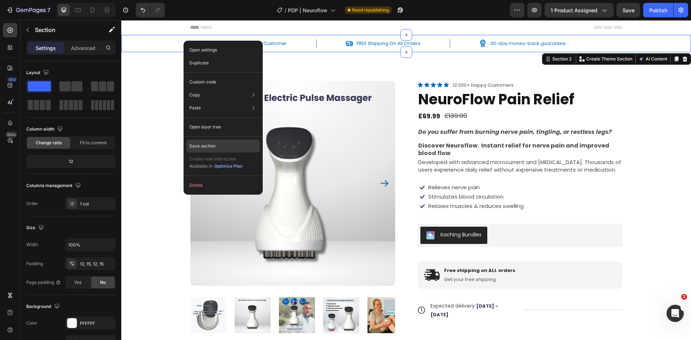
click at [234, 146] on div "Save section" at bounding box center [222, 146] width 73 height 13
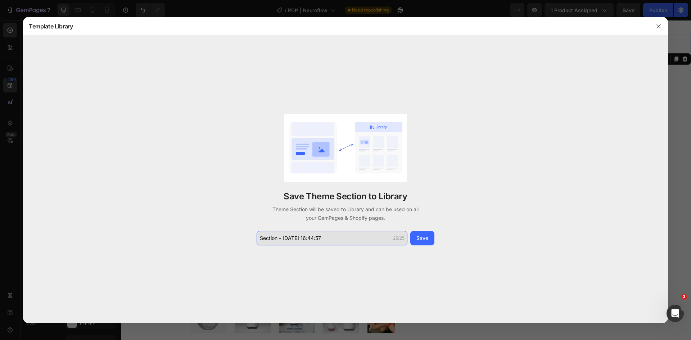
click at [351, 243] on input "Section - Sep 27 16:44:57" at bounding box center [332, 238] width 151 height 14
click at [352, 244] on input "Section - Sep 27 16:44:57" at bounding box center [332, 238] width 151 height 14
type input "BAR | MEDOKINE"
click at [427, 233] on button "Save" at bounding box center [422, 238] width 24 height 14
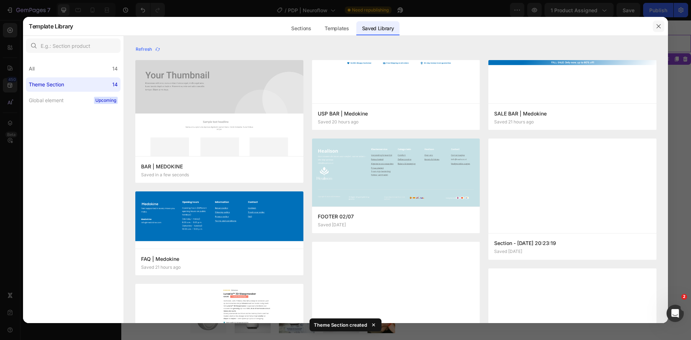
click at [662, 29] on button "button" at bounding box center [659, 27] width 12 height 12
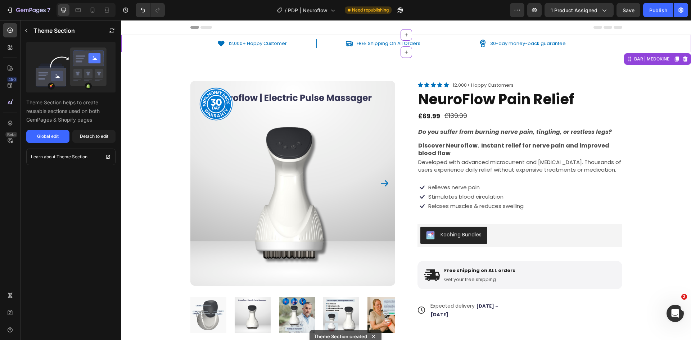
click at [683, 59] on div at bounding box center [685, 59] width 9 height 9
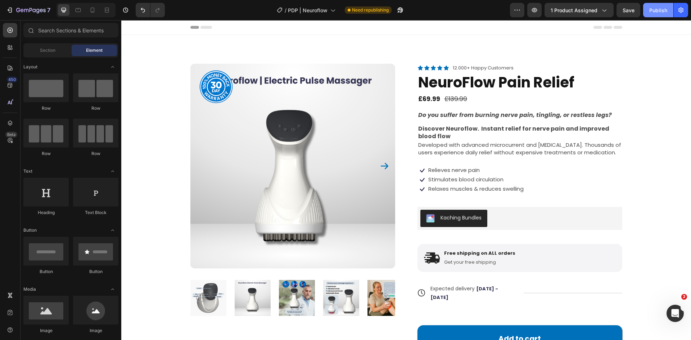
click at [658, 10] on div "Publish" at bounding box center [658, 10] width 18 height 8
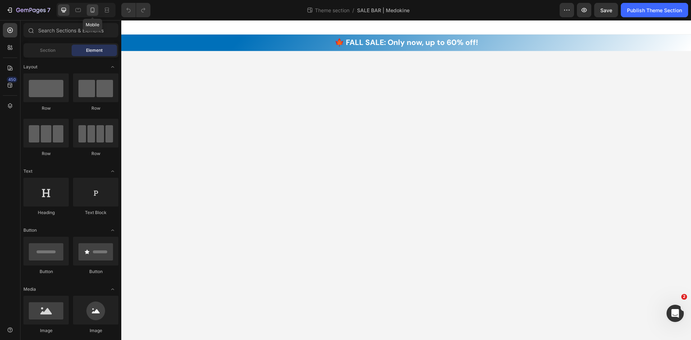
click at [90, 13] on icon at bounding box center [92, 9] width 7 height 7
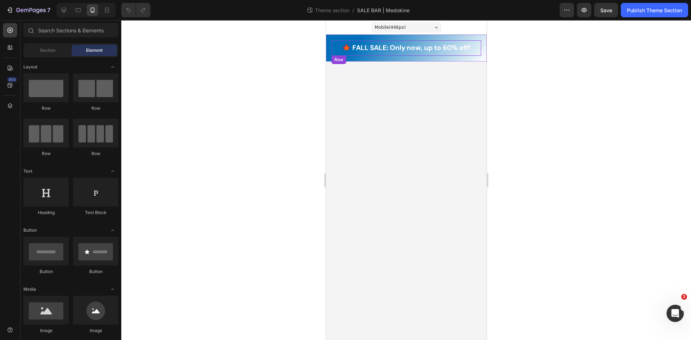
click at [333, 49] on div "🍁 FALL SALE: Only now, up to 60% off! Text block Row" at bounding box center [406, 47] width 150 height 15
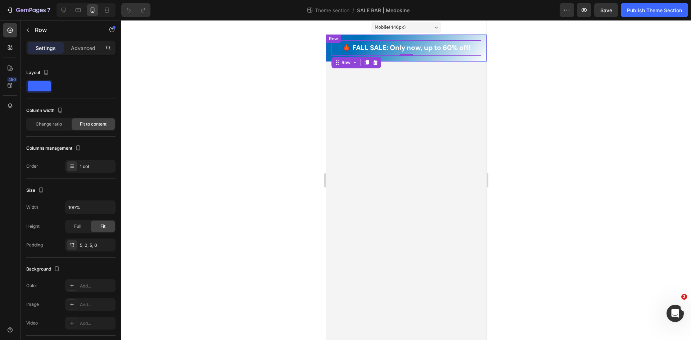
click at [328, 43] on div "🍁 FALL SALE: Only now, up to 60% off! Text block Row 0 Row" at bounding box center [406, 48] width 161 height 27
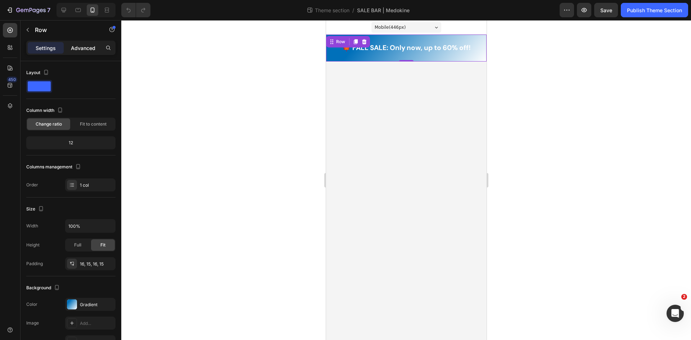
click at [76, 50] on p "Advanced" at bounding box center [83, 48] width 24 height 8
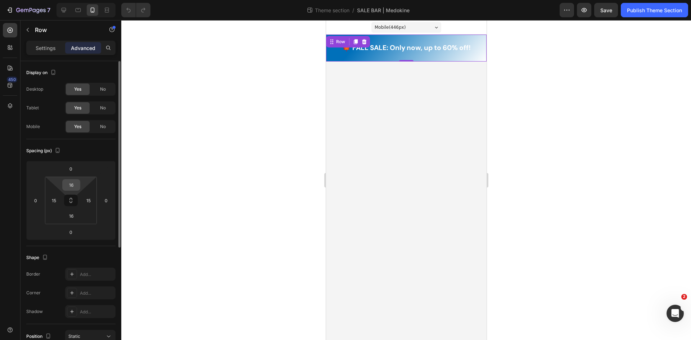
click at [73, 183] on input "16" at bounding box center [71, 185] width 14 height 11
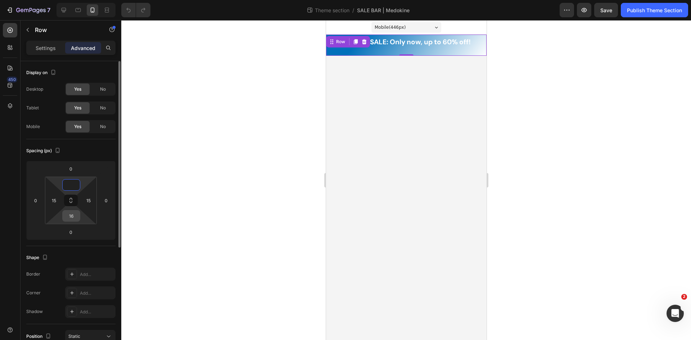
type input "0"
click at [69, 217] on input "16" at bounding box center [71, 216] width 14 height 11
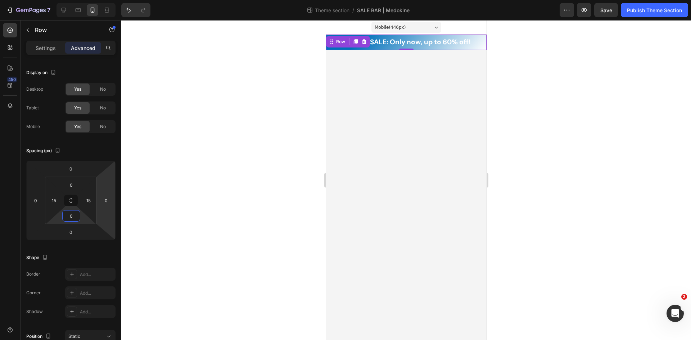
click at [387, 111] on body "Mobile ( 446 px) iPhone 13 Mini iPhone 13 Pro iPhone 11 Pro Max iPhone 15 Pro M…" at bounding box center [406, 180] width 161 height 320
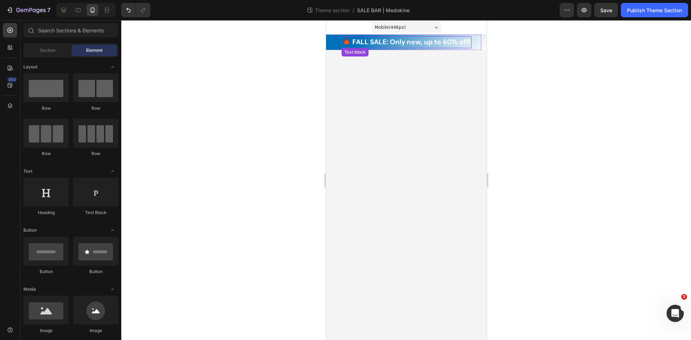
click at [345, 43] on p "🍁 FALL SALE: Only now, up to 60% off!" at bounding box center [406, 42] width 129 height 10
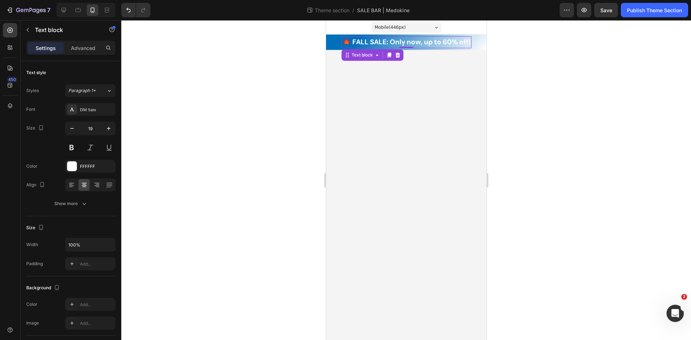
click at [349, 41] on p "🍁 FALL SALE: Only now, up to 60% off!" at bounding box center [406, 42] width 129 height 10
click at [380, 84] on body "Mobile ( 446 px) iPhone 13 Mini iPhone 13 Pro iPhone 11 Pro Max iPhone 15 Pro M…" at bounding box center [406, 180] width 161 height 320
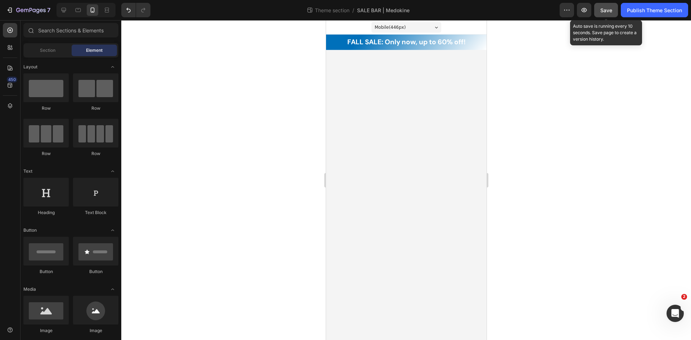
click at [607, 9] on span "Save" at bounding box center [606, 10] width 12 height 6
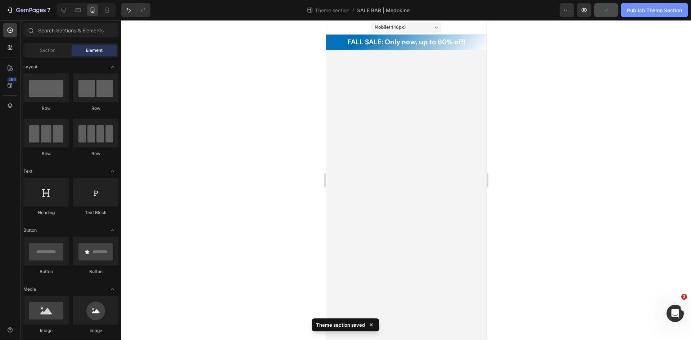
click at [653, 14] on div "Publish Theme Section" at bounding box center [654, 10] width 55 height 8
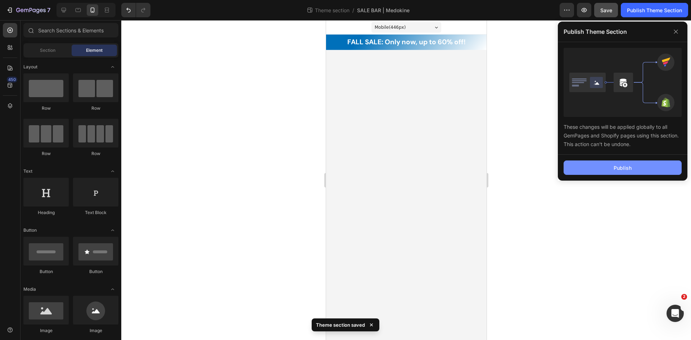
click at [595, 171] on button "Publish" at bounding box center [623, 168] width 118 height 14
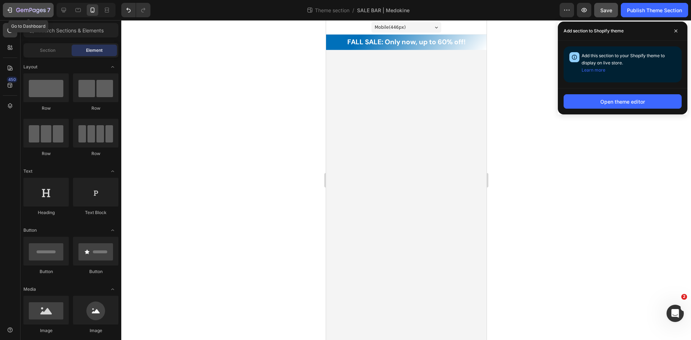
click at [24, 10] on icon "button" at bounding box center [31, 11] width 30 height 6
